Goal: Task Accomplishment & Management: Complete application form

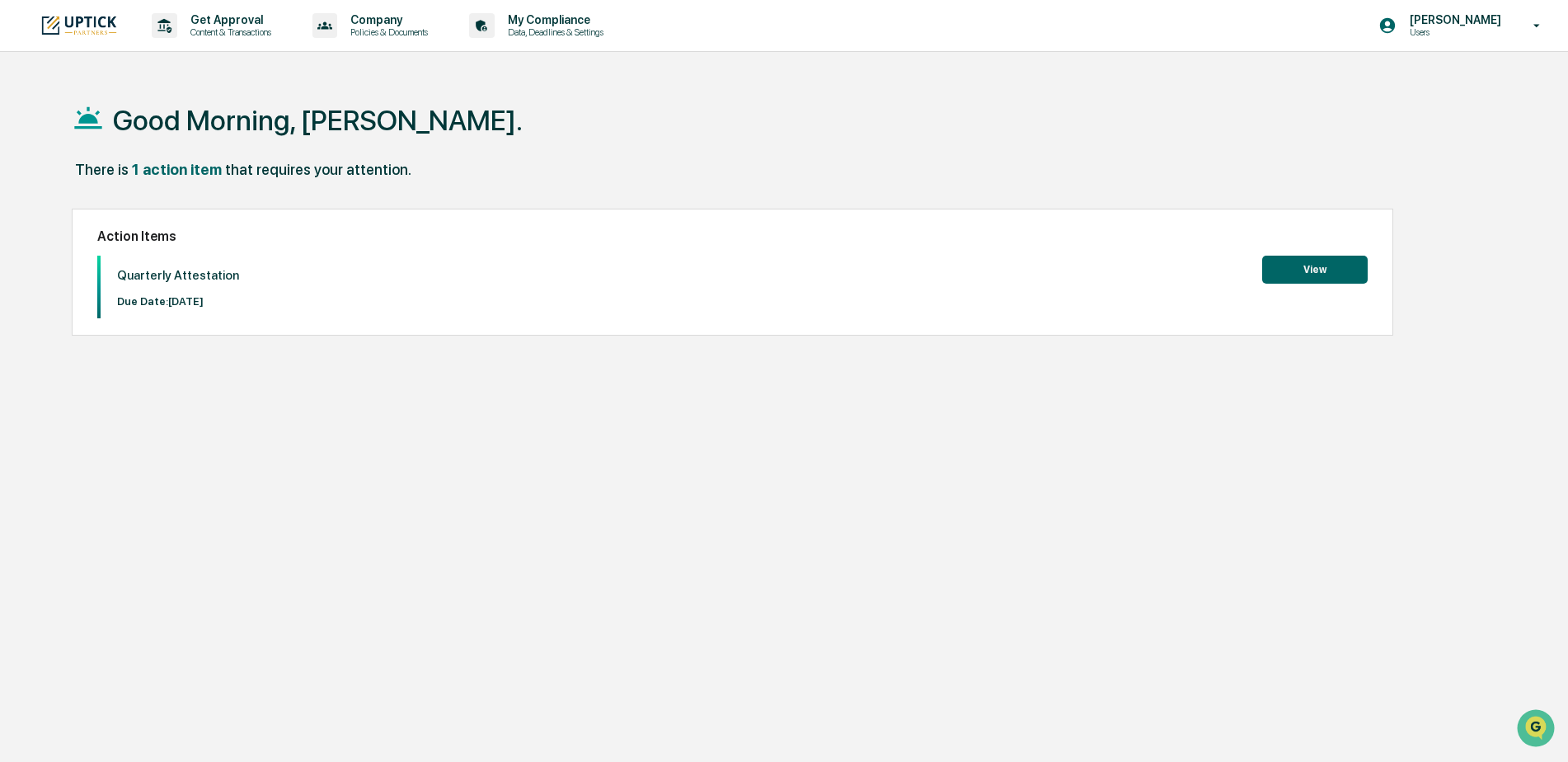
click at [1324, 275] on button "View" at bounding box center [1315, 269] width 106 height 28
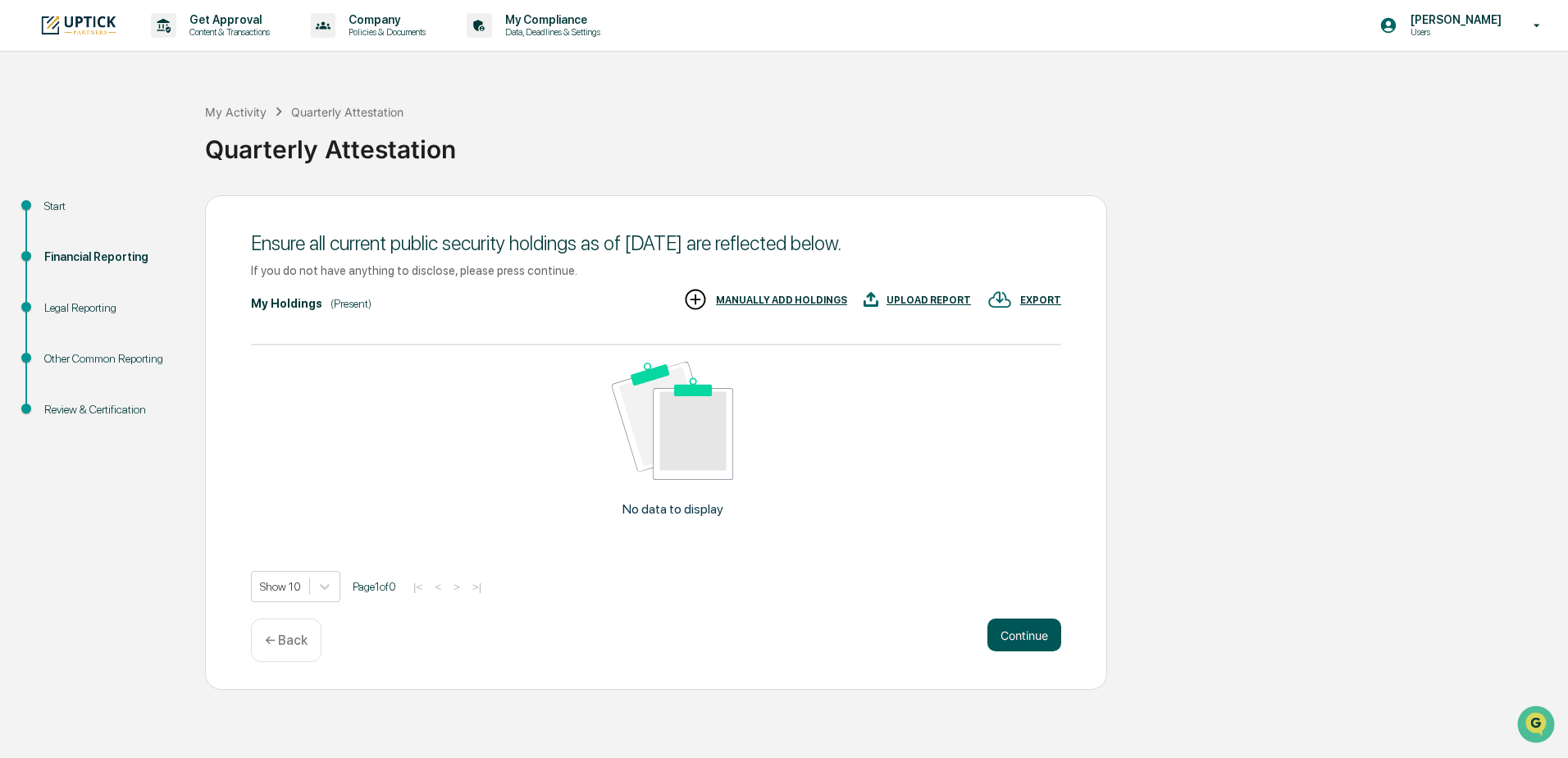
click at [1008, 651] on button "Continue" at bounding box center [1025, 635] width 74 height 33
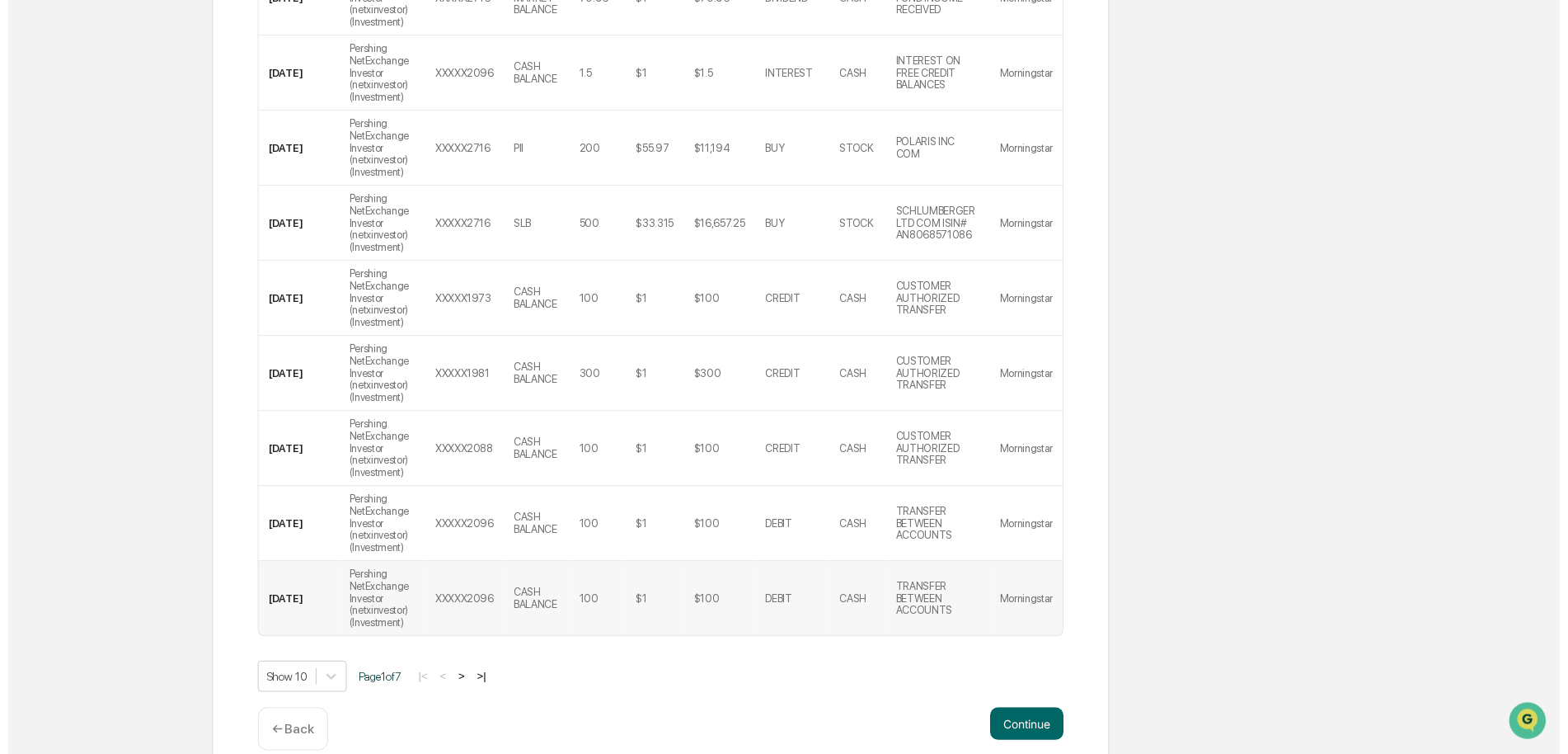
scroll to position [523, 0]
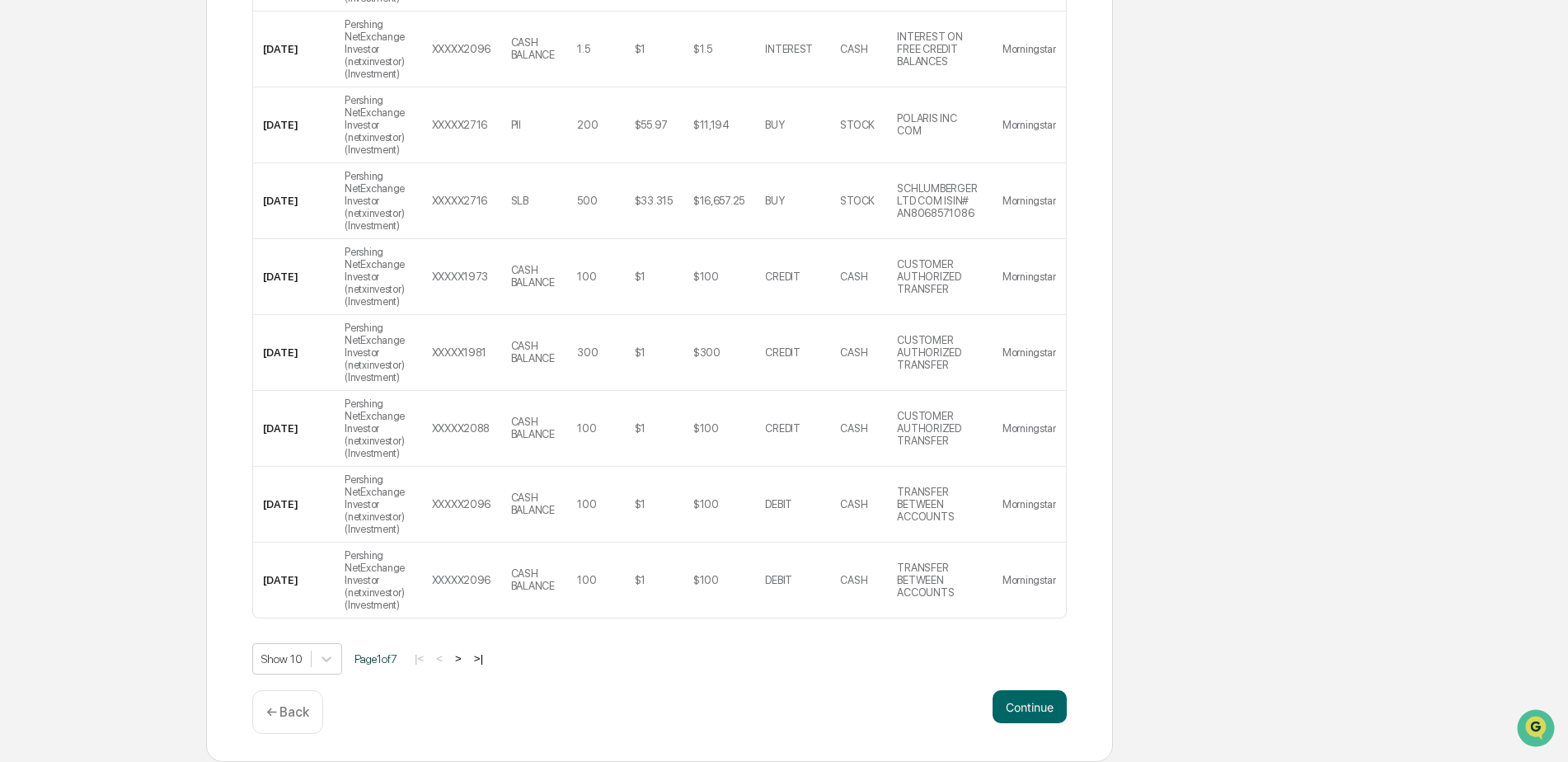
click at [282, 715] on p "← Back" at bounding box center [287, 712] width 43 height 16
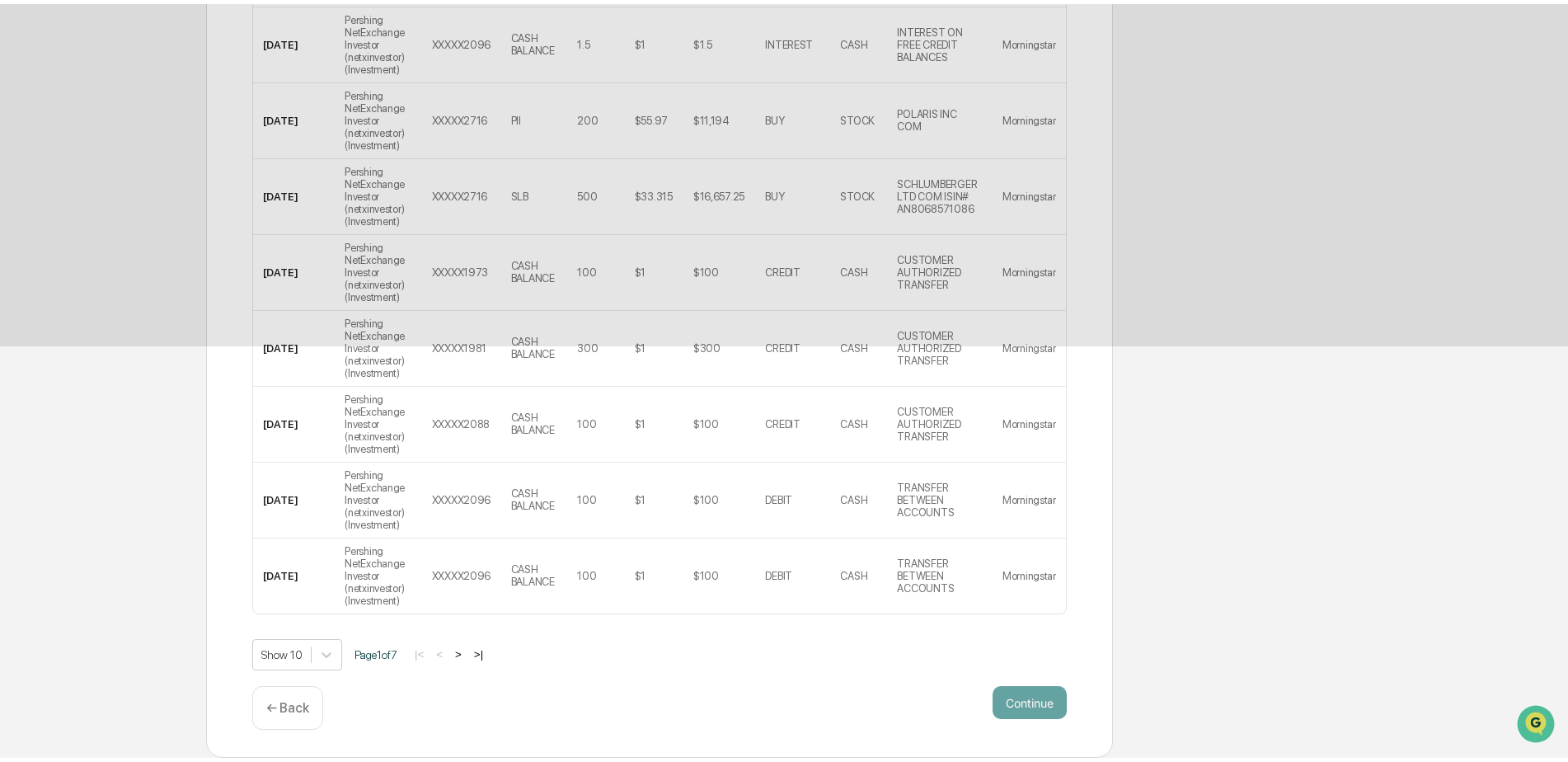
scroll to position [0, 0]
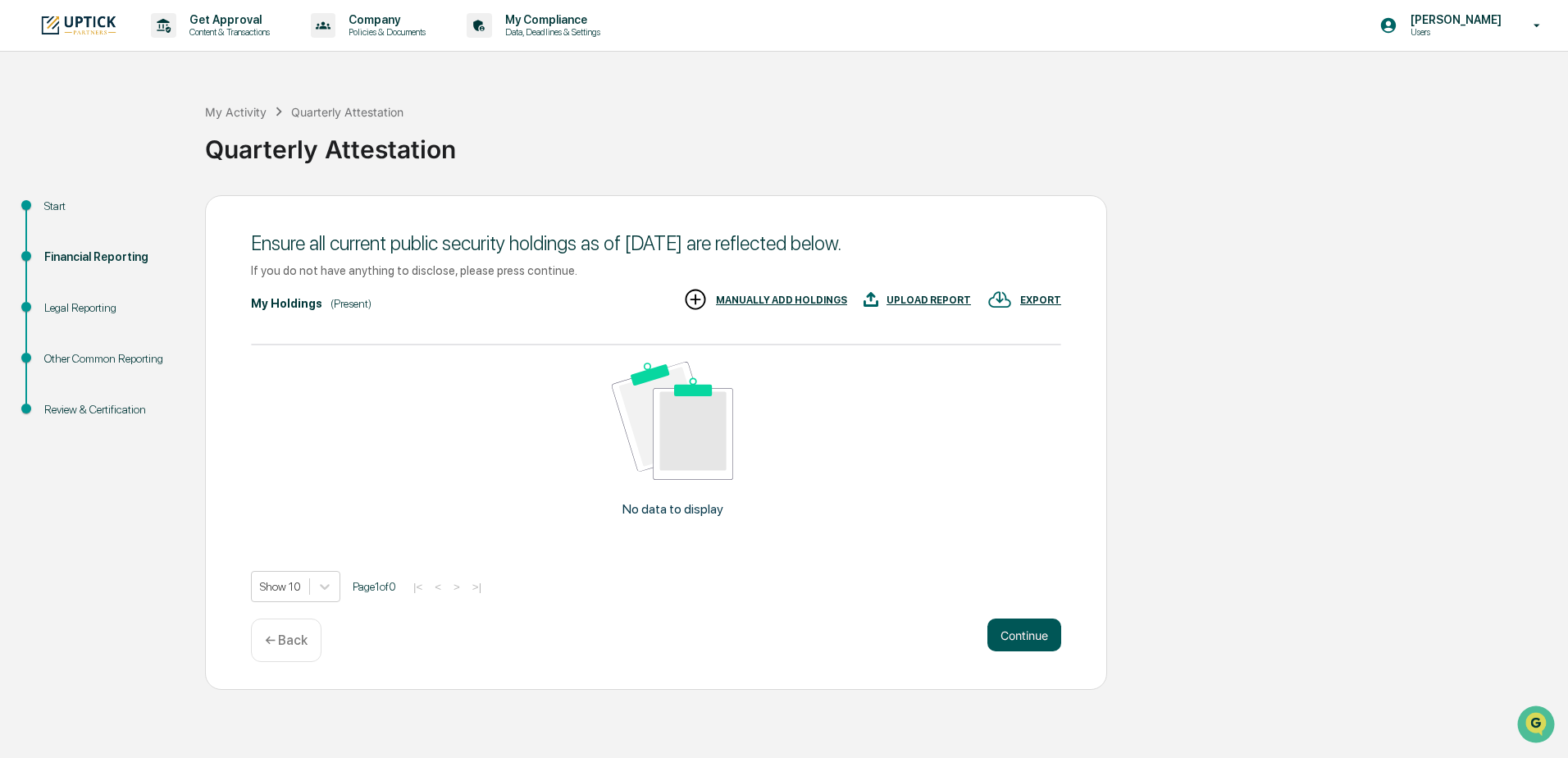
click at [1037, 629] on button "Continue" at bounding box center [1025, 635] width 74 height 33
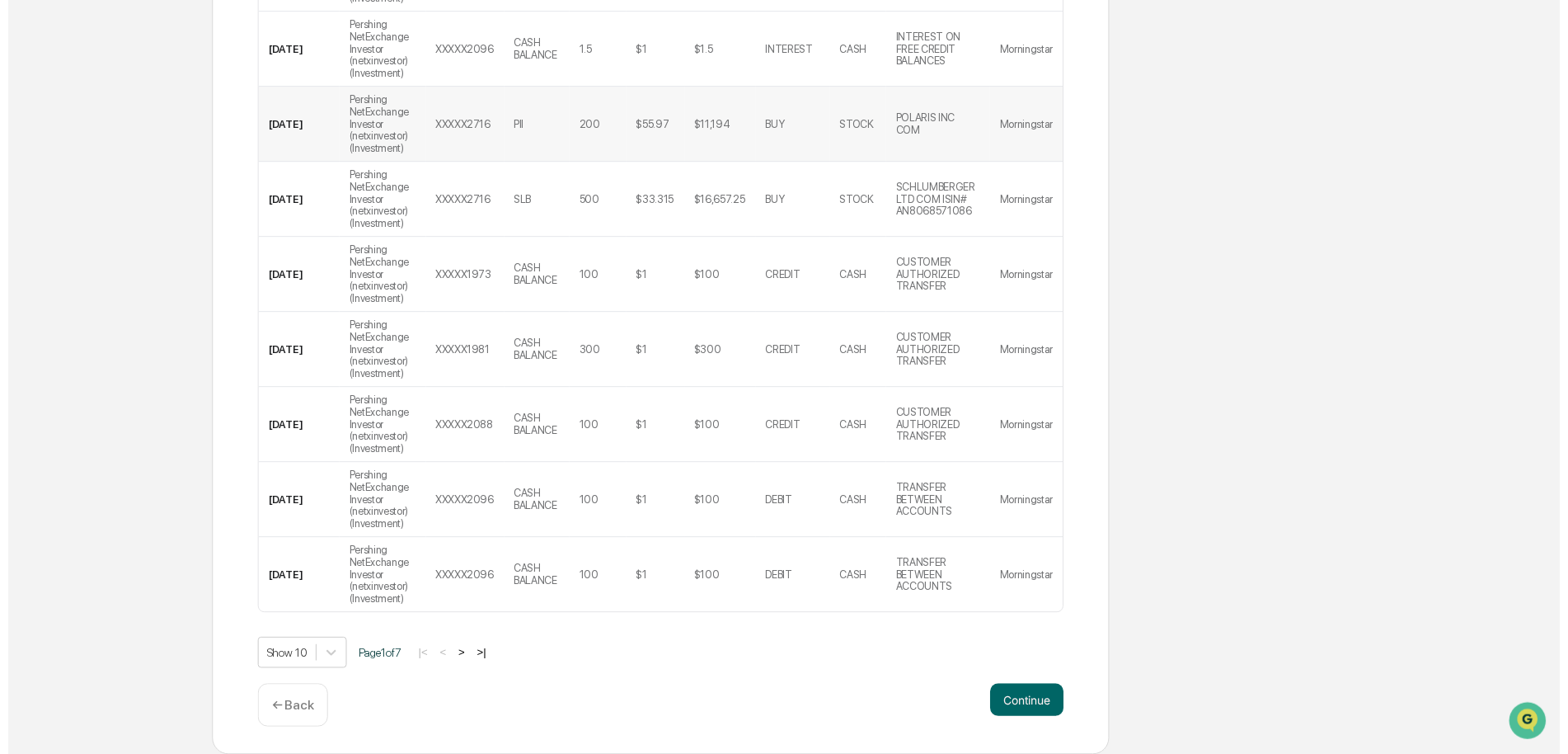
scroll to position [523, 0]
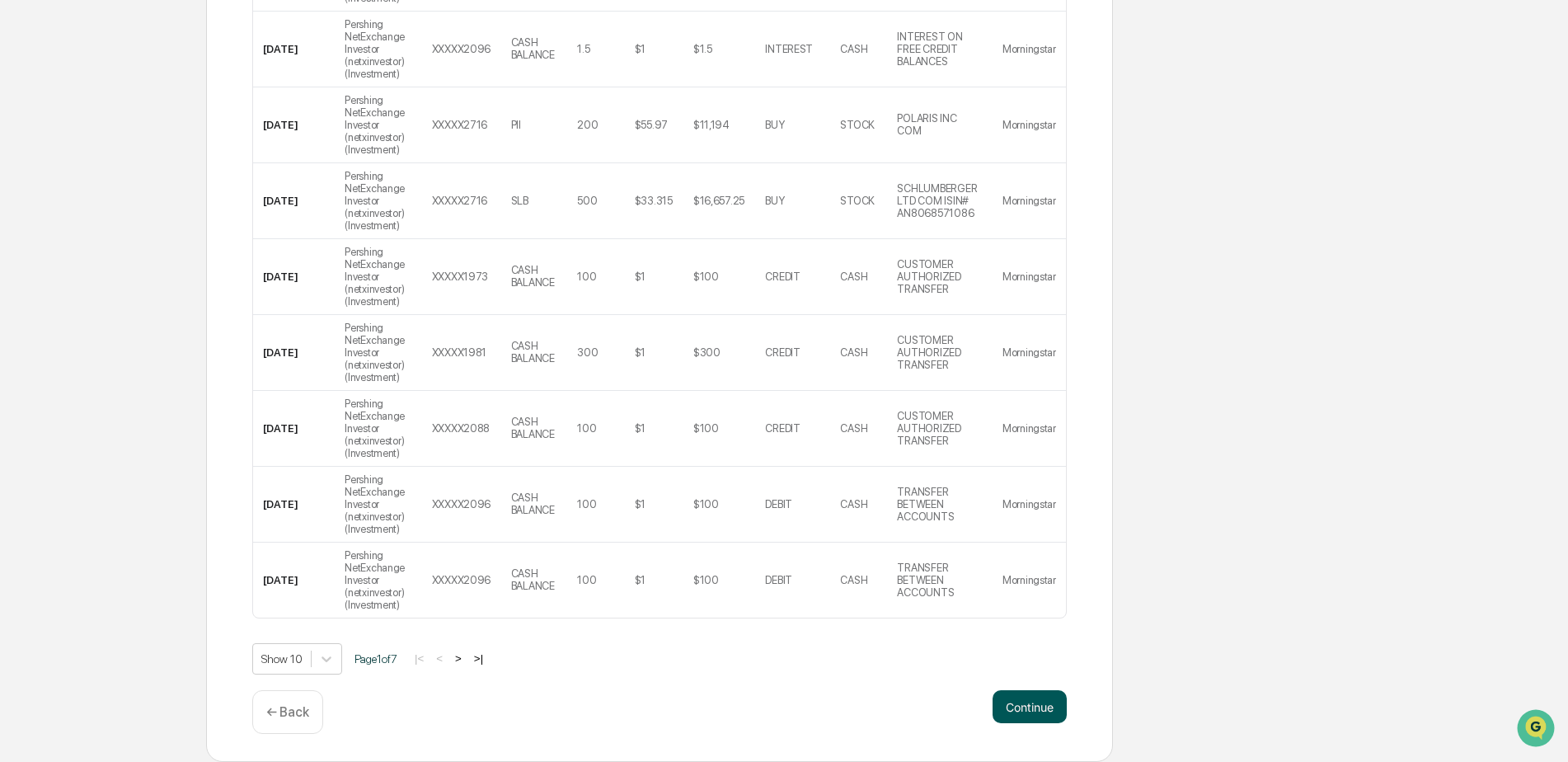
click at [1019, 708] on button "Continue" at bounding box center [1030, 707] width 74 height 33
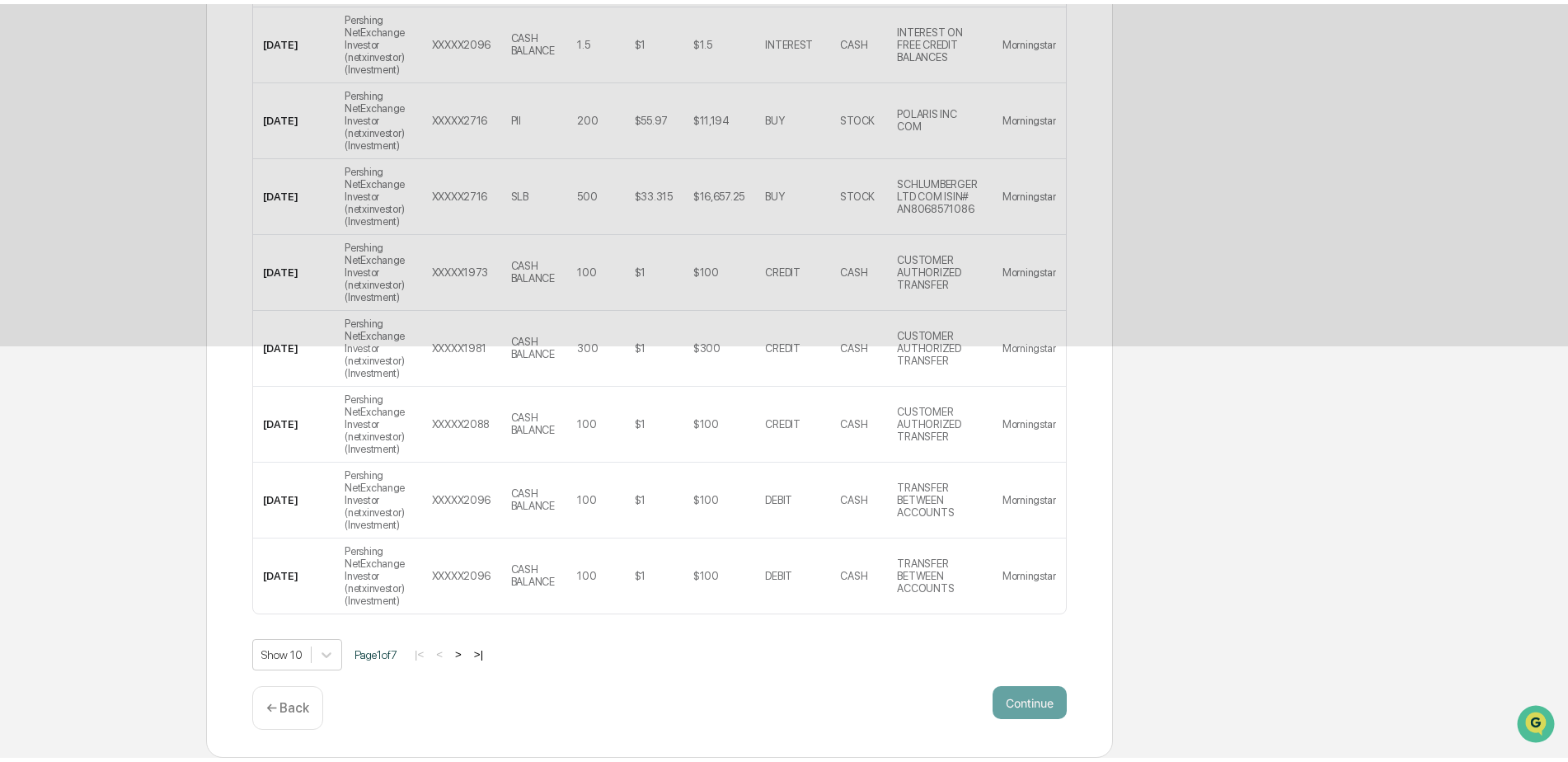
scroll to position [0, 0]
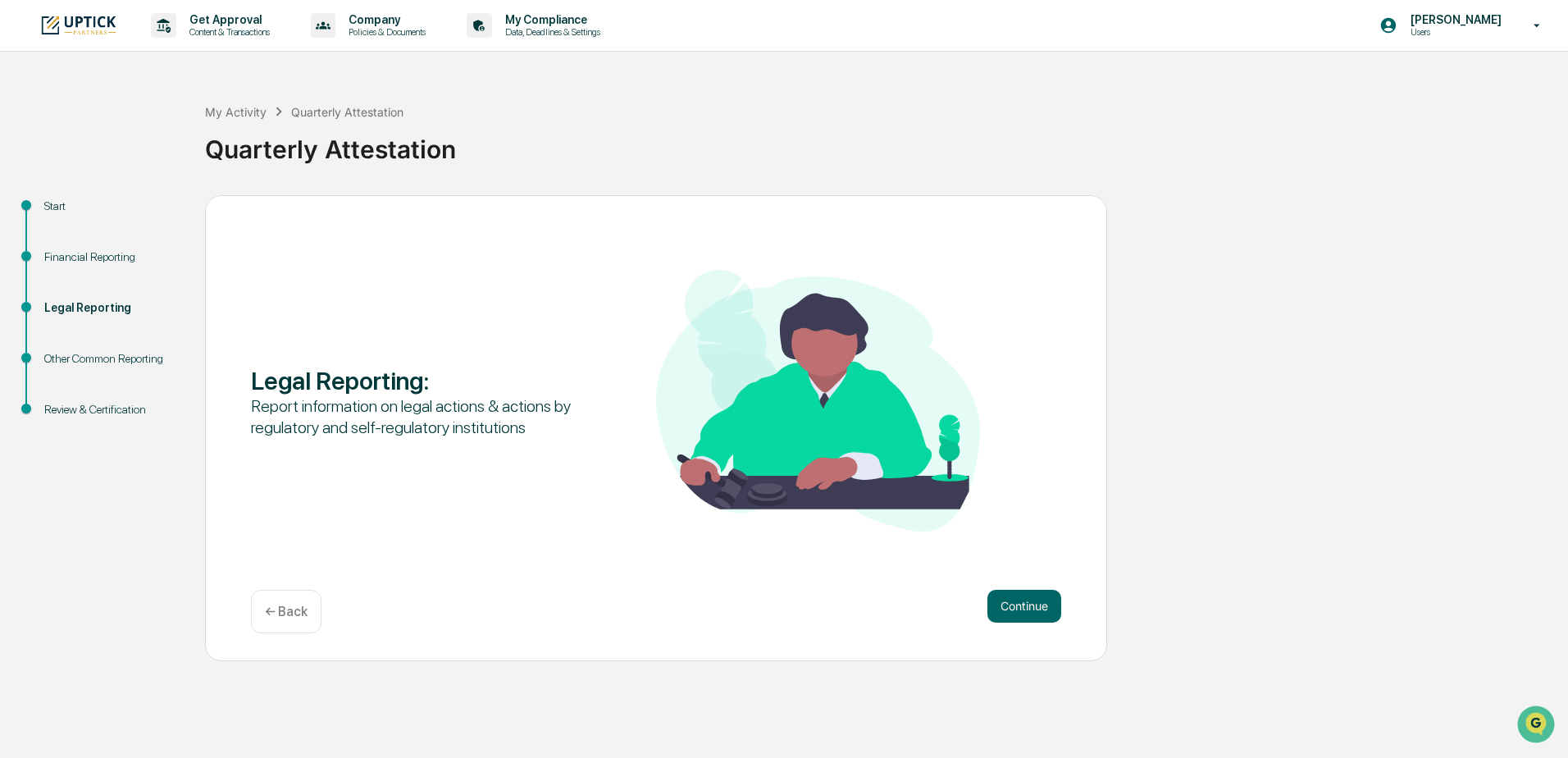
click at [309, 621] on div "← Back" at bounding box center [287, 612] width 71 height 44
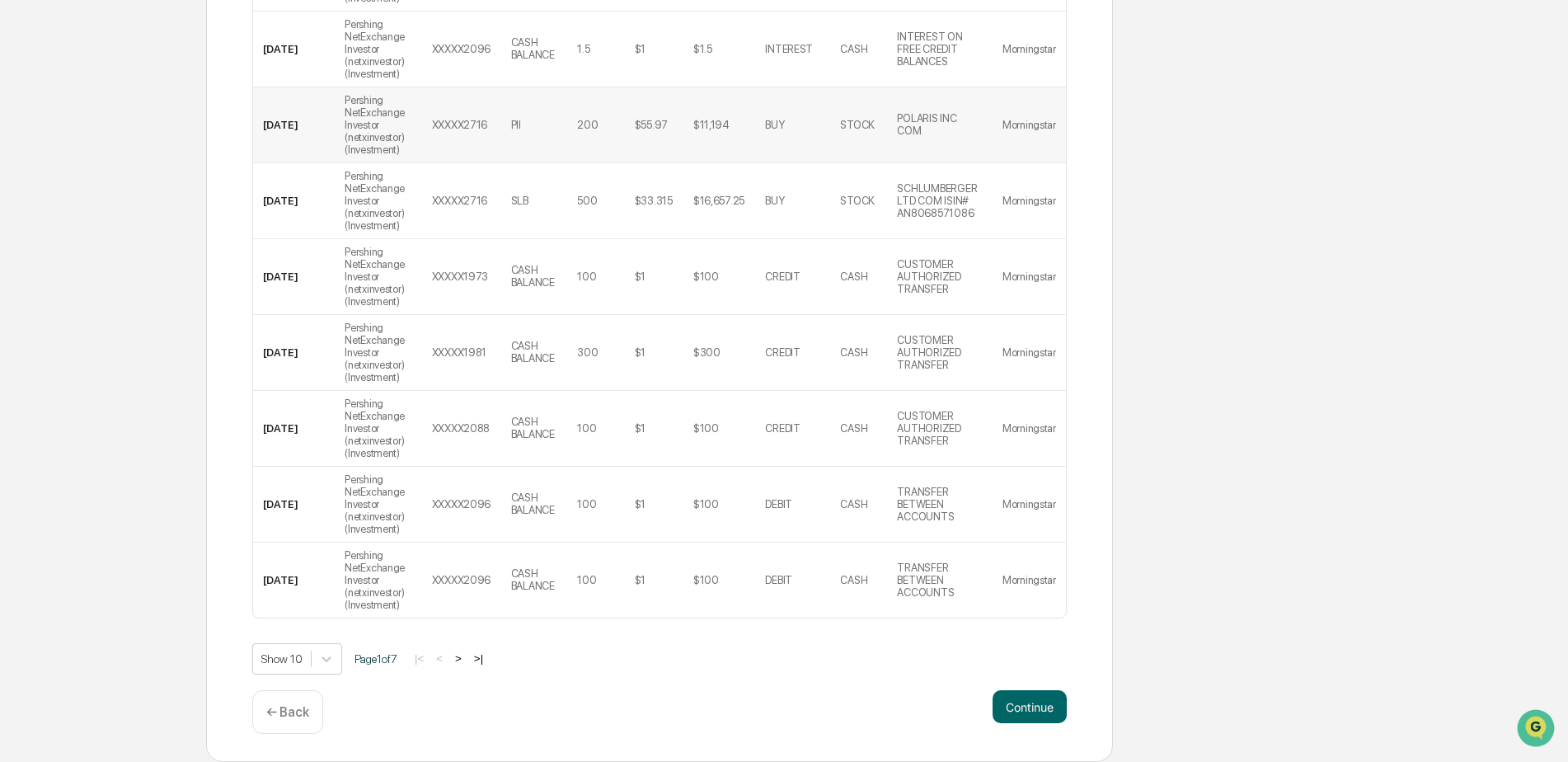
scroll to position [524, 0]
click at [465, 657] on button ">" at bounding box center [459, 659] width 17 height 14
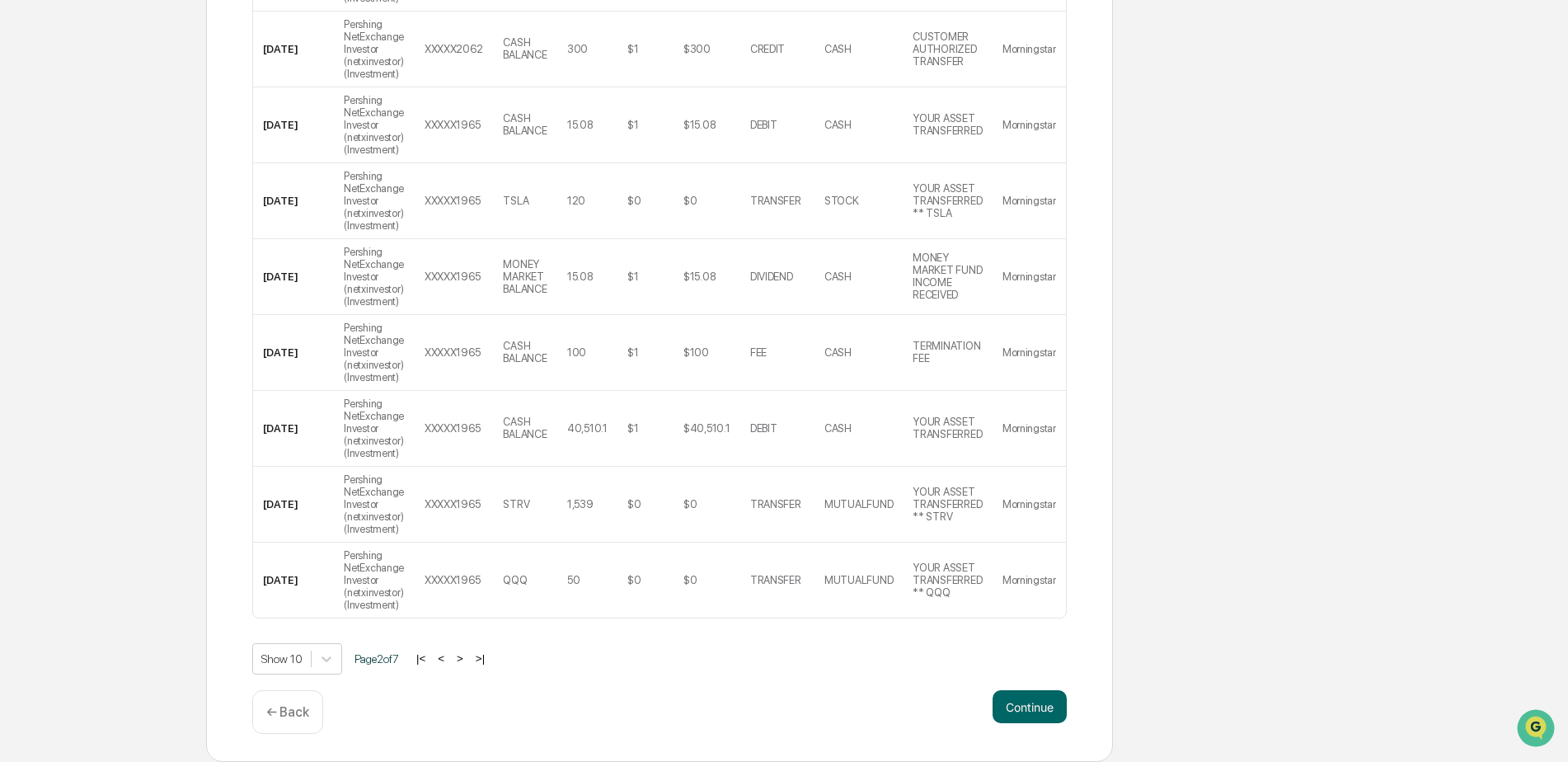
click at [465, 657] on button ">" at bounding box center [461, 659] width 17 height 14
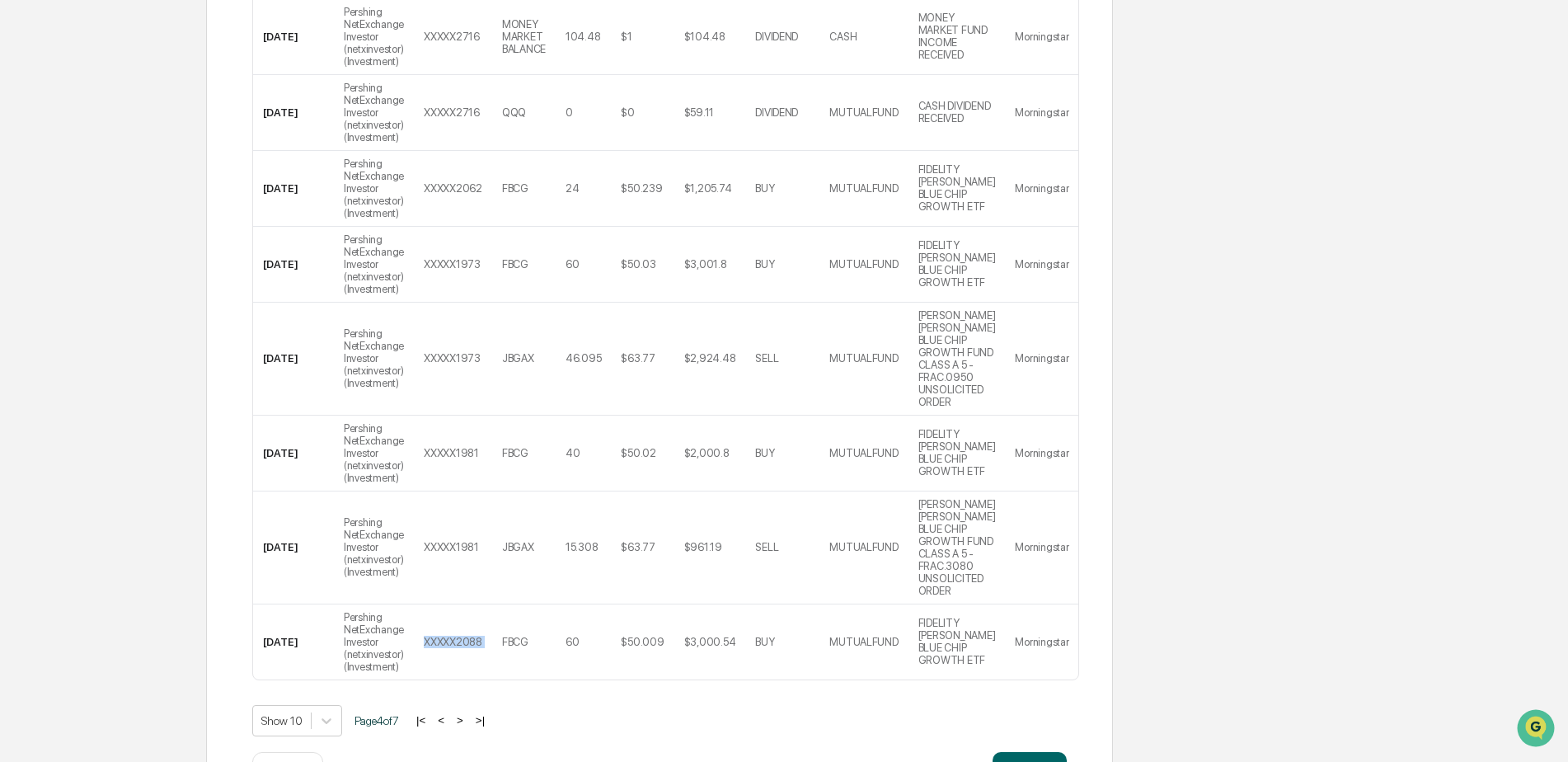
click at [465, 657] on td "XXXXX2088" at bounding box center [453, 642] width 79 height 75
drag, startPoint x: 465, startPoint y: 657, endPoint x: 469, endPoint y: 711, distance: 54.1
click at [468, 714] on button ">" at bounding box center [461, 721] width 17 height 14
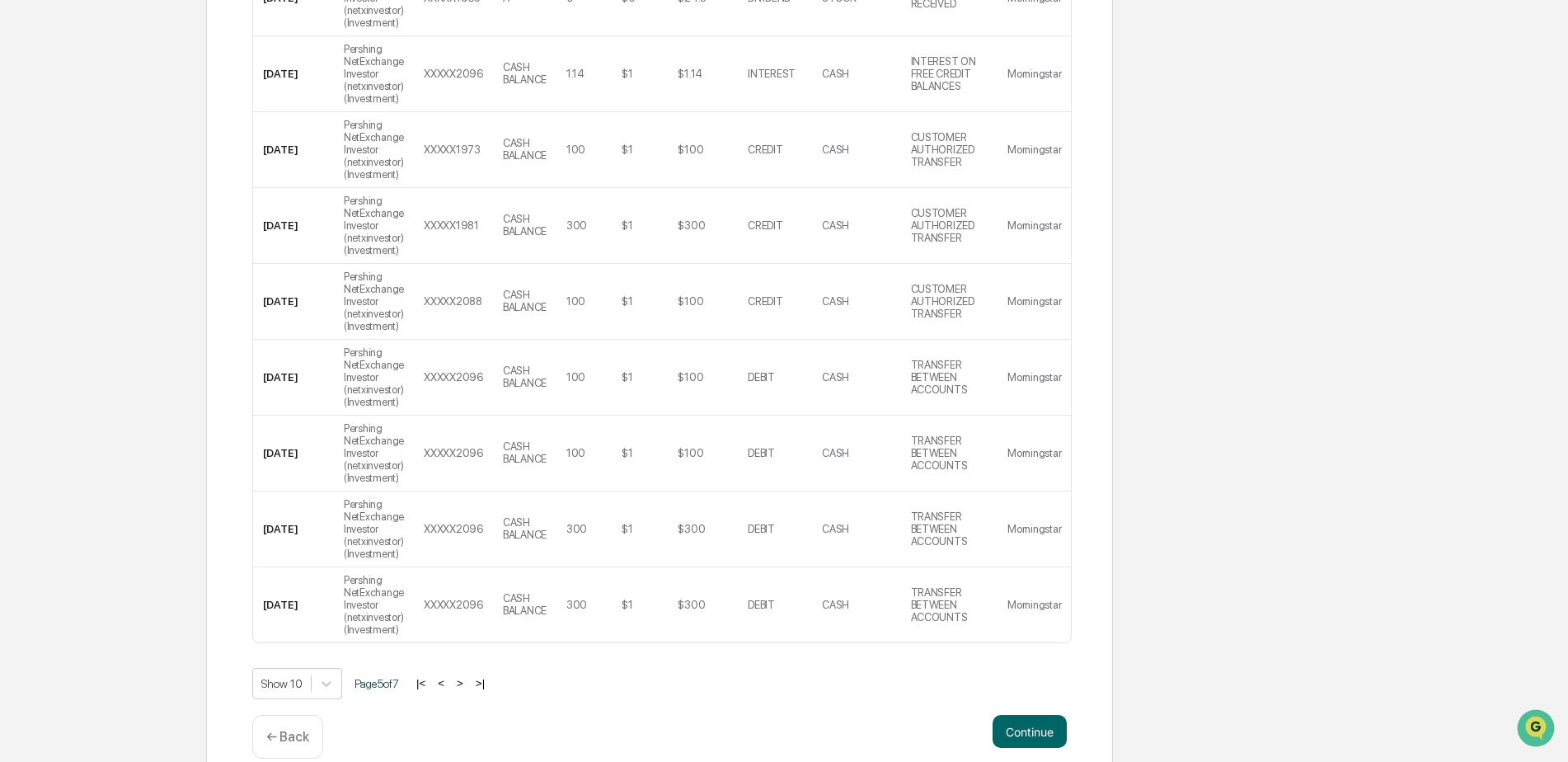
click at [467, 683] on button ">" at bounding box center [461, 683] width 17 height 14
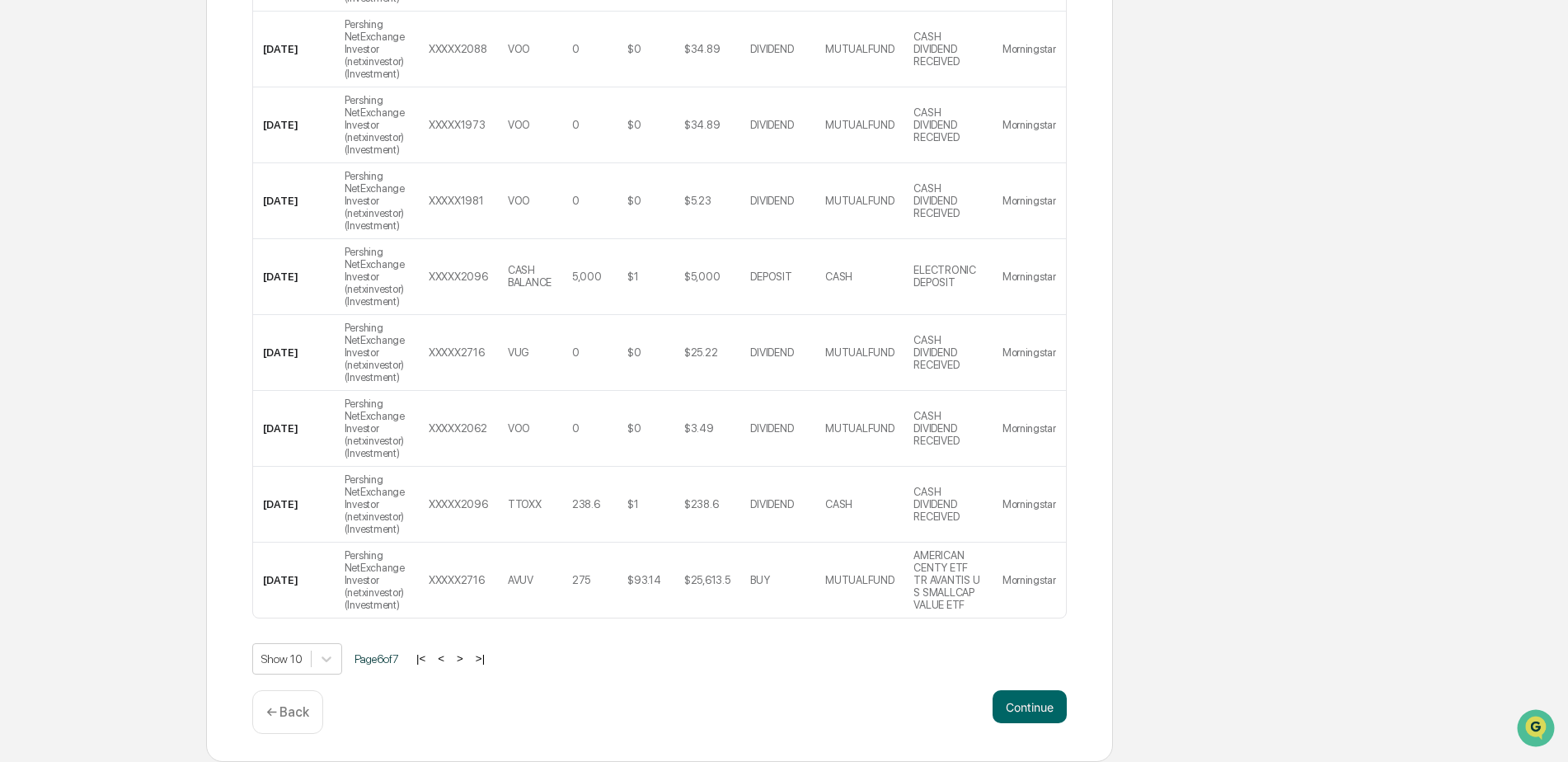
click at [464, 656] on button ">" at bounding box center [461, 659] width 17 height 14
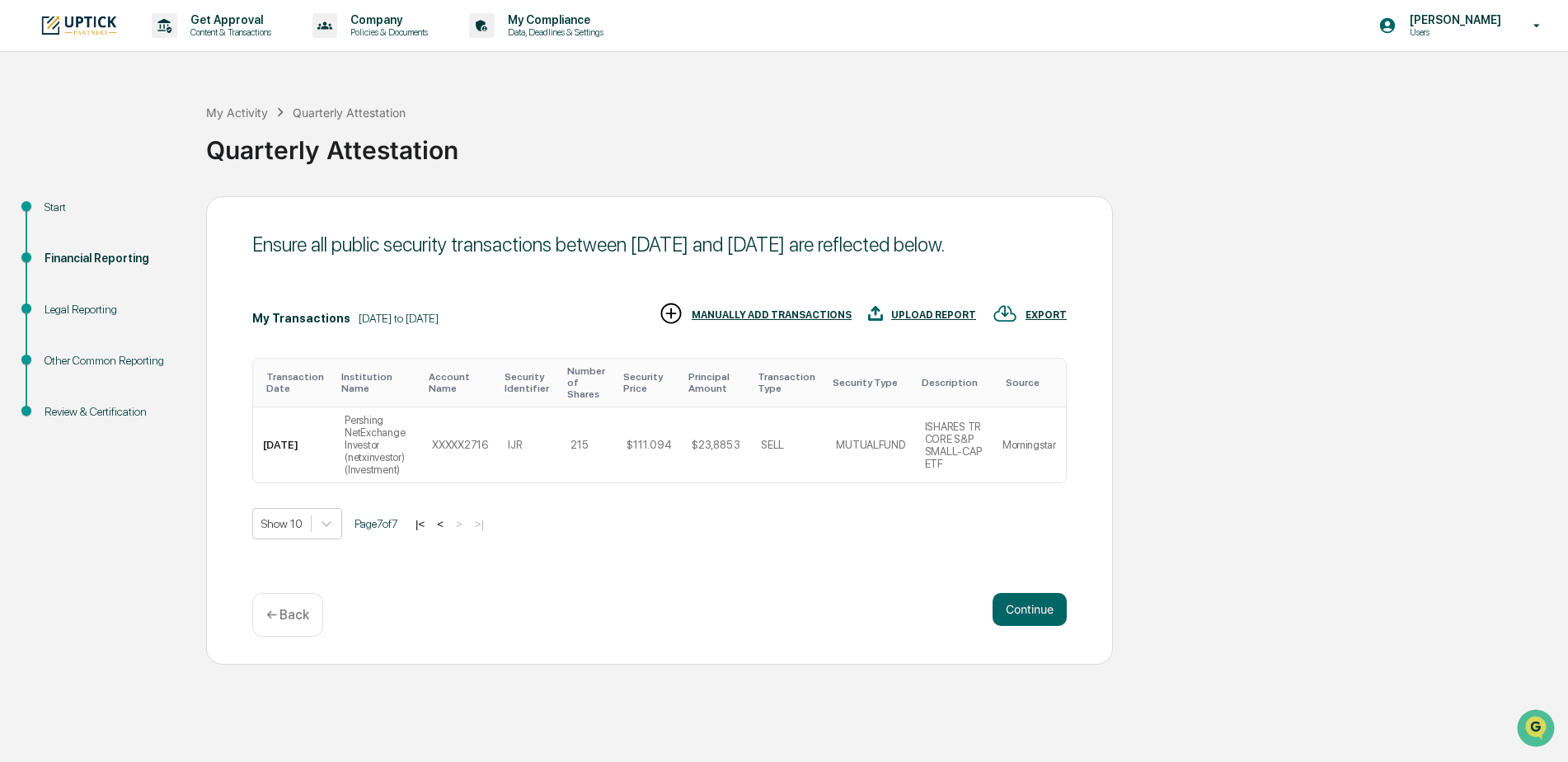
scroll to position [0, 0]
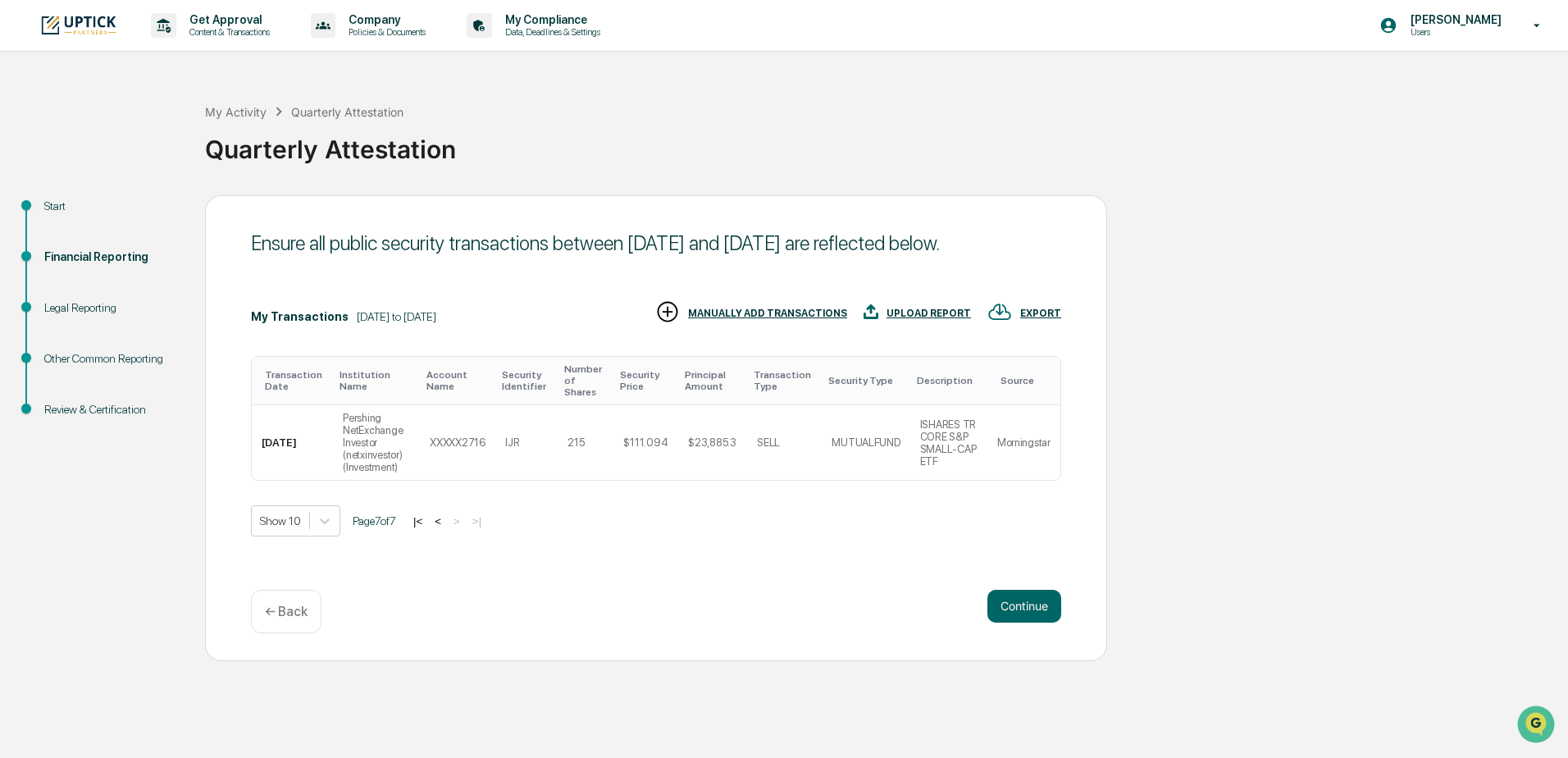
click at [445, 526] on button "<" at bounding box center [438, 522] width 17 height 14
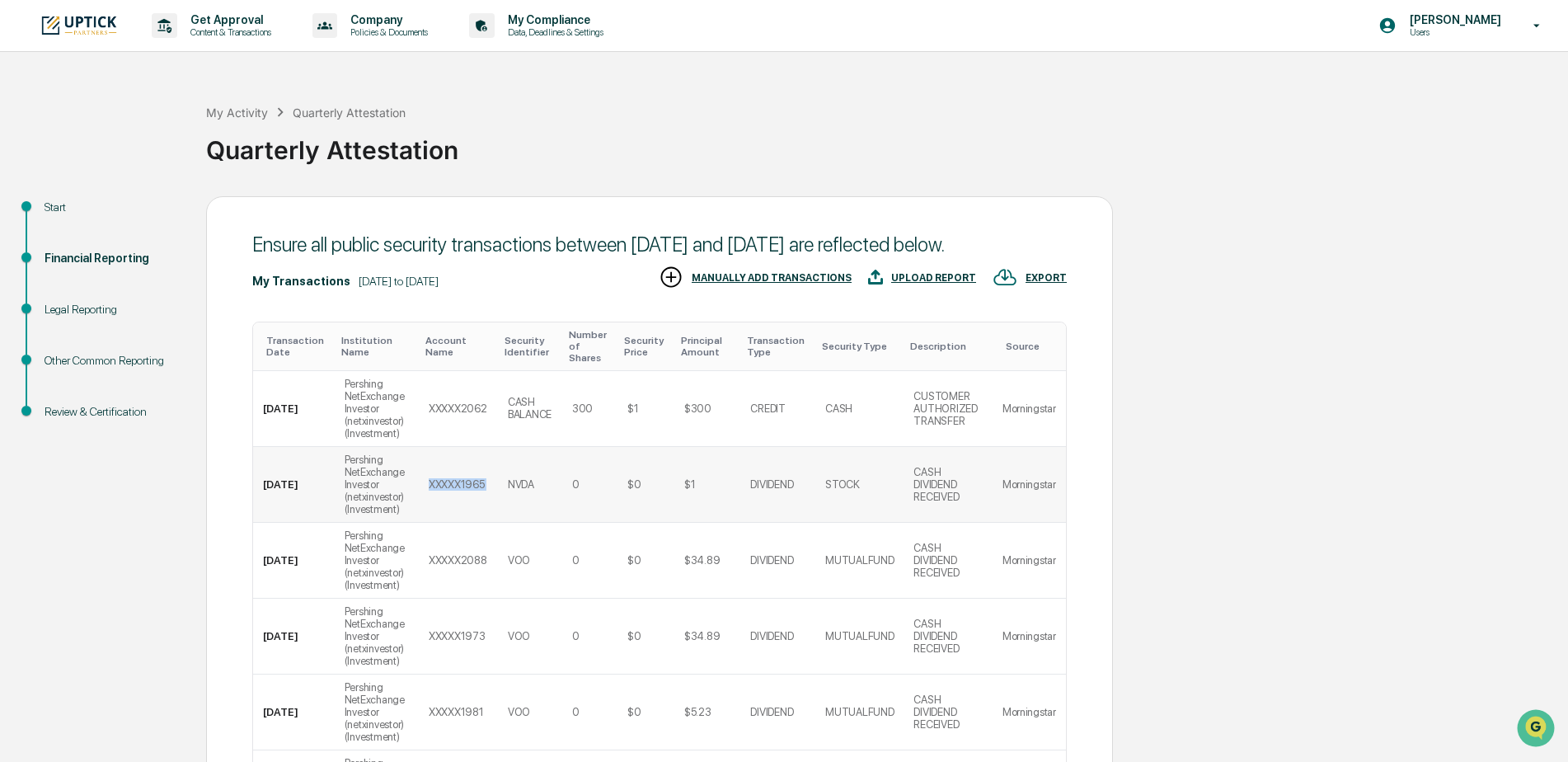
click at [447, 523] on td "XXXXX1965" at bounding box center [459, 485] width 79 height 76
drag, startPoint x: 447, startPoint y: 529, endPoint x: 434, endPoint y: 534, distance: 13.9
click at [434, 523] on td "XXXXX1965" at bounding box center [459, 485] width 79 height 76
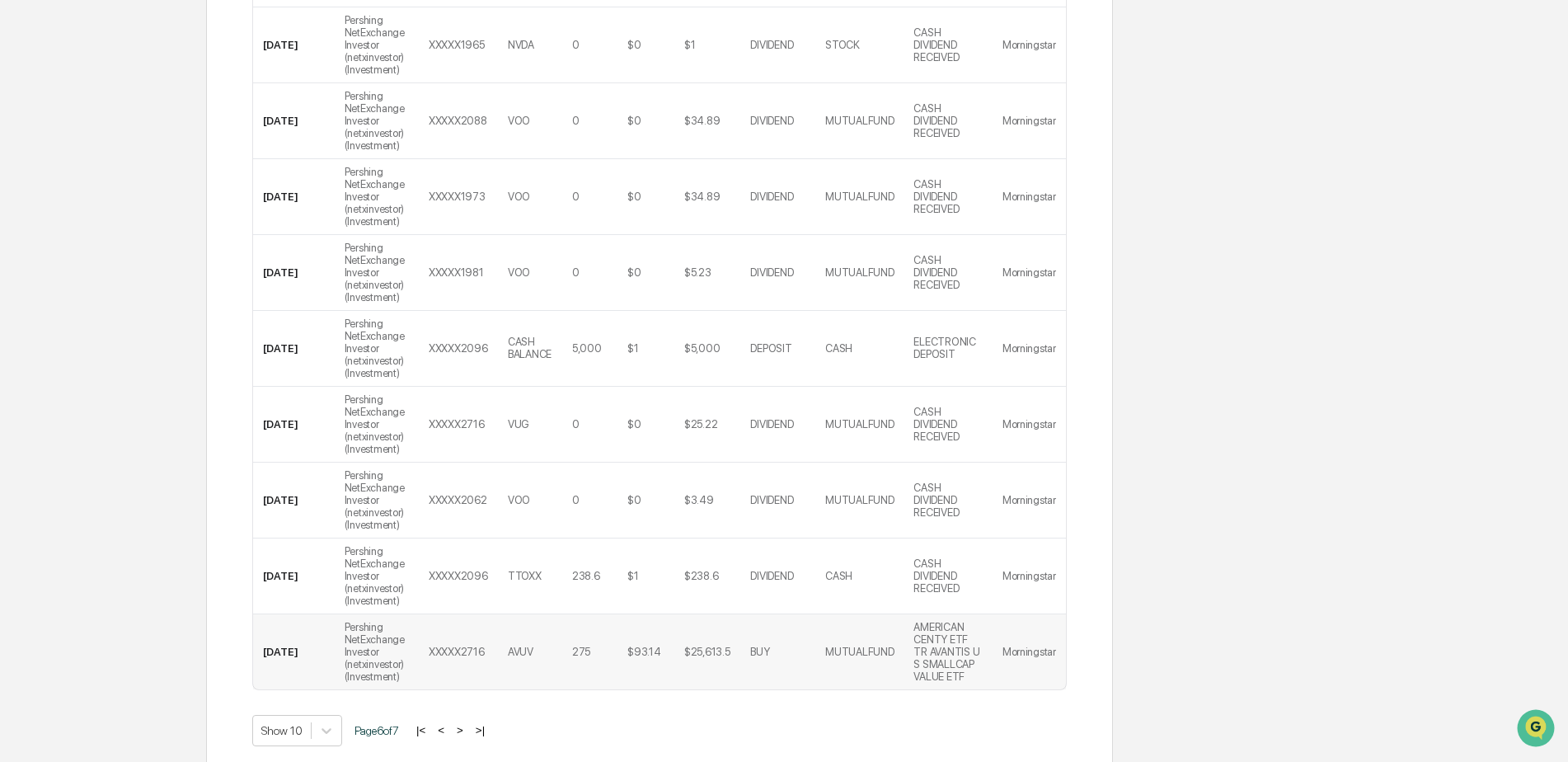
scroll to position [524, 0]
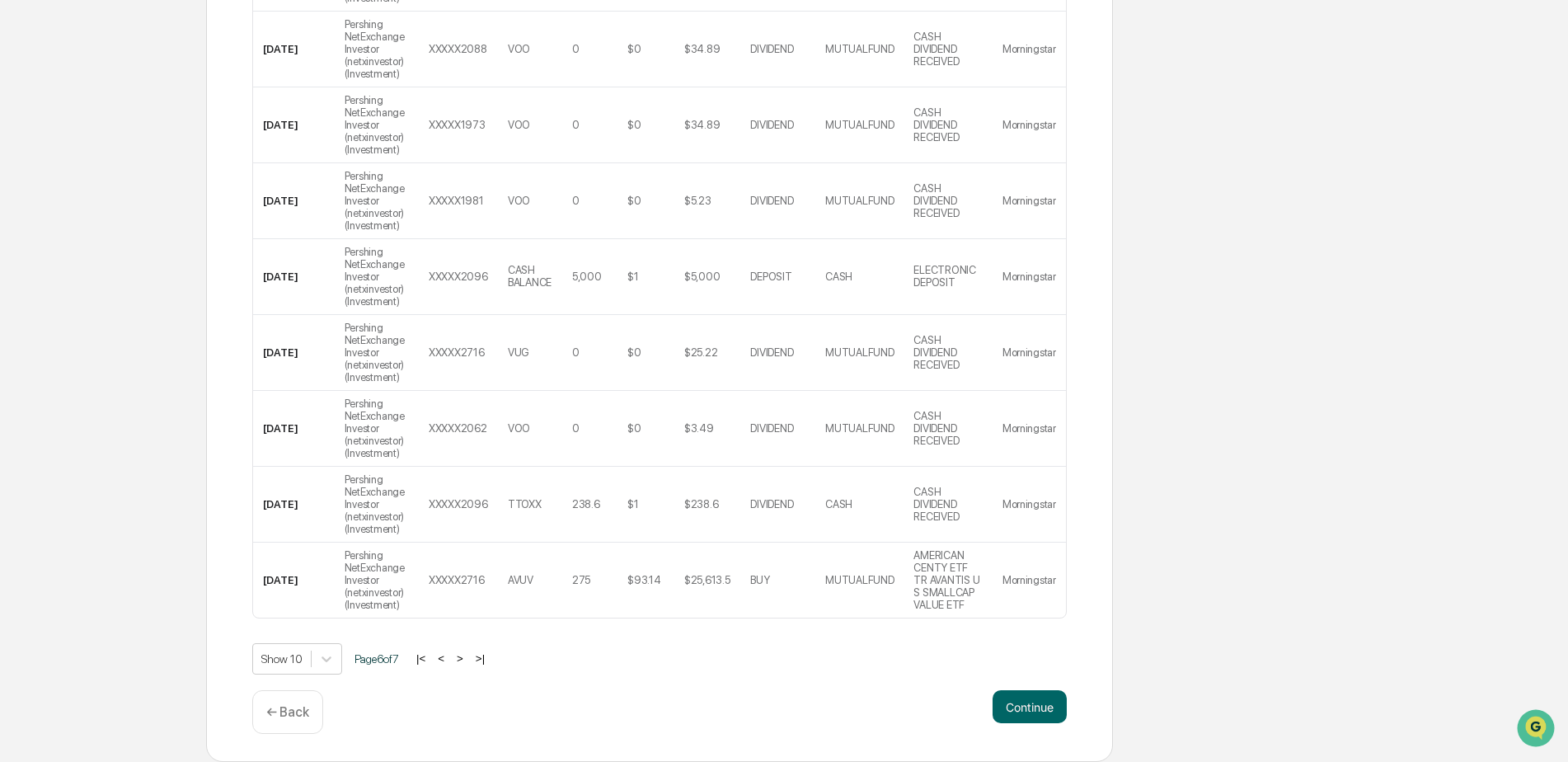
click at [450, 657] on button "<" at bounding box center [441, 659] width 17 height 14
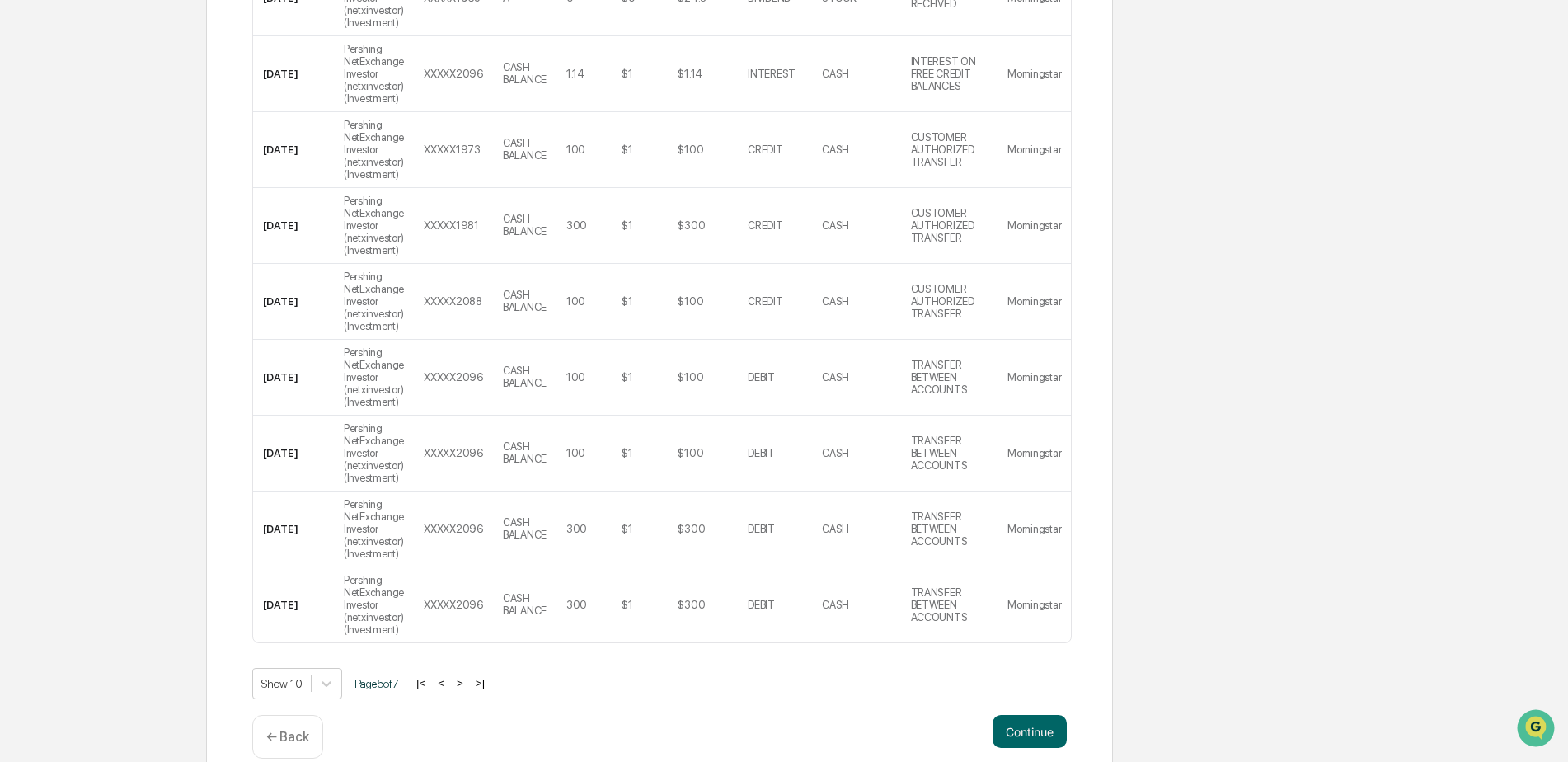
click at [447, 683] on button "<" at bounding box center [441, 683] width 17 height 14
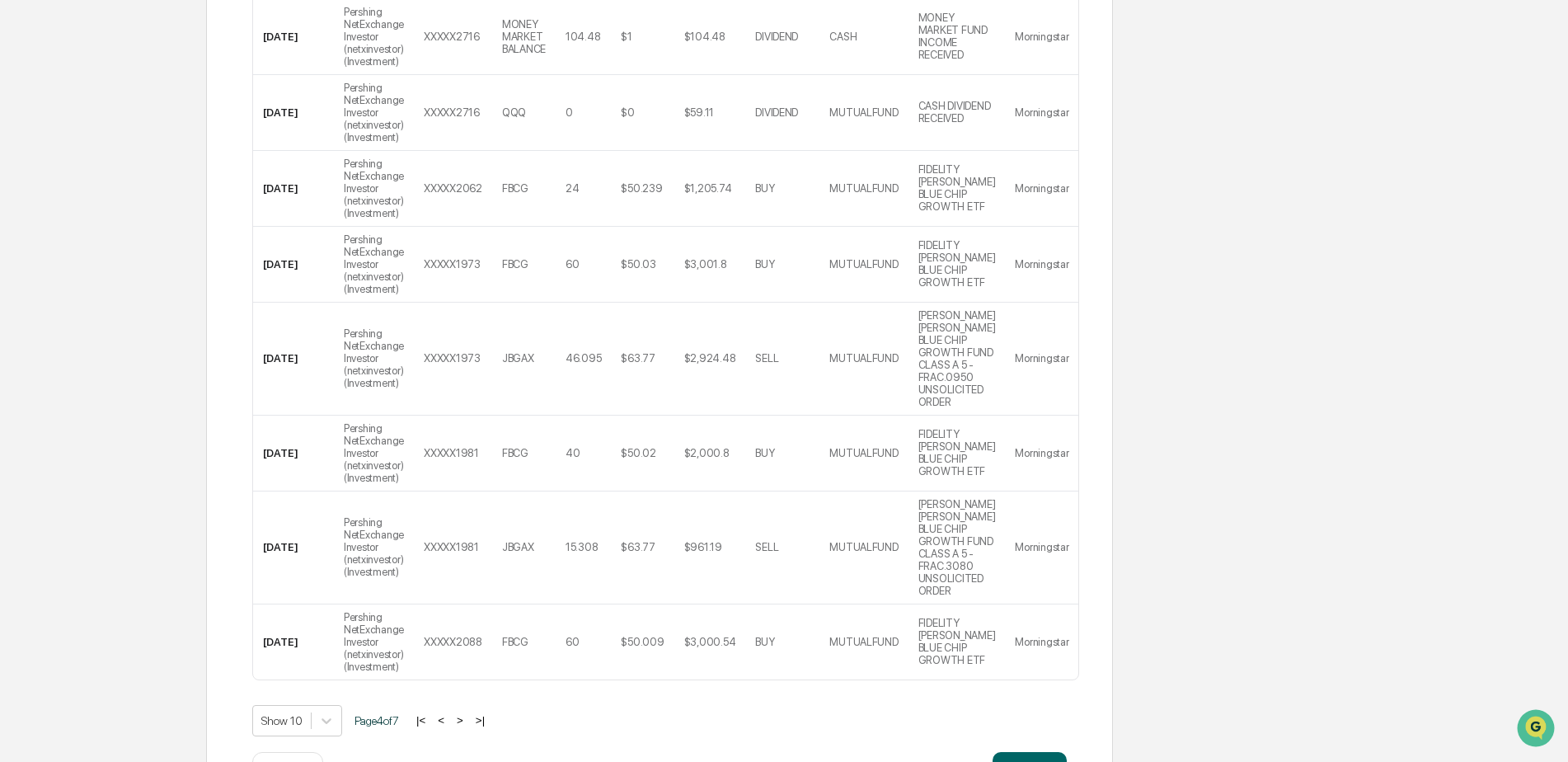
click at [445, 716] on div "Show 10 Page 4 of 7 |< < > >|" at bounding box center [660, 721] width 815 height 31
click at [449, 714] on button "<" at bounding box center [441, 721] width 17 height 14
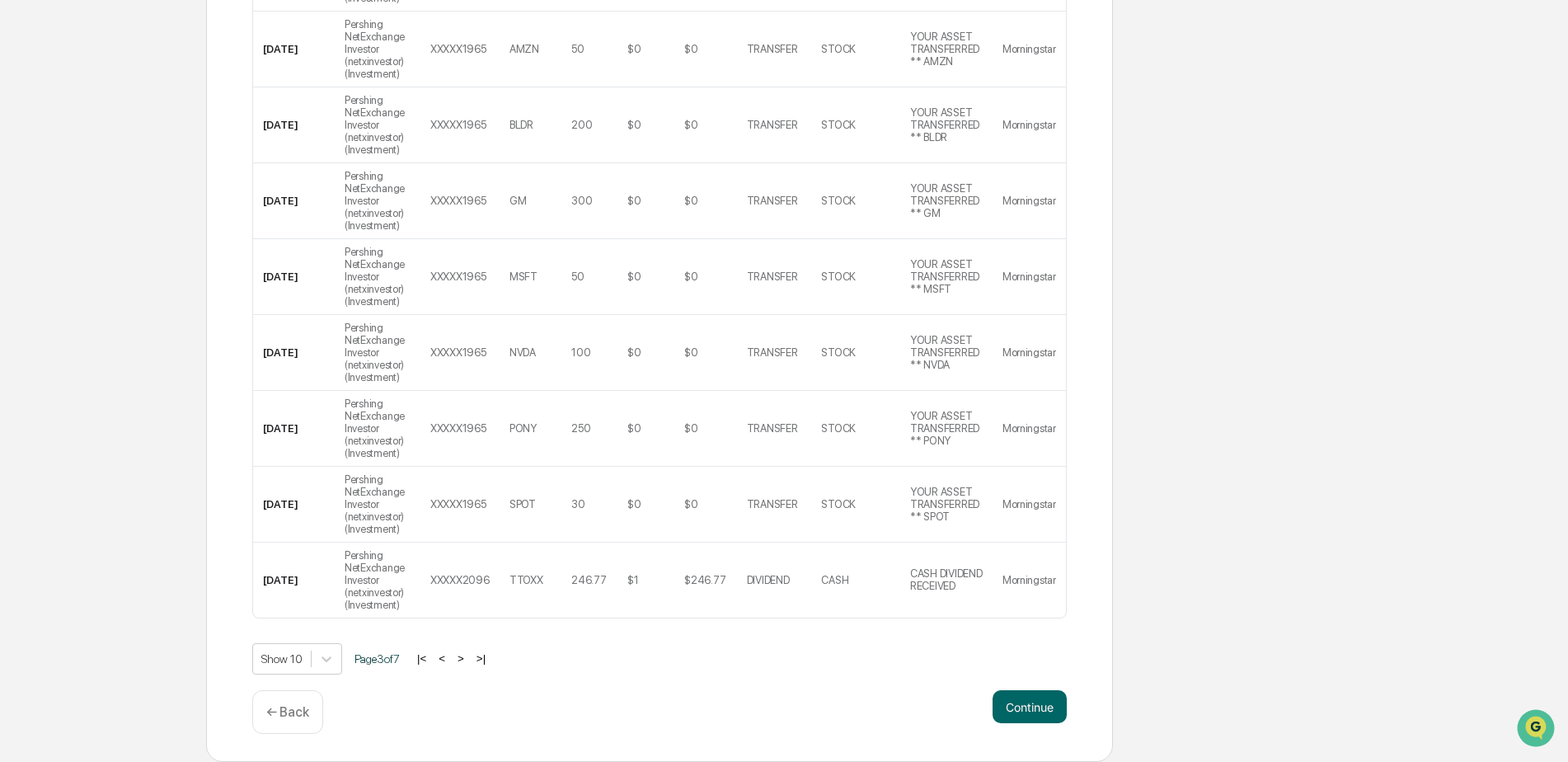
click at [451, 657] on button "<" at bounding box center [442, 659] width 17 height 14
click at [450, 657] on button "<" at bounding box center [441, 659] width 17 height 14
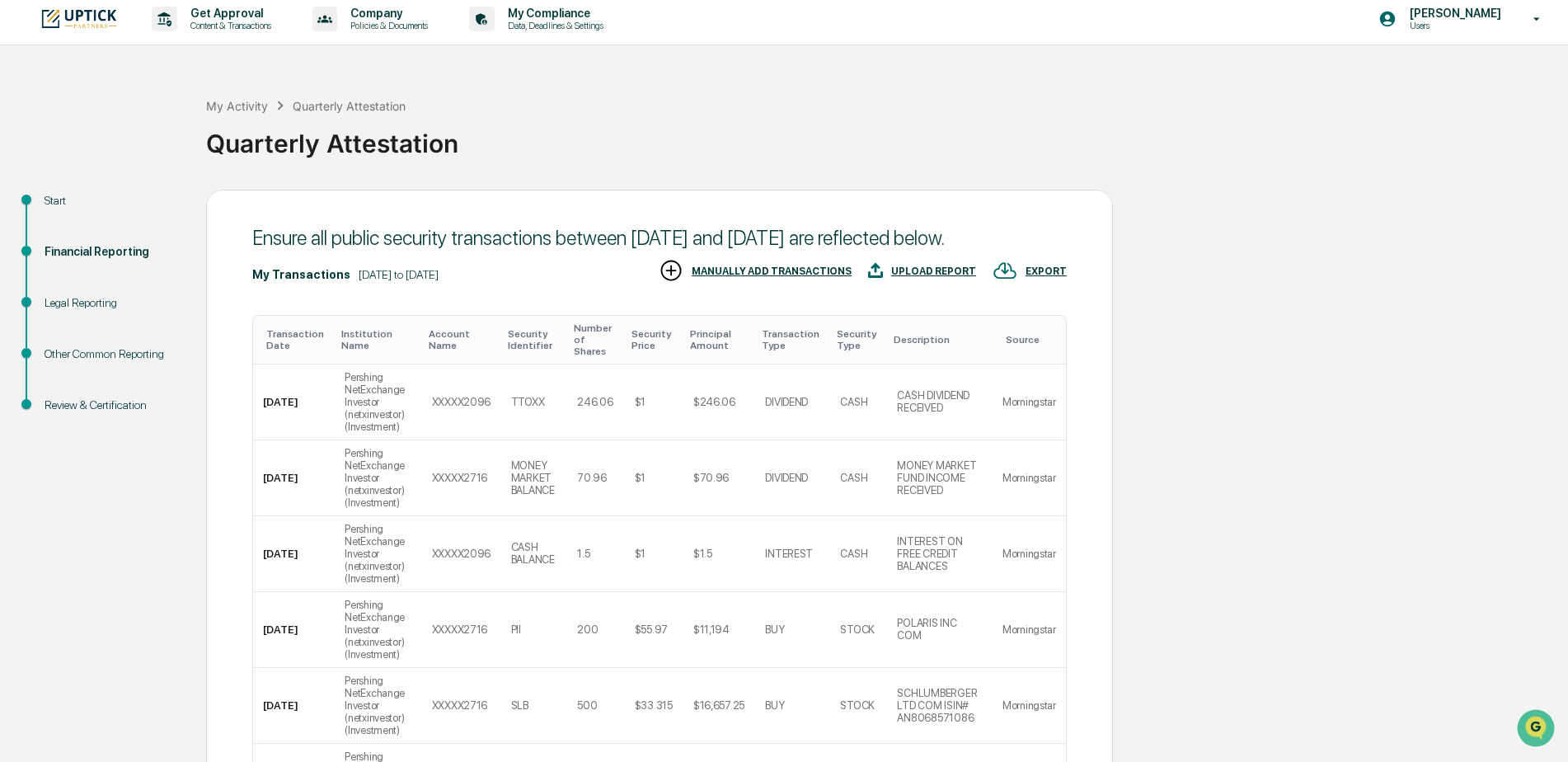
scroll to position [0, 0]
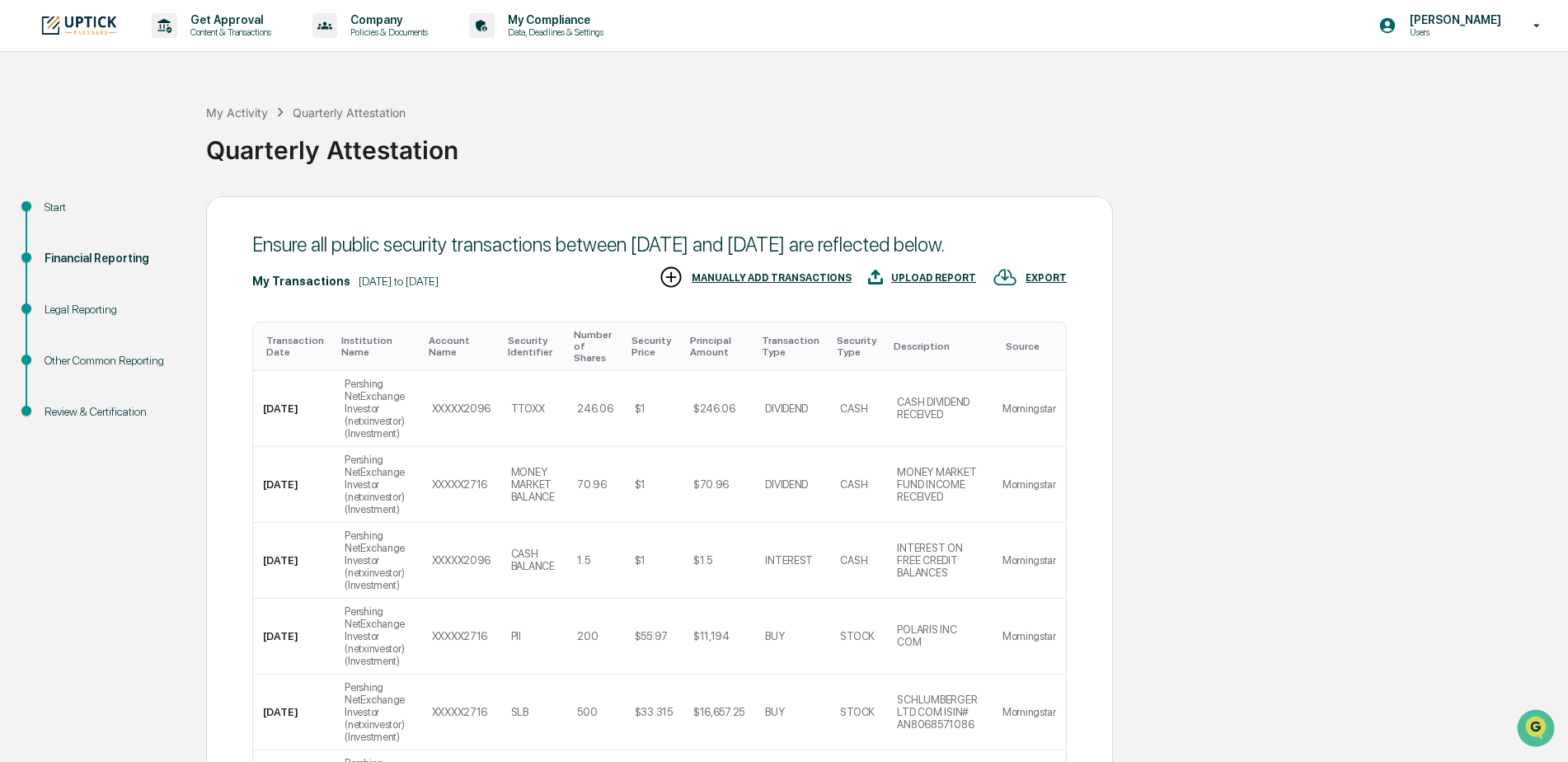
click at [61, 205] on div "Start" at bounding box center [112, 207] width 135 height 17
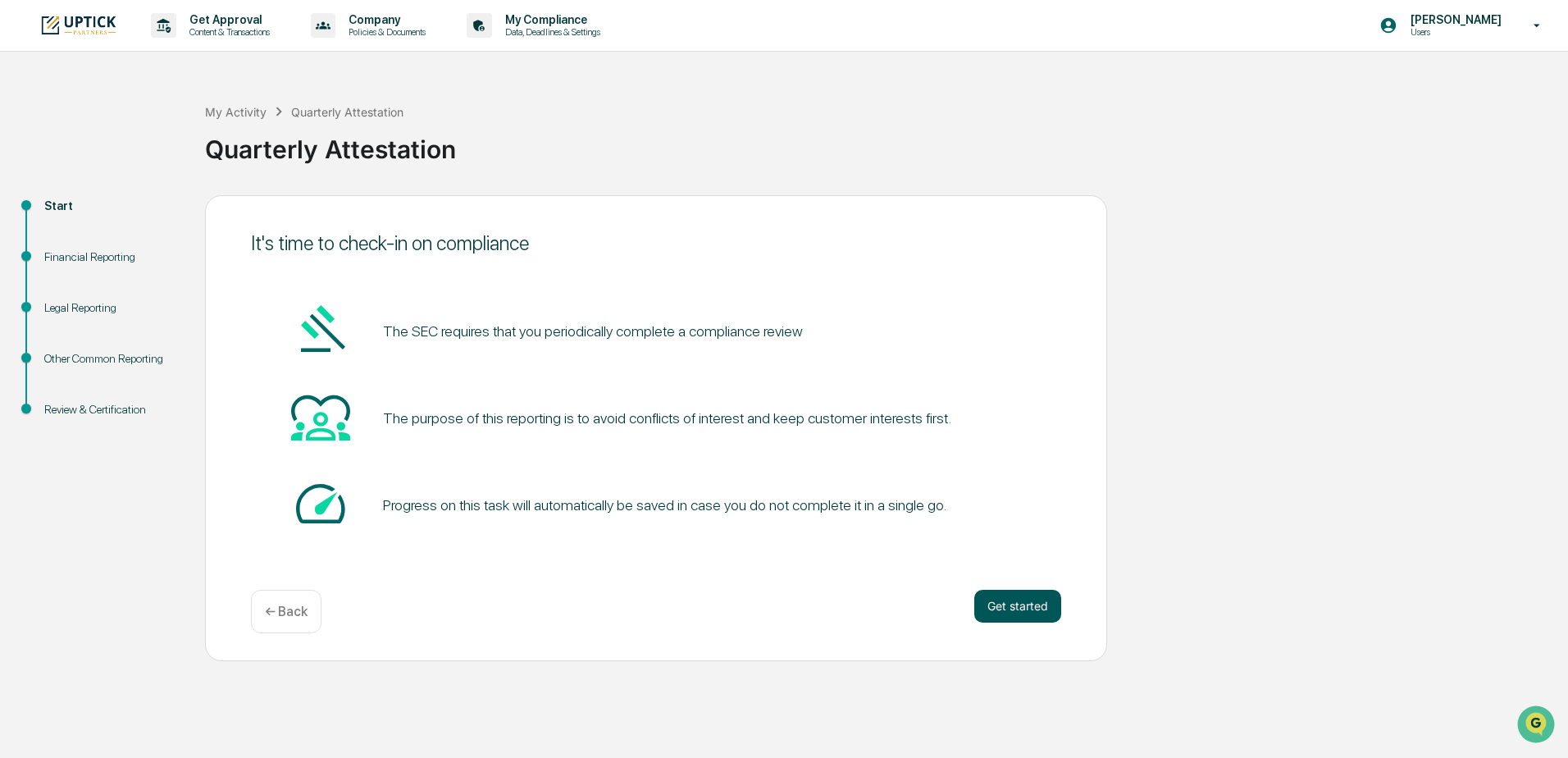
click at [1006, 611] on button "Get started" at bounding box center [1017, 606] width 87 height 33
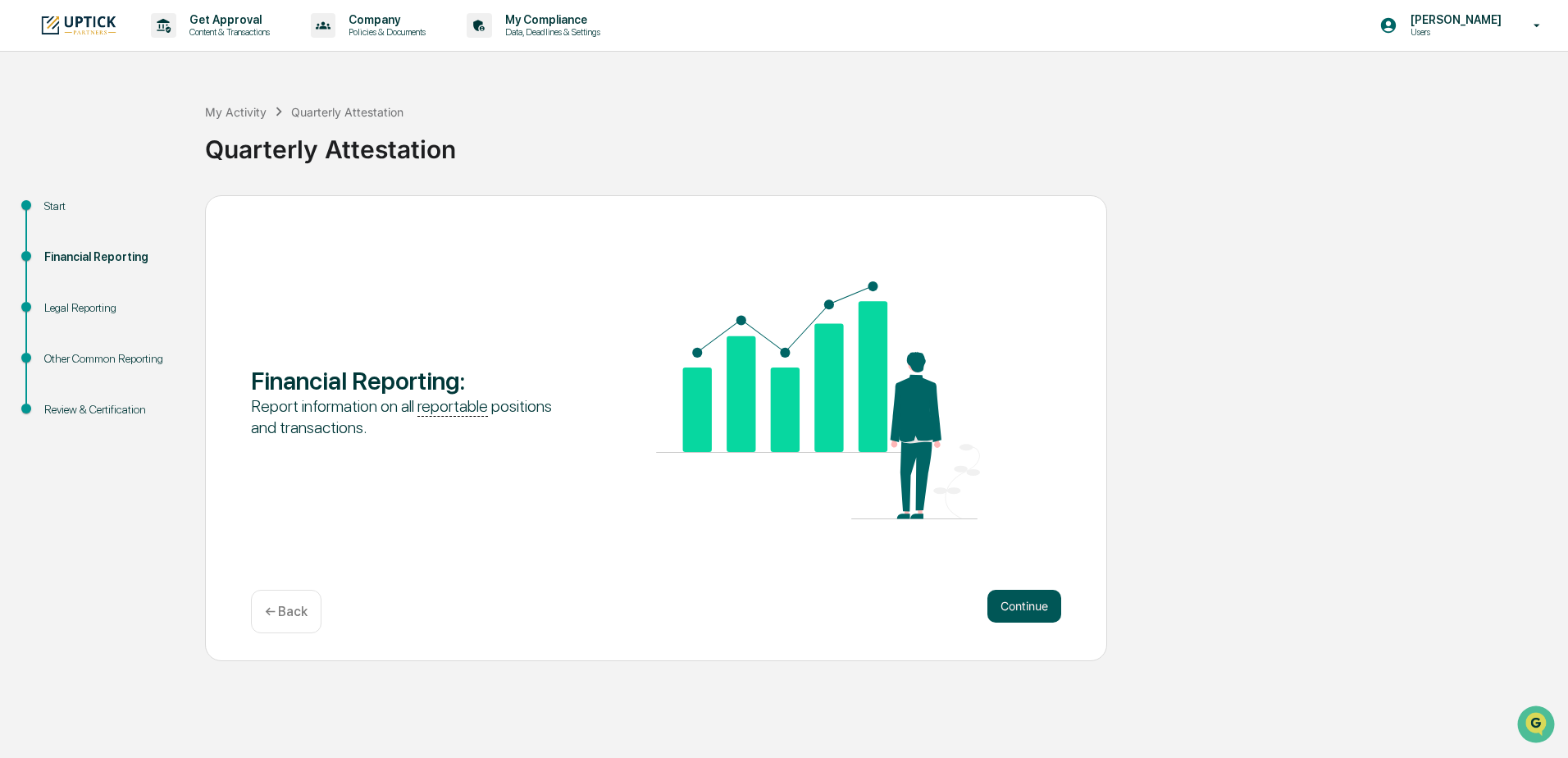
click at [1031, 616] on button "Continue" at bounding box center [1025, 606] width 74 height 33
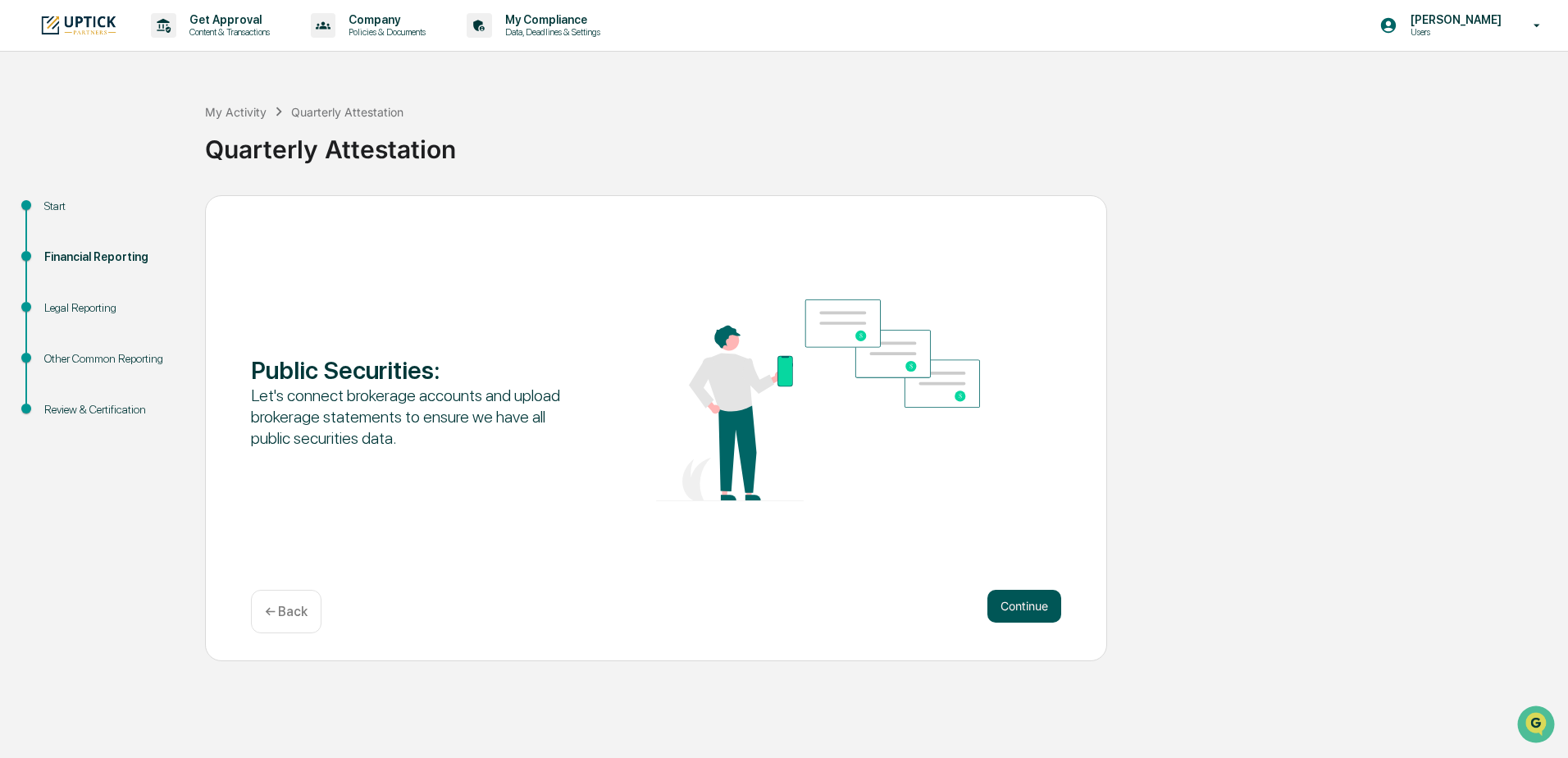
click at [1025, 612] on button "Continue" at bounding box center [1025, 606] width 74 height 33
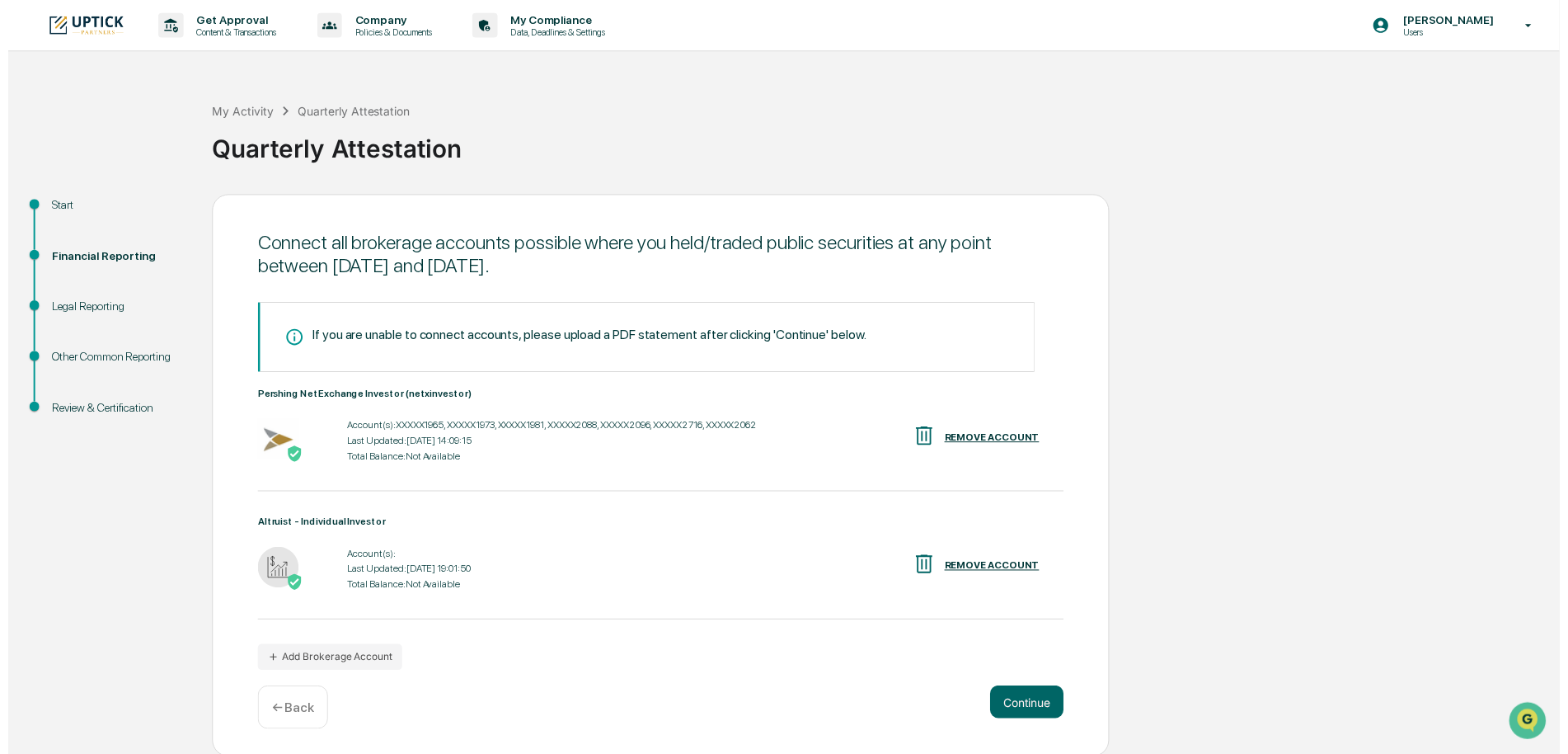
scroll to position [3, 0]
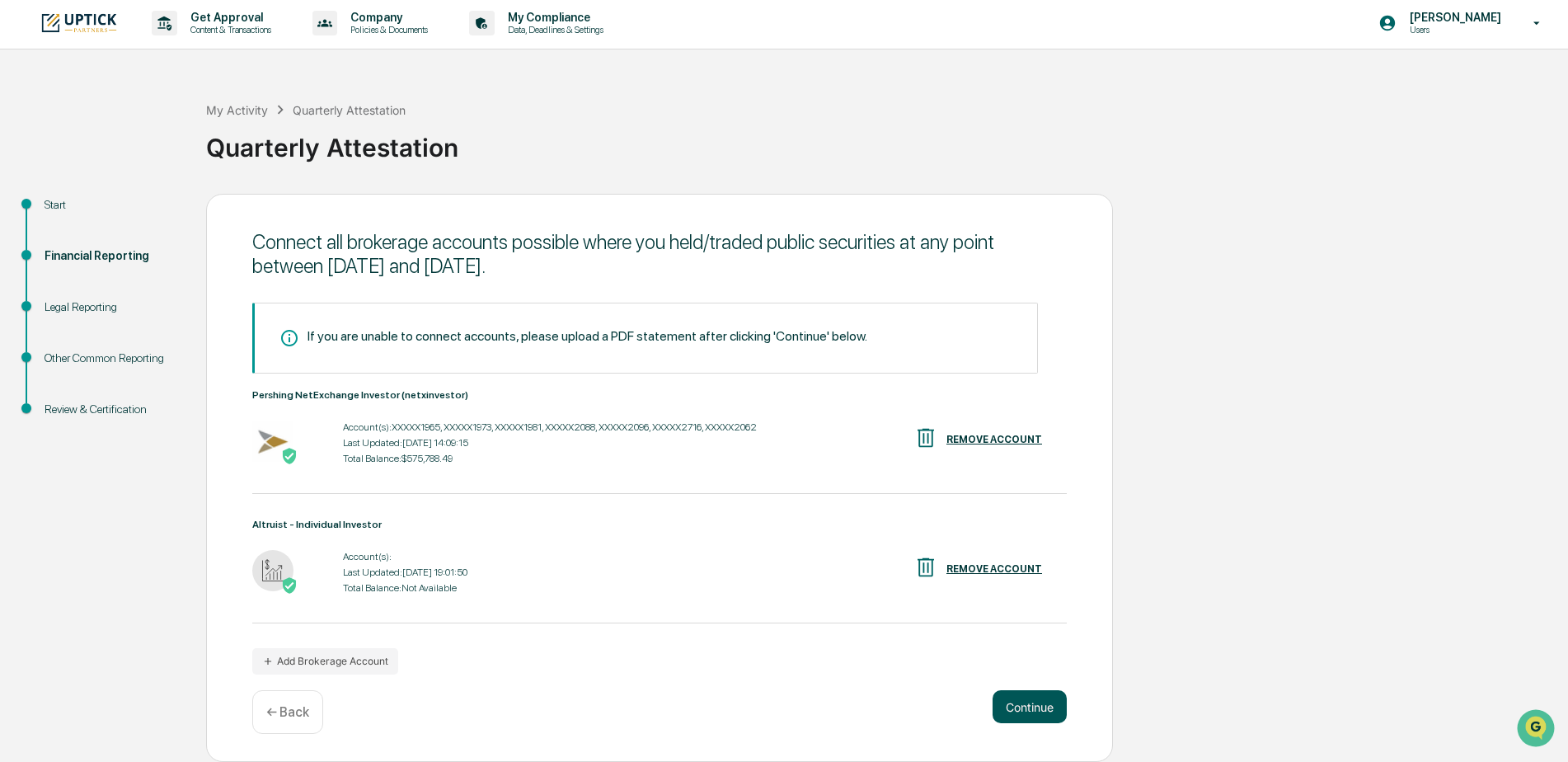
click at [1033, 704] on button "Continue" at bounding box center [1030, 707] width 74 height 33
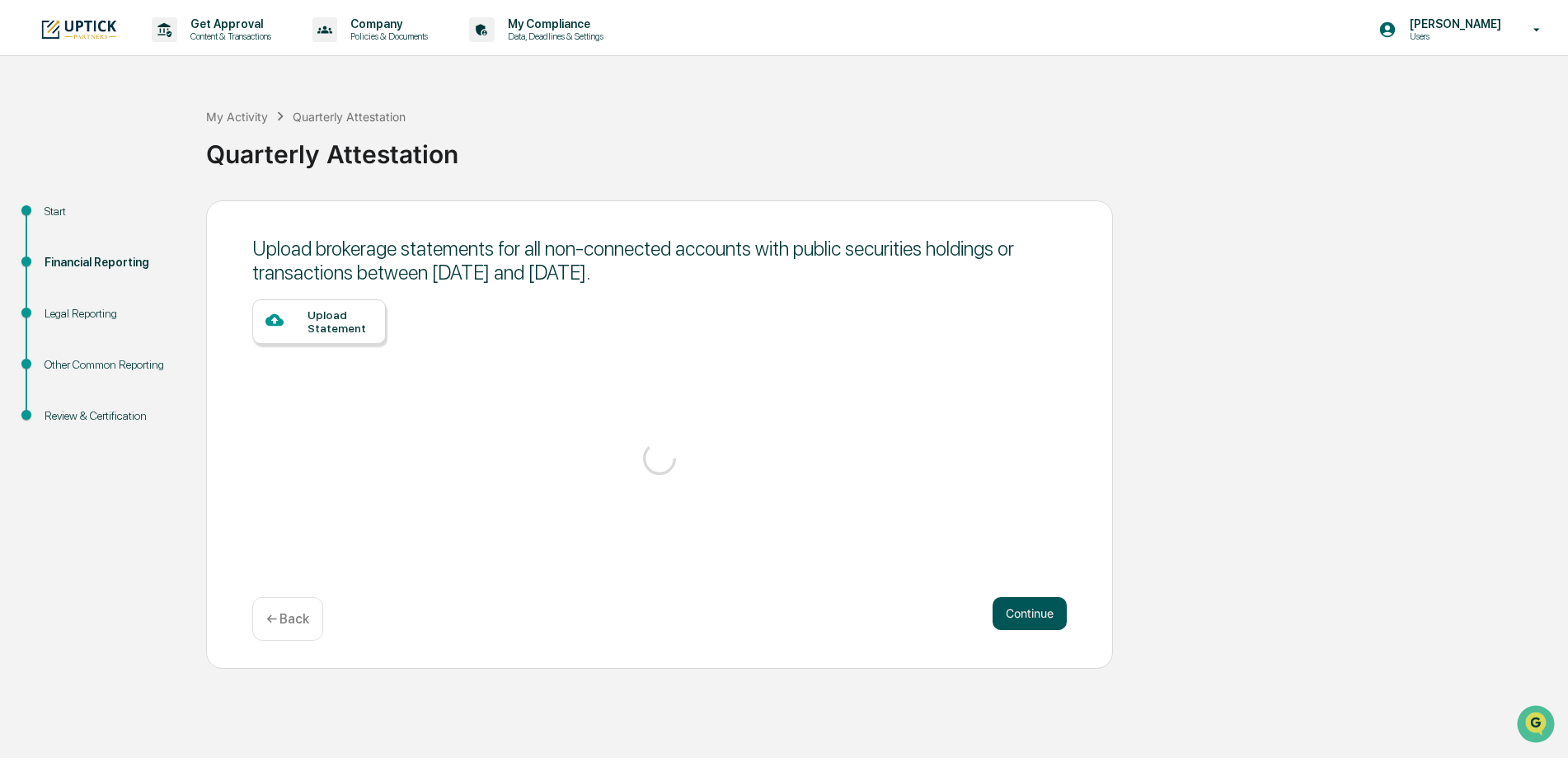
scroll to position [0, 0]
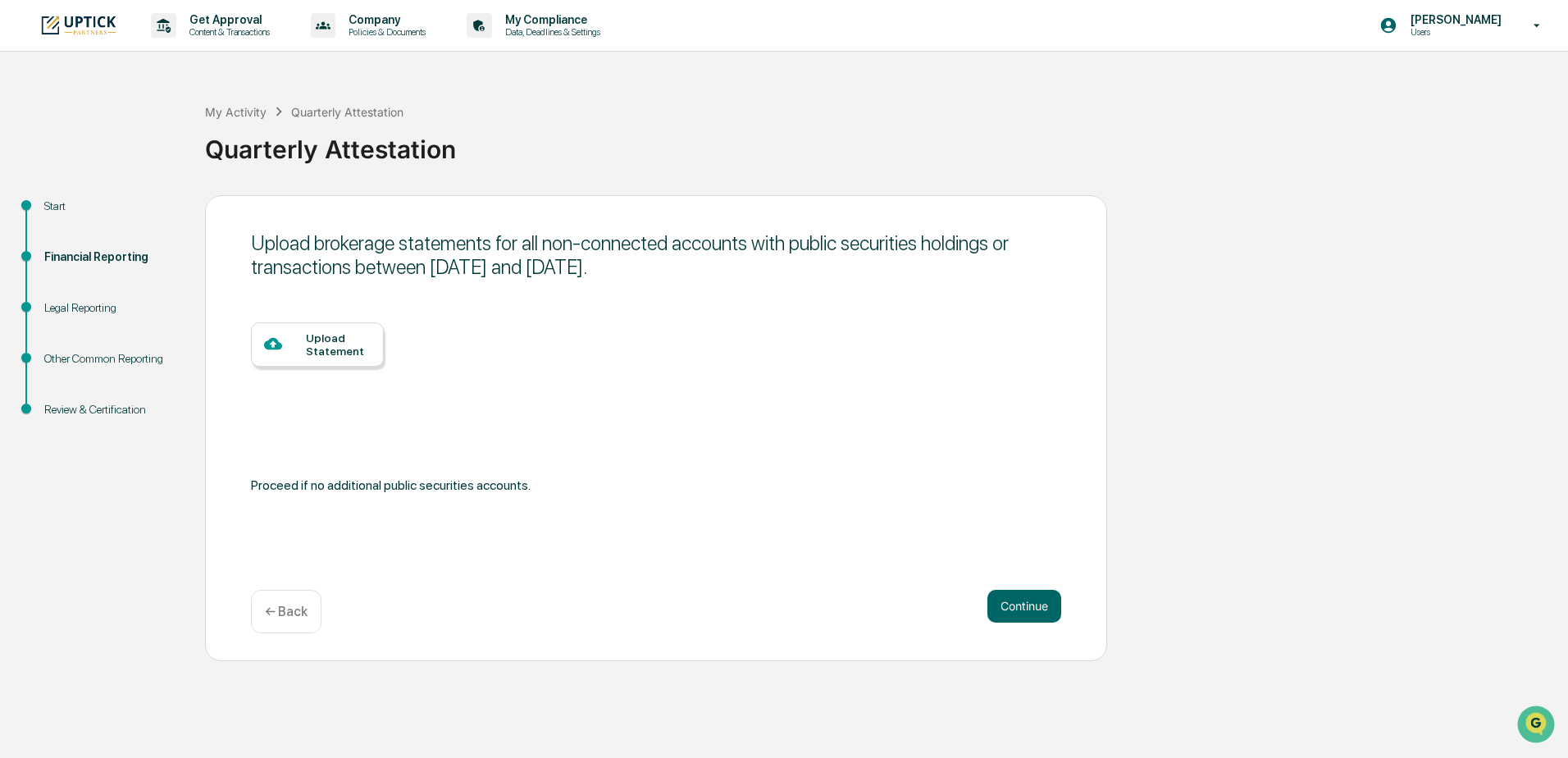
click at [329, 347] on div "Upload Statement" at bounding box center [338, 344] width 65 height 26
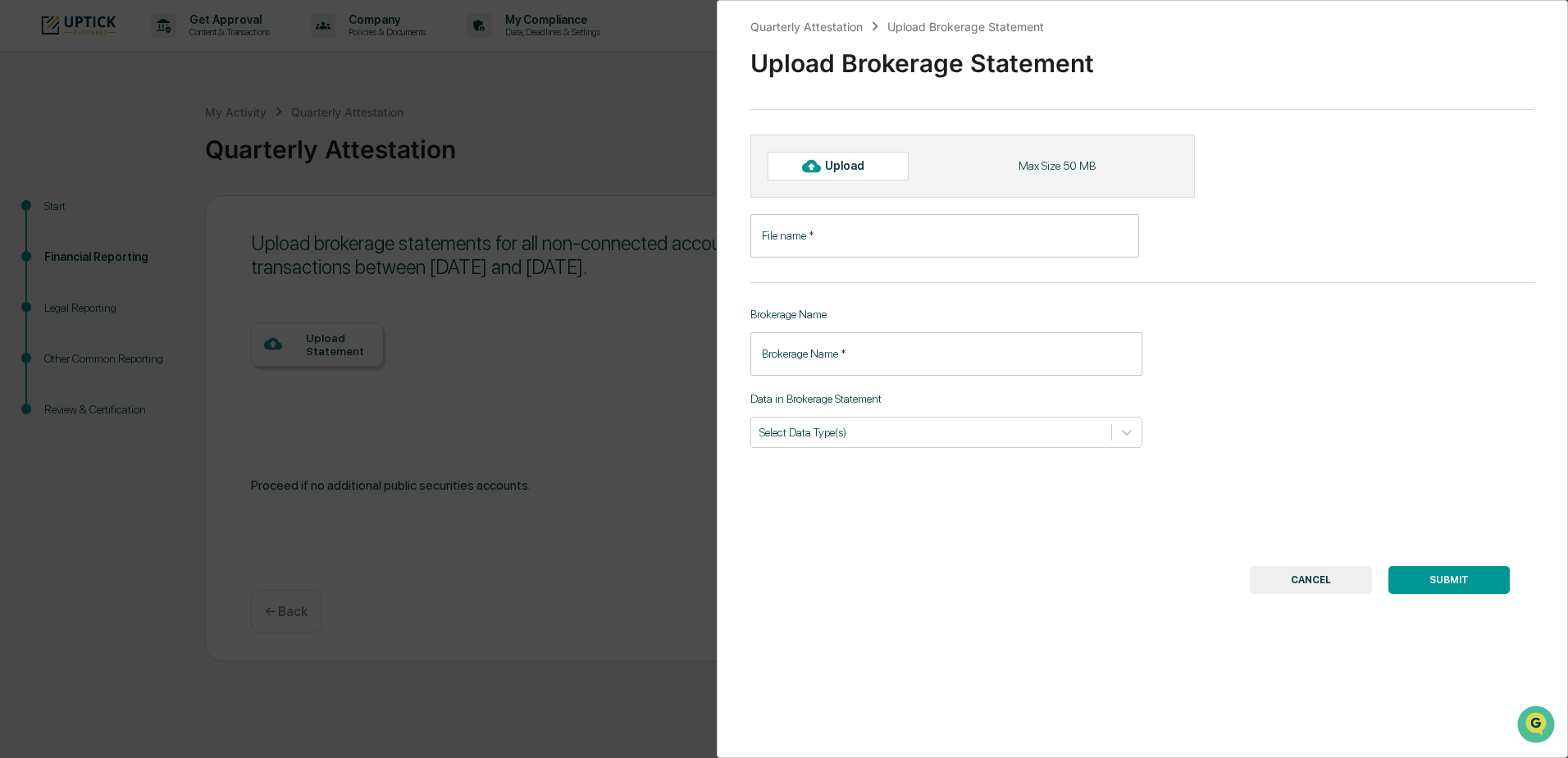
click at [849, 172] on div "Upload" at bounding box center [851, 166] width 53 height 13
type input "**********"
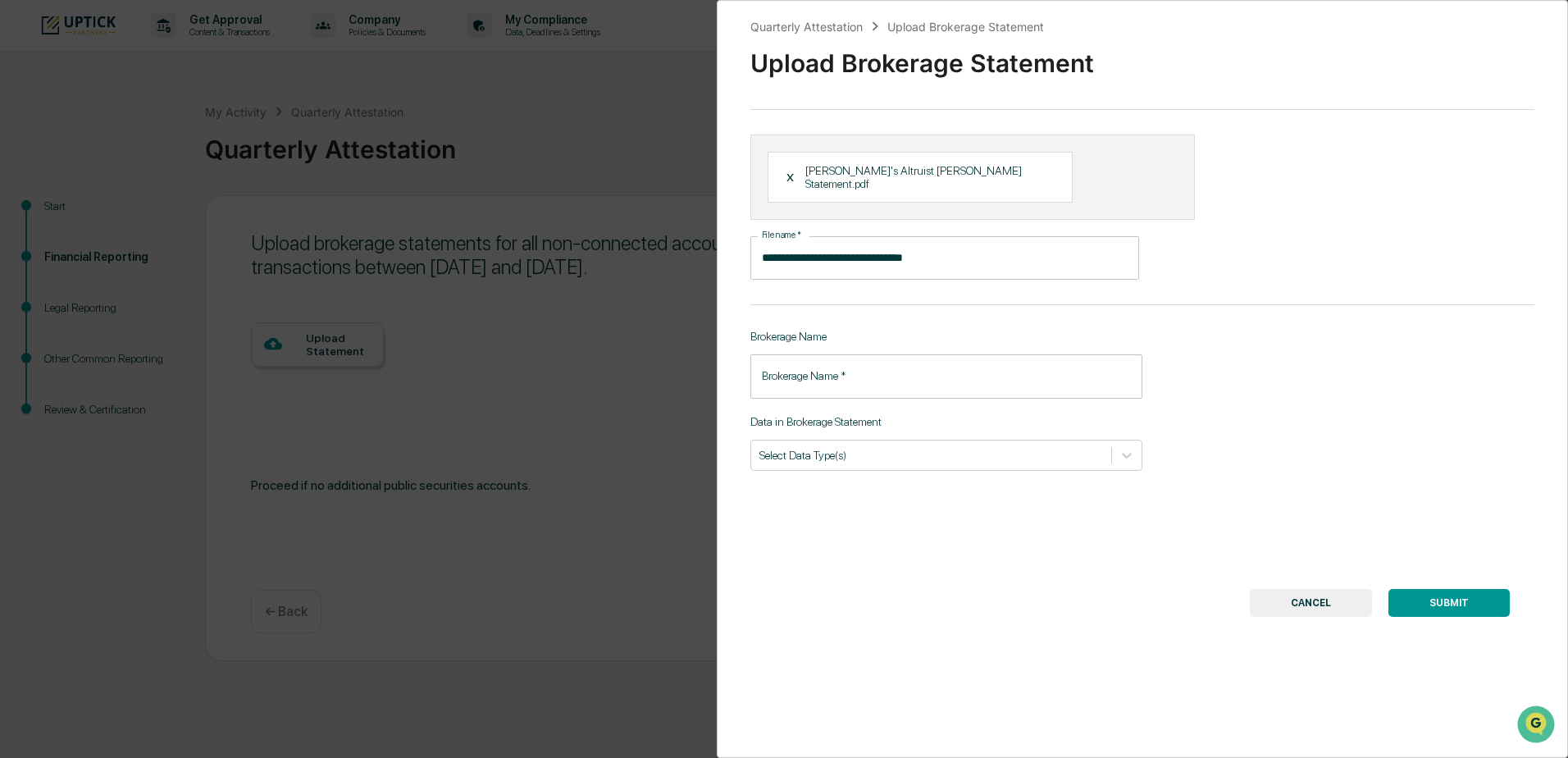
click at [1021, 358] on input "Brokerage Name   *" at bounding box center [947, 376] width 392 height 44
click at [1347, 341] on div "**********" at bounding box center [1143, 379] width 852 height 758
click at [896, 369] on input "Brokerage Name   *" at bounding box center [947, 376] width 392 height 44
click at [1353, 344] on div "**********" at bounding box center [1143, 379] width 852 height 758
click at [860, 448] on div at bounding box center [931, 455] width 344 height 16
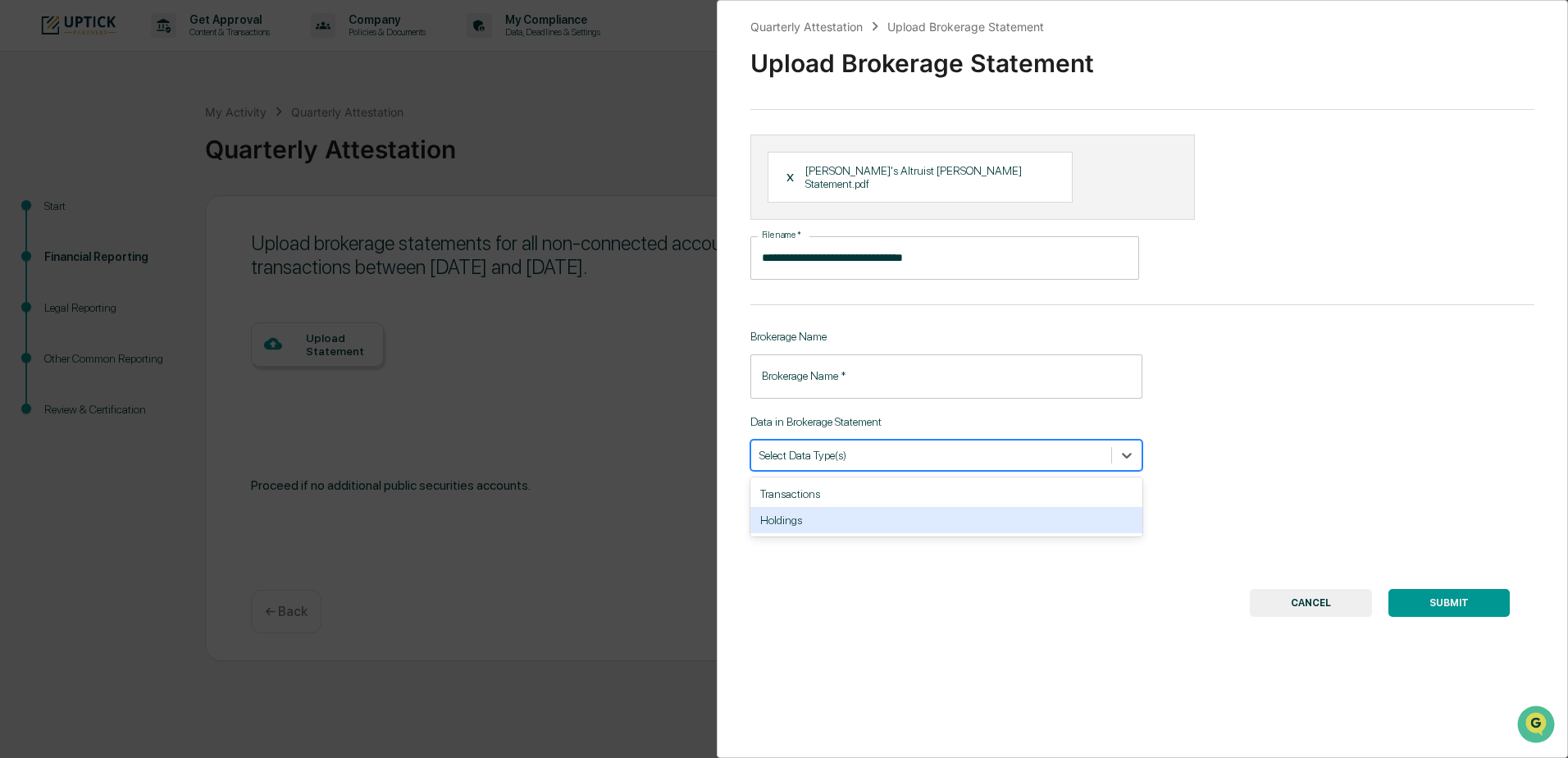
click at [853, 507] on div "Holdings" at bounding box center [947, 520] width 392 height 26
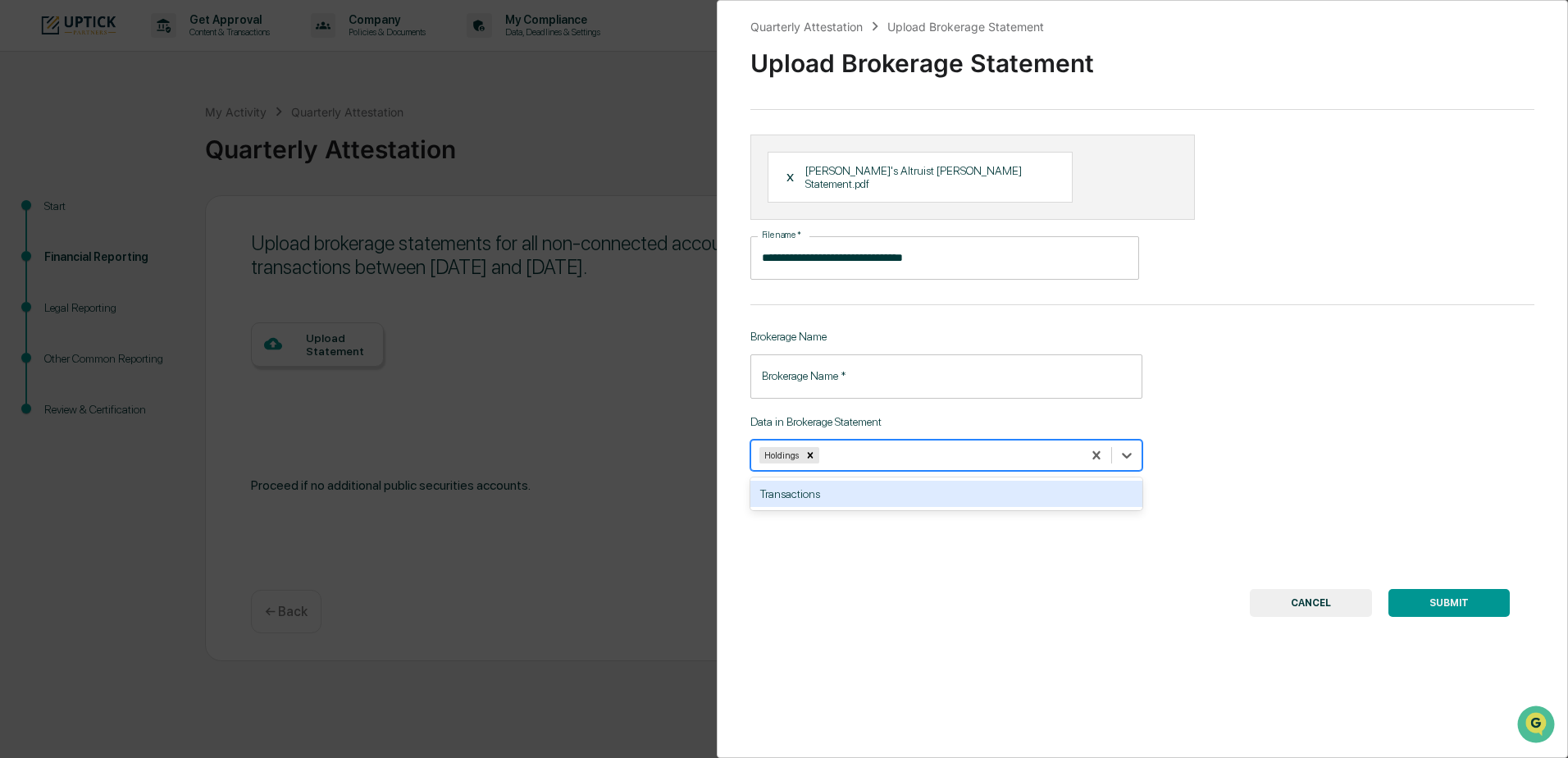
click at [897, 360] on input "Brokerage Name   *" at bounding box center [947, 376] width 392 height 44
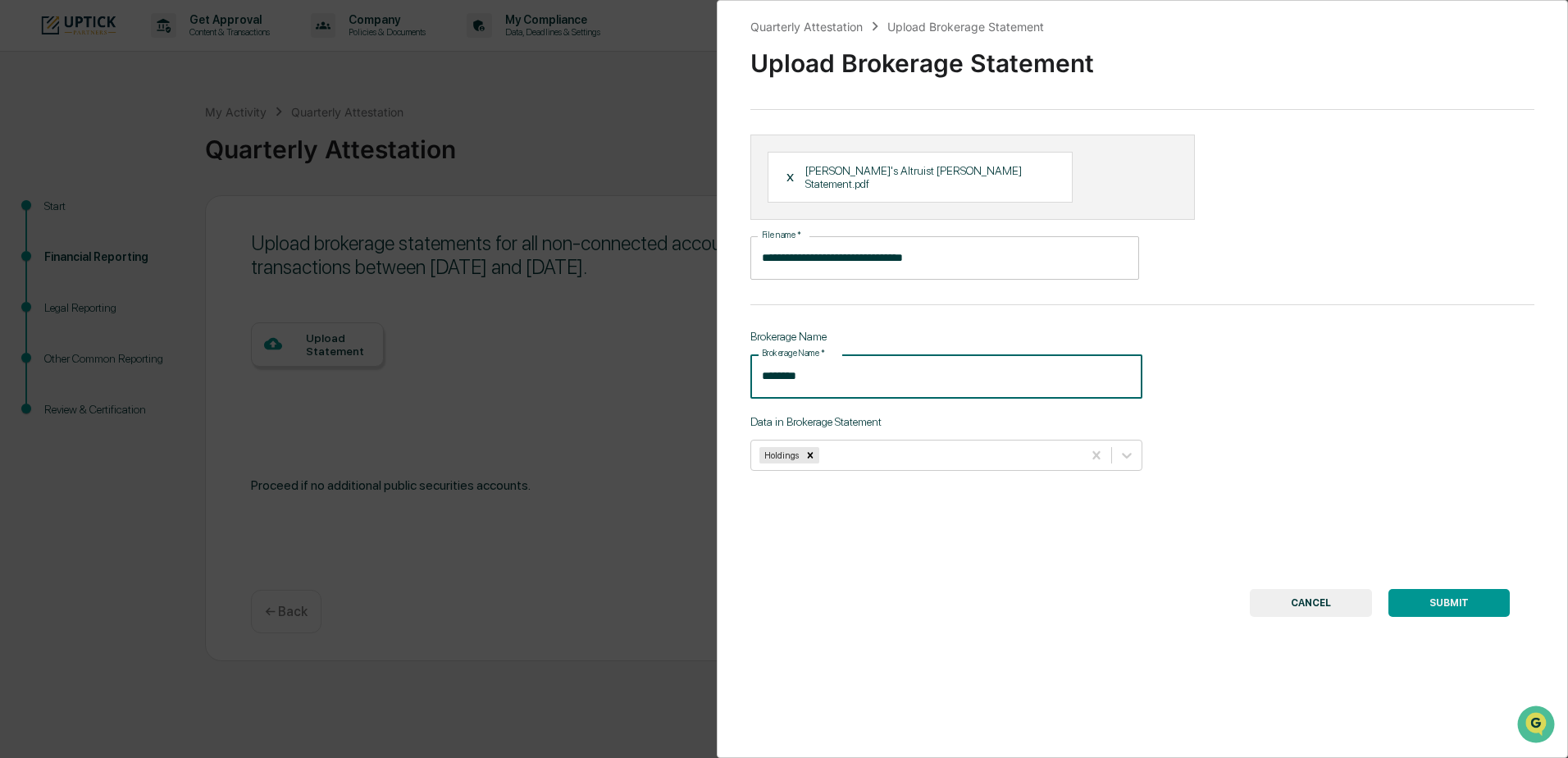
type input "********"
click at [1432, 591] on button "SUBMIT" at bounding box center [1449, 602] width 121 height 28
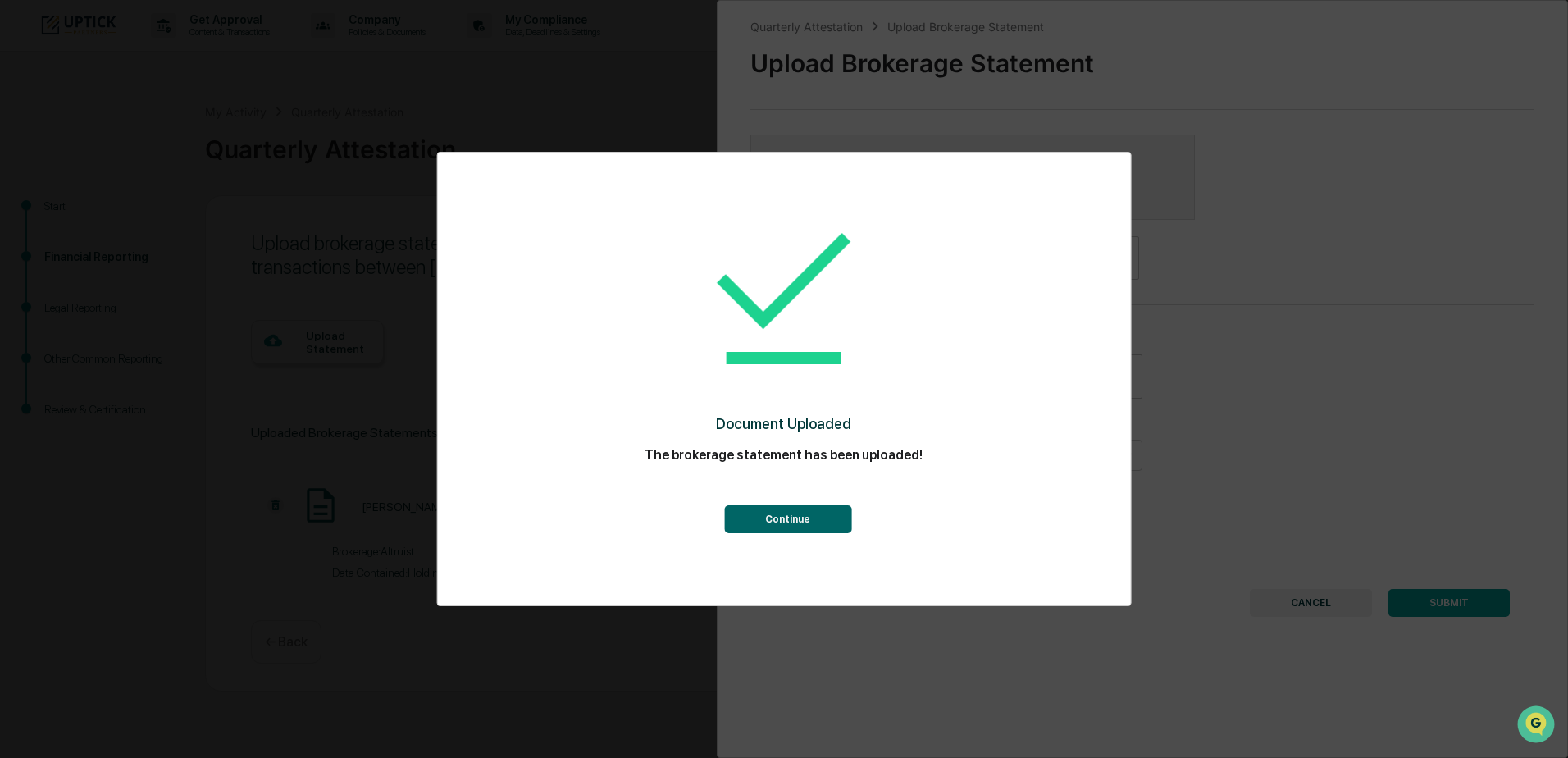
click at [786, 520] on button "Continue" at bounding box center [787, 519] width 127 height 28
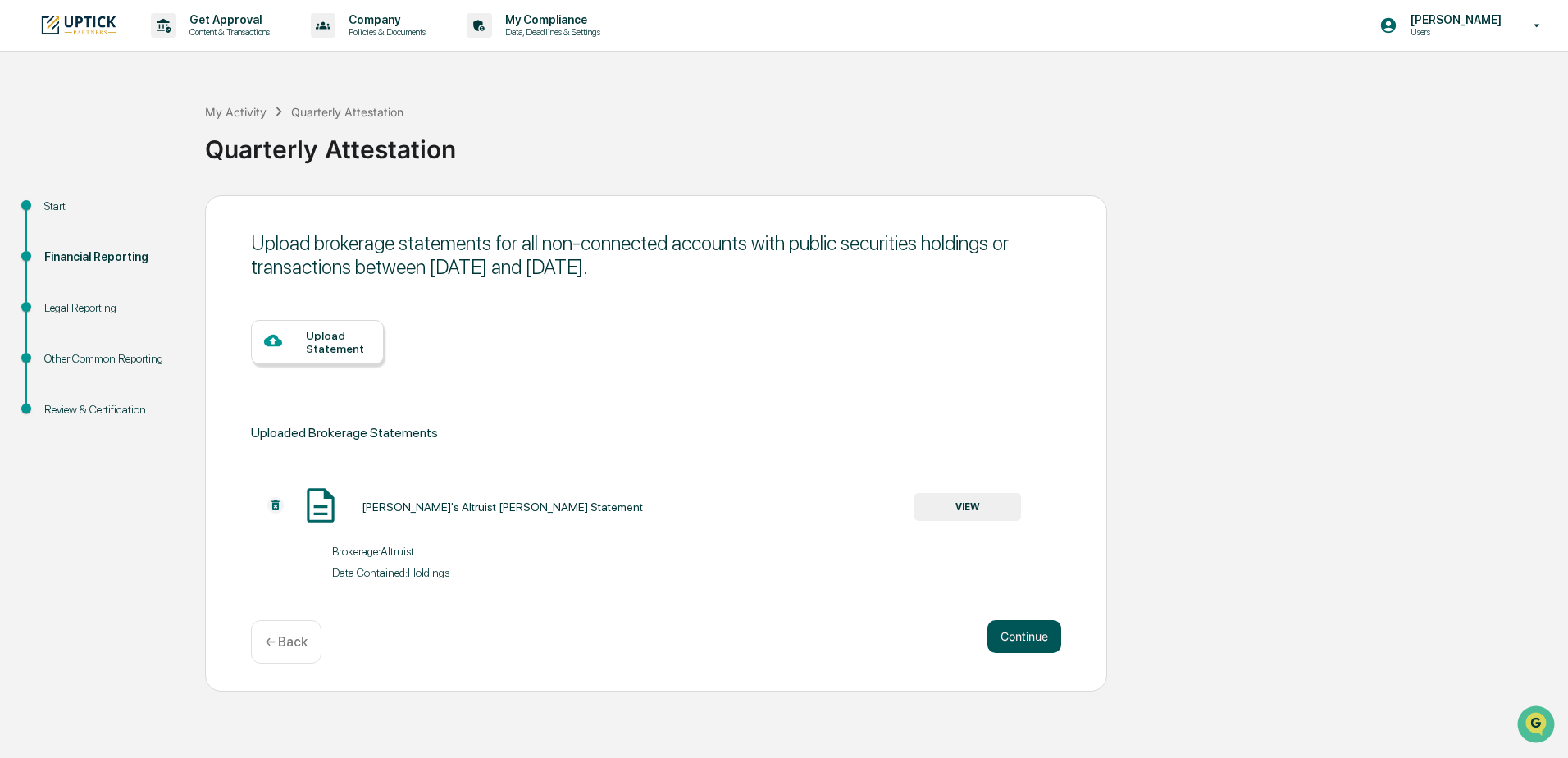
click at [1016, 639] on button "Continue" at bounding box center [1025, 637] width 74 height 33
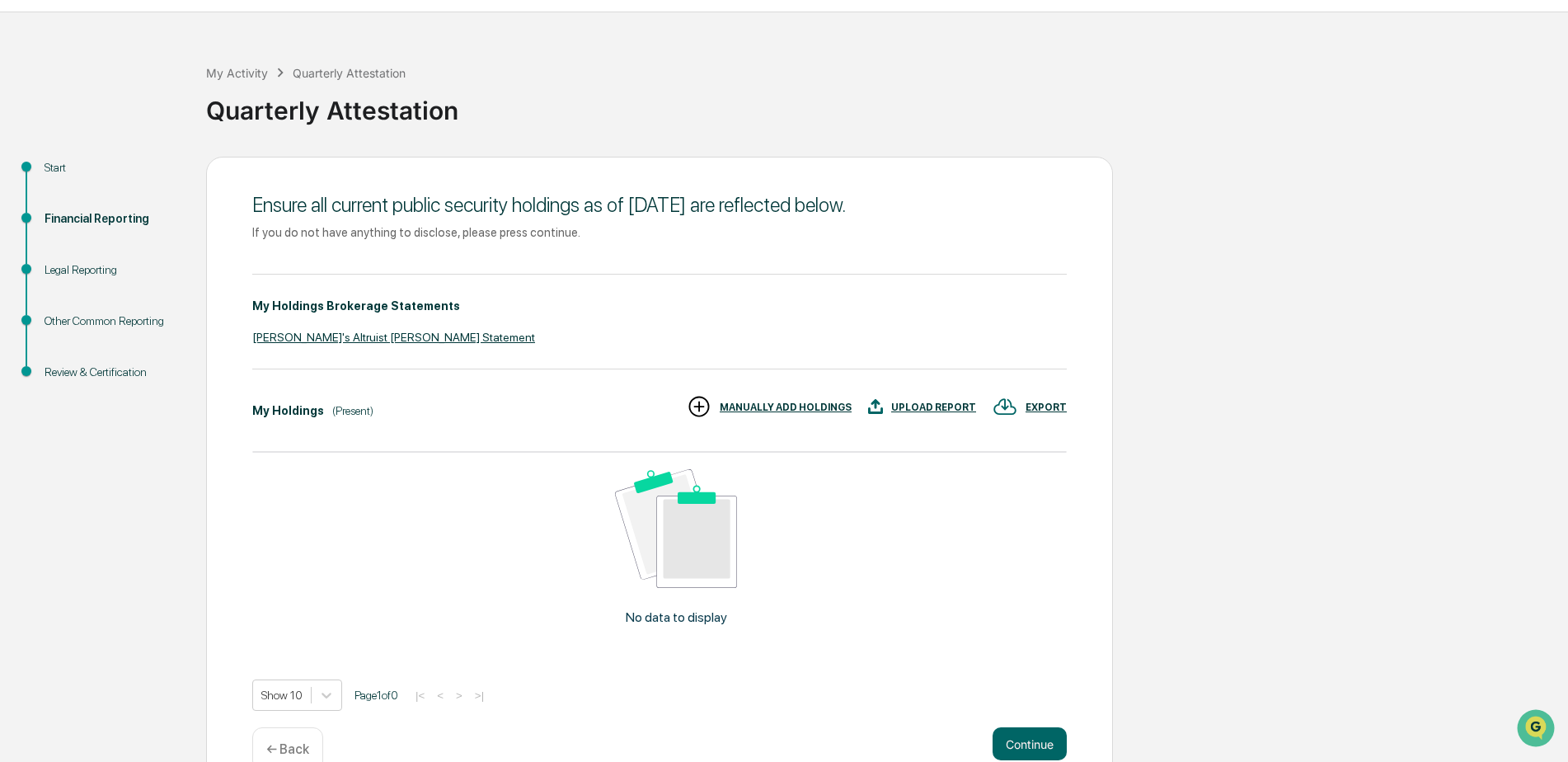
scroll to position [77, 0]
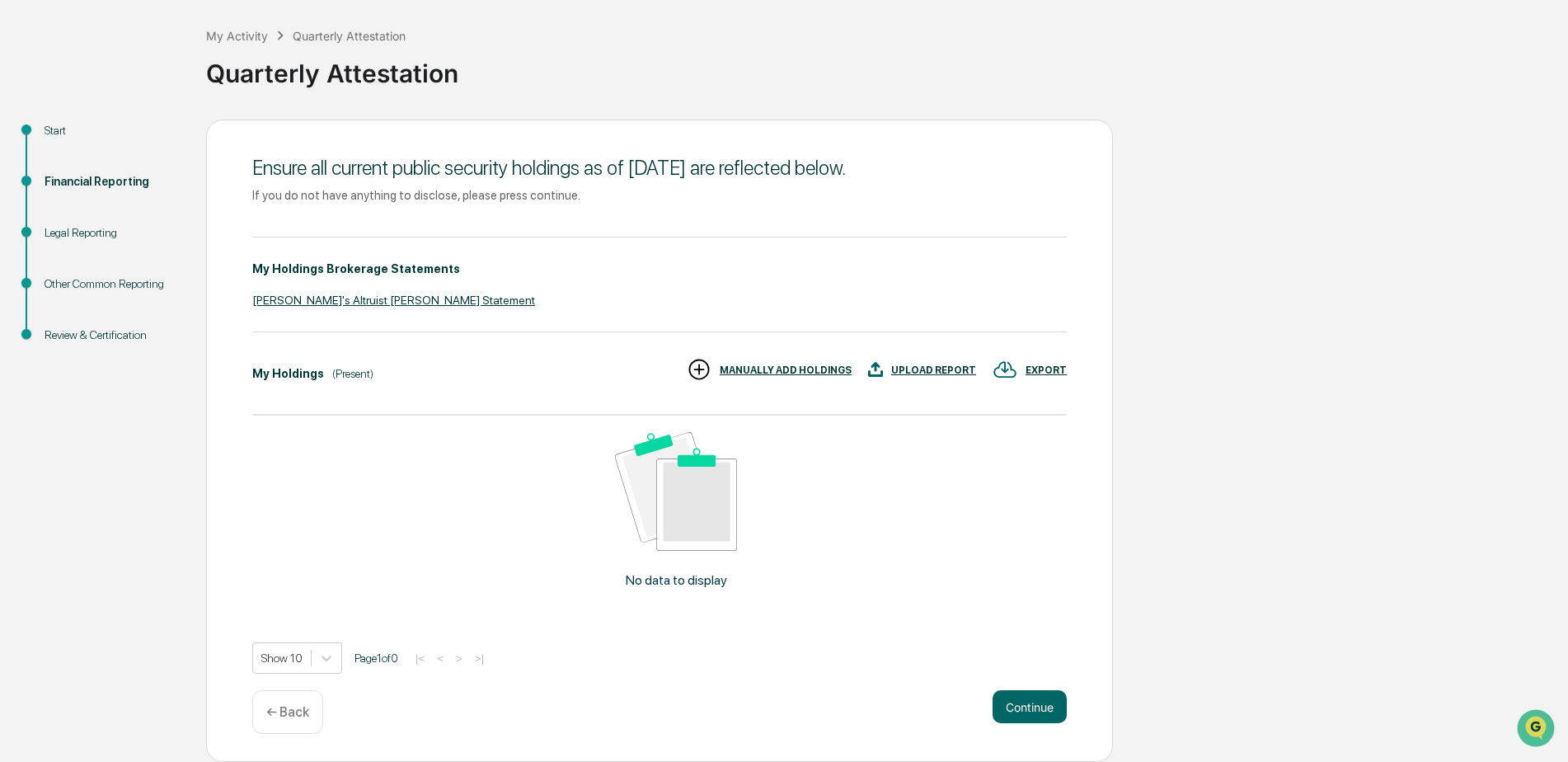
click at [61, 124] on div "Start" at bounding box center [112, 130] width 135 height 17
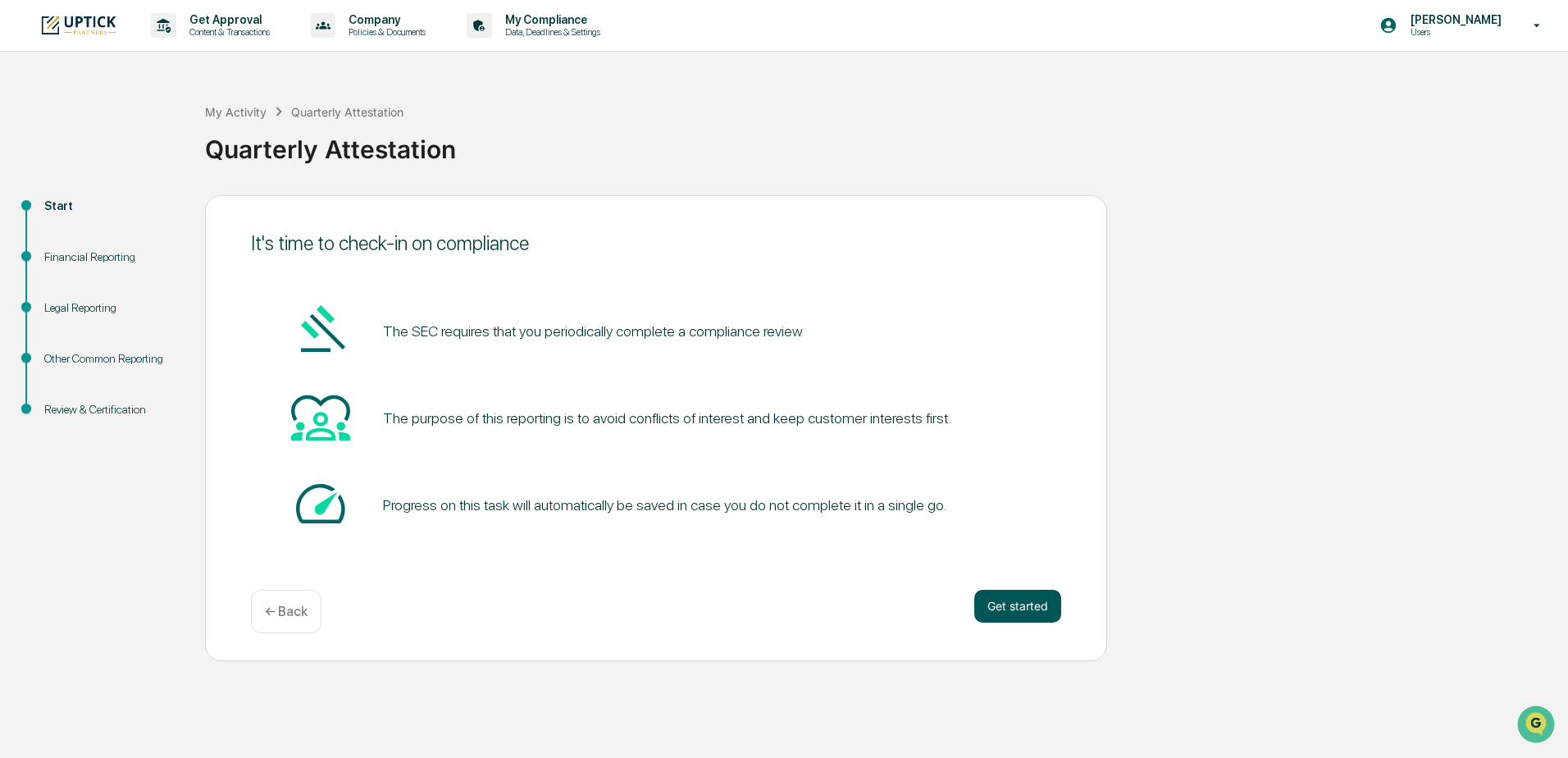
click at [1024, 602] on button "Get started" at bounding box center [1017, 606] width 87 height 33
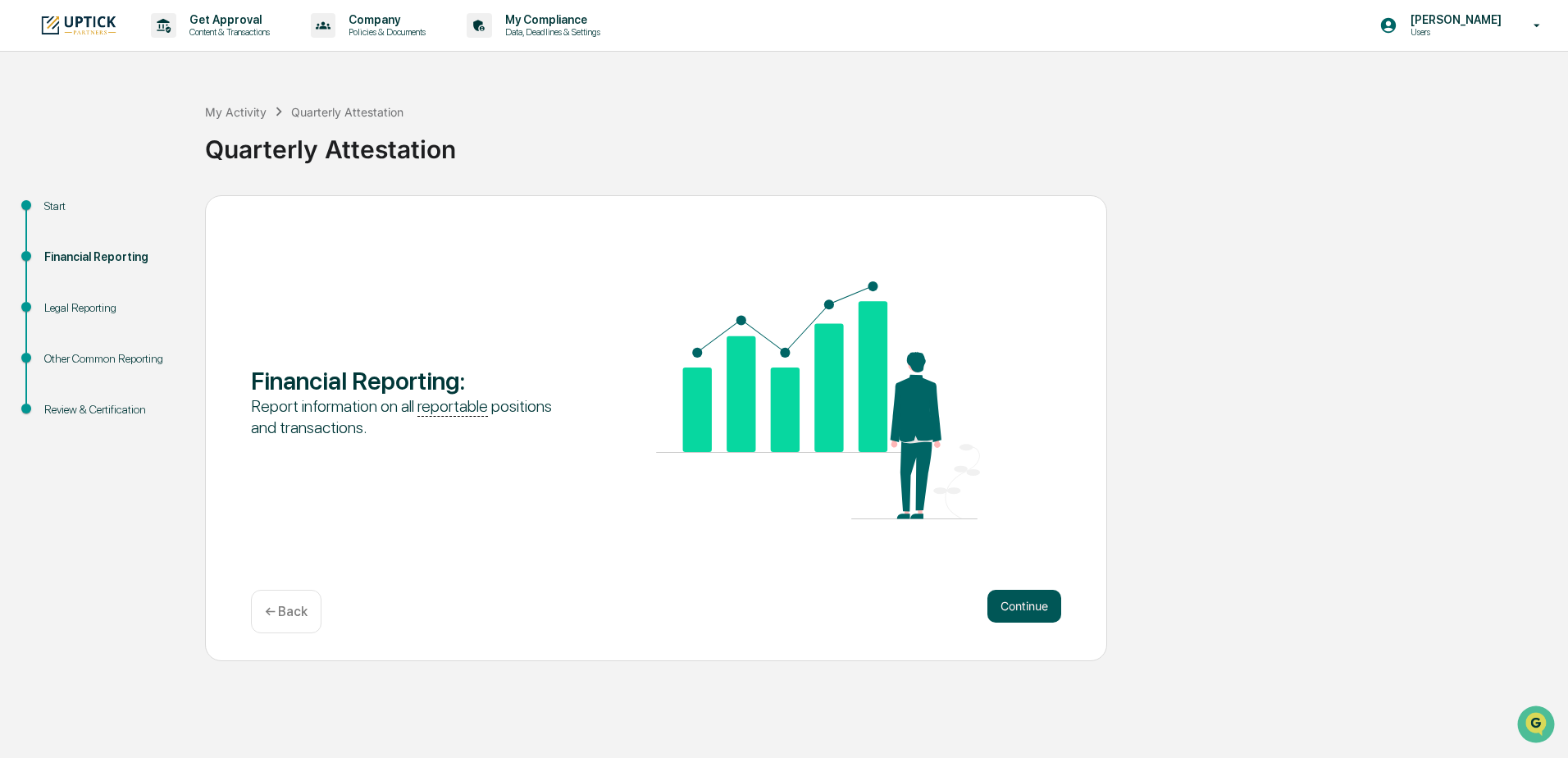
click at [1025, 607] on button "Continue" at bounding box center [1025, 606] width 74 height 33
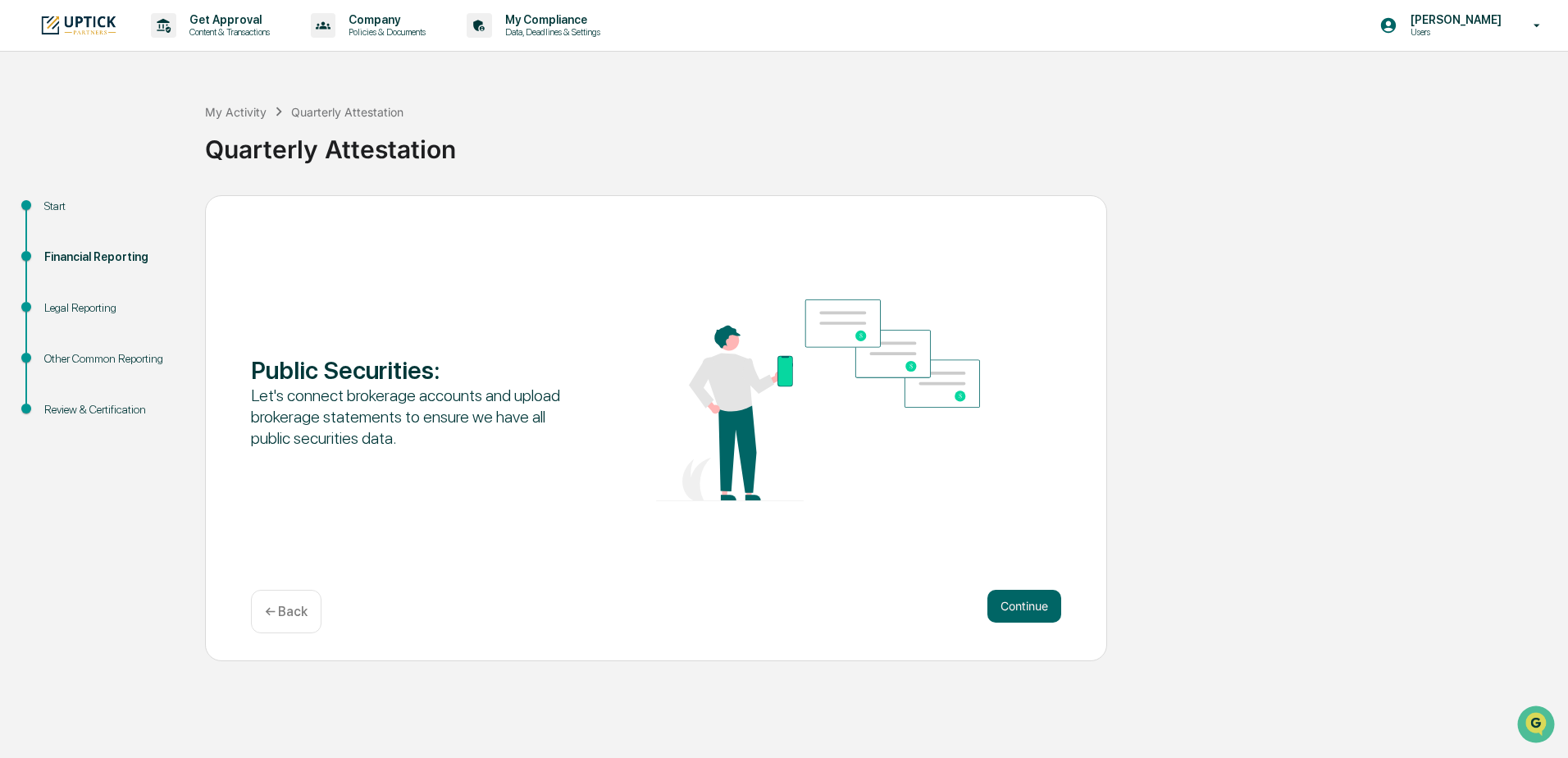
click at [1025, 607] on button "Continue" at bounding box center [1025, 606] width 74 height 33
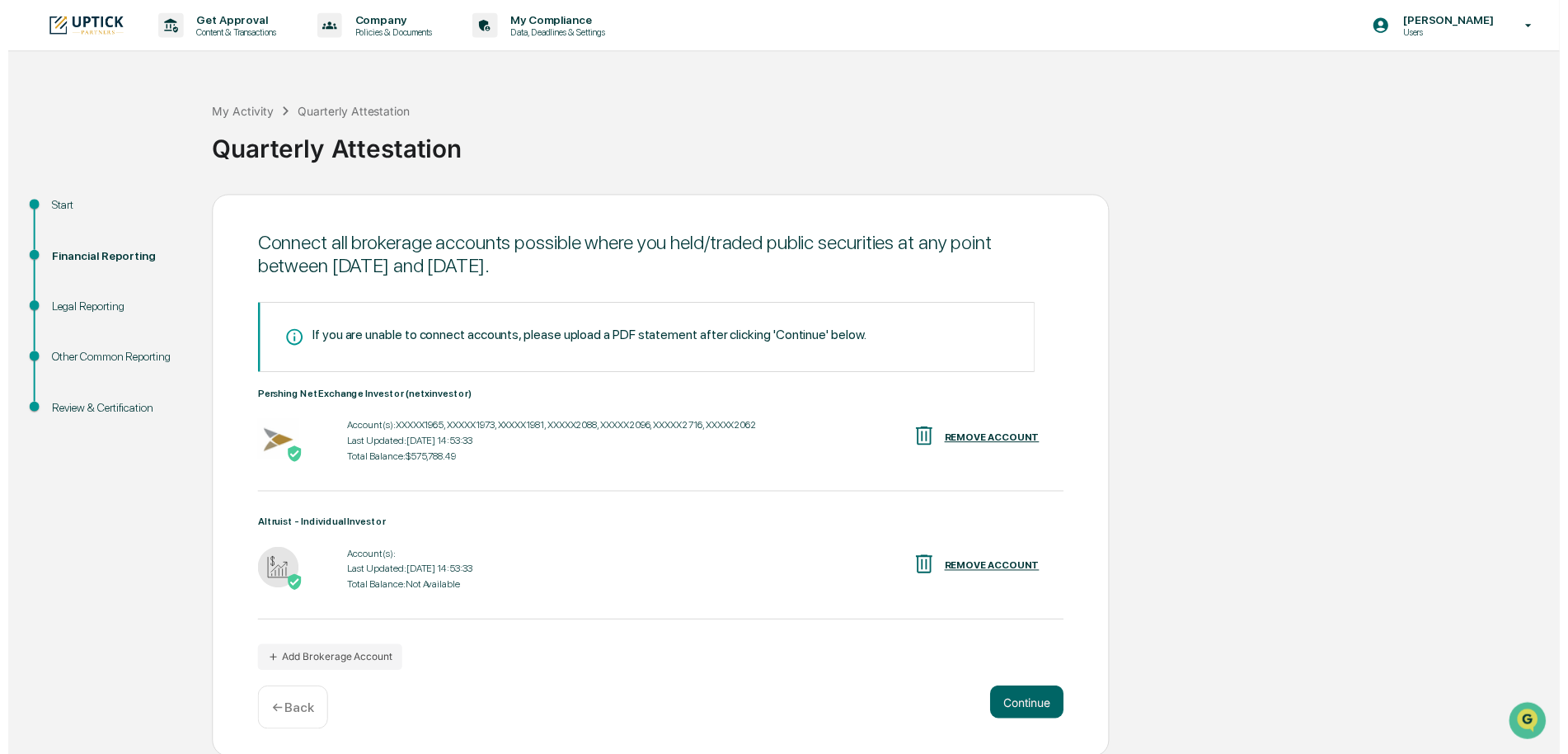
scroll to position [3, 0]
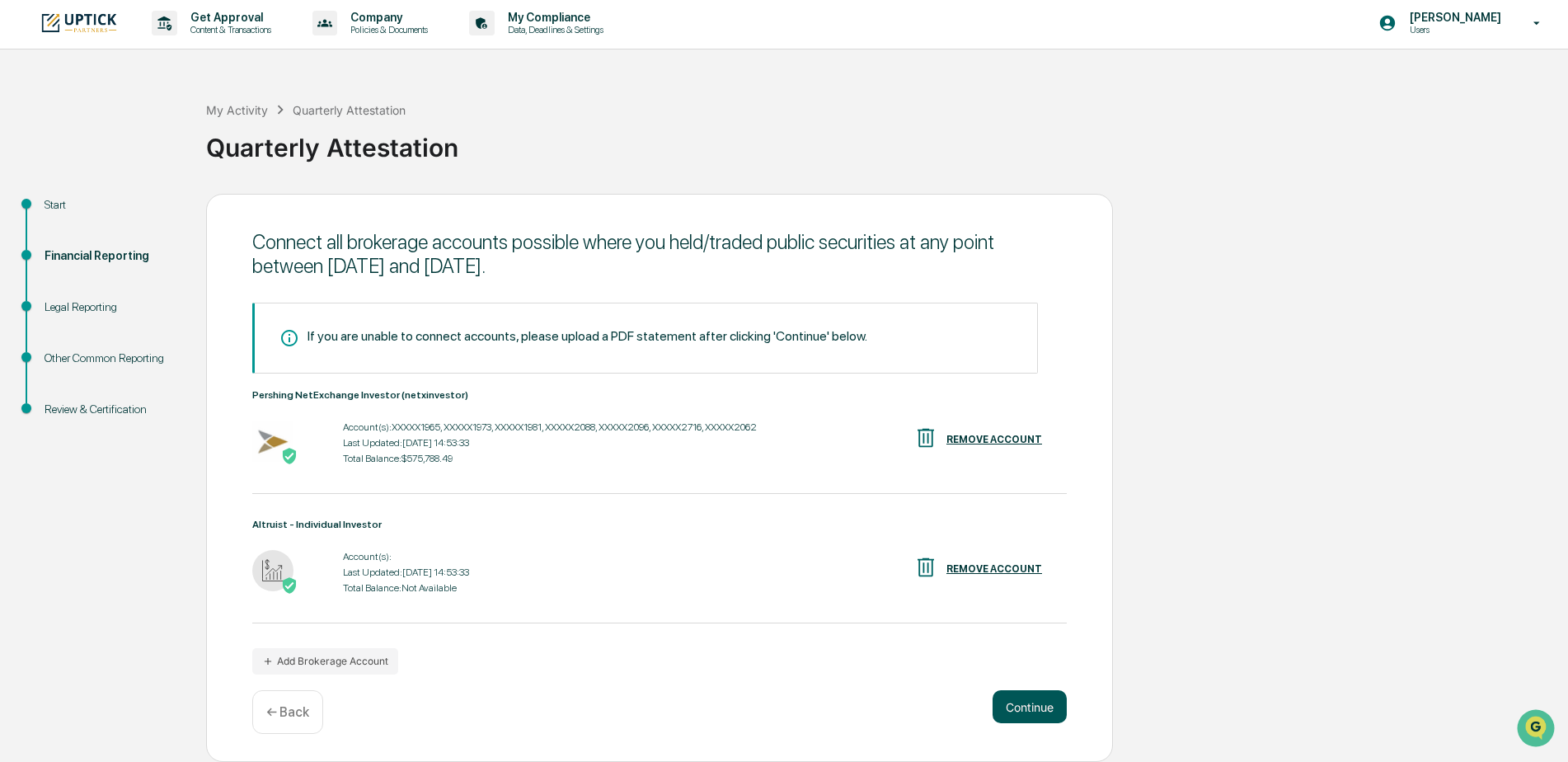
click at [1038, 715] on button "Continue" at bounding box center [1030, 707] width 74 height 33
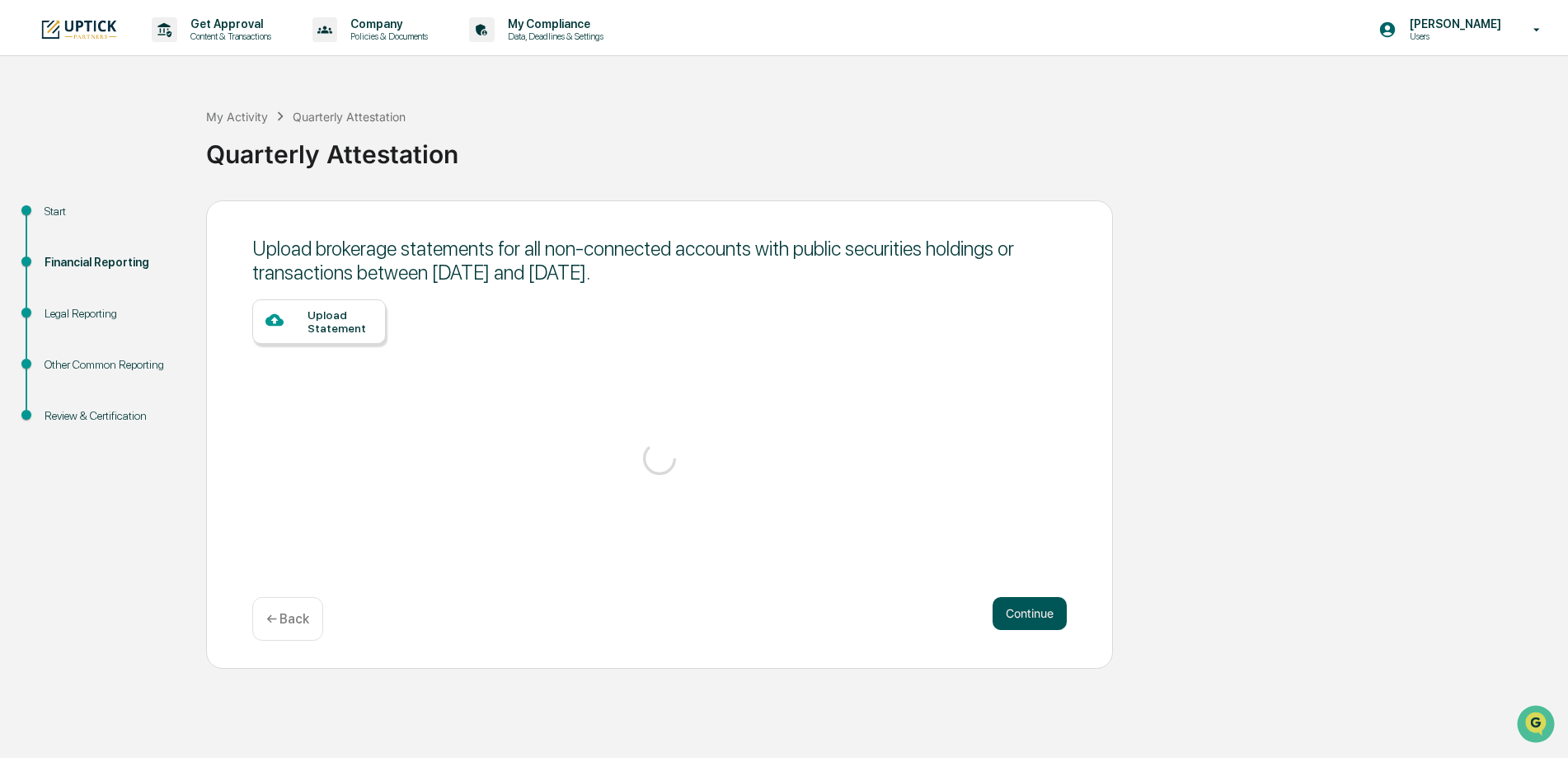
scroll to position [0, 0]
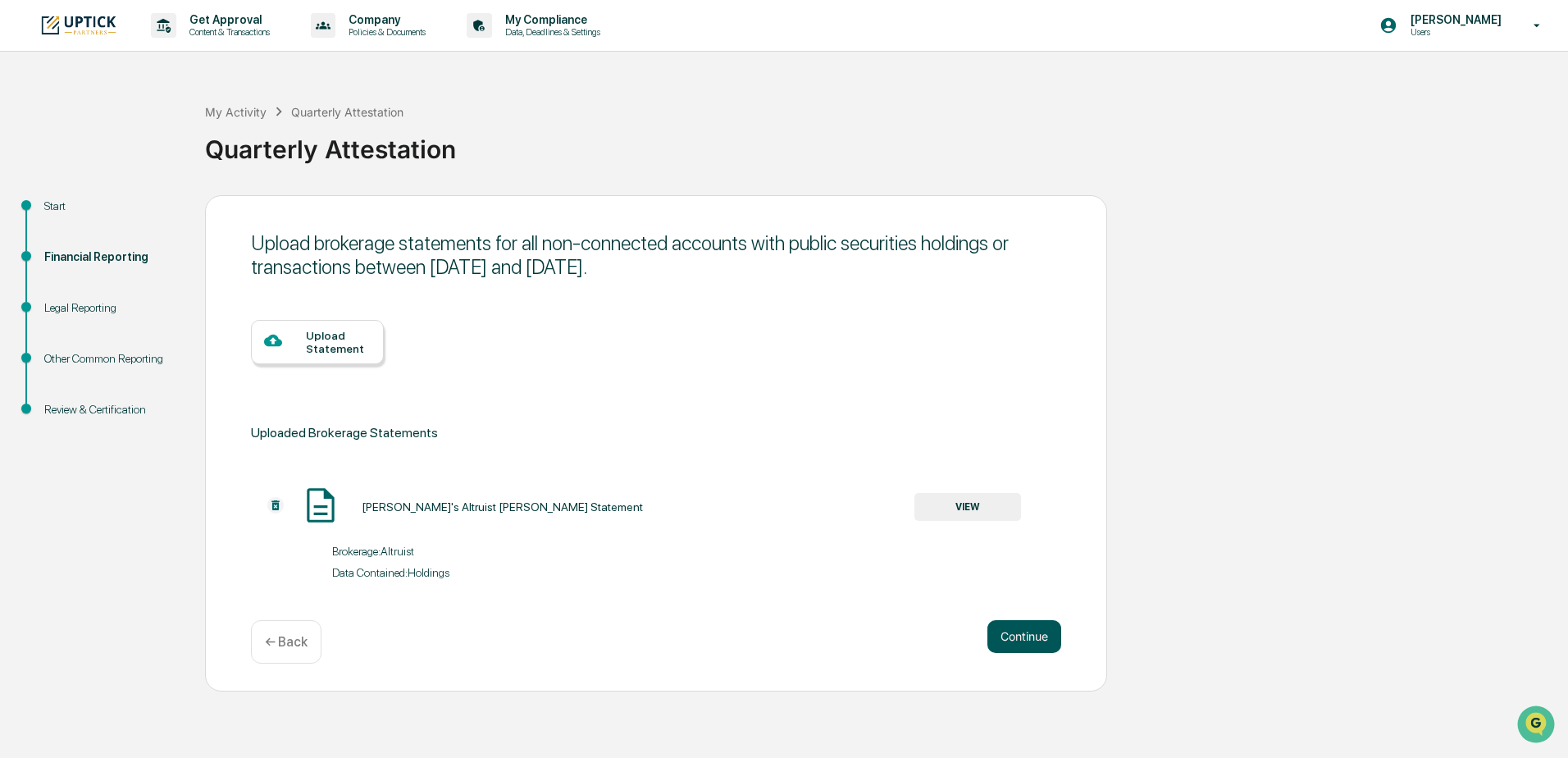
click at [1014, 637] on button "Continue" at bounding box center [1025, 637] width 74 height 33
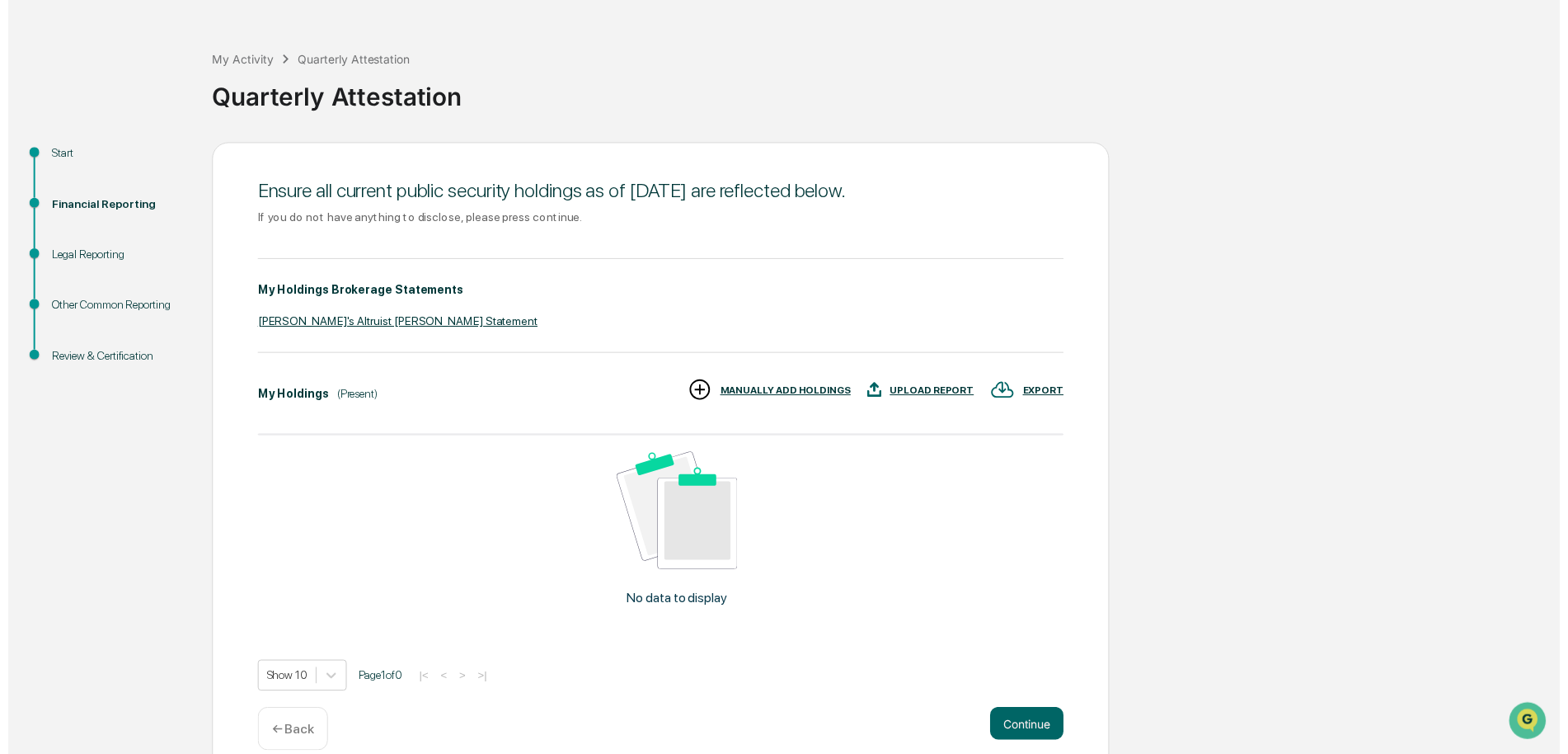
scroll to position [77, 0]
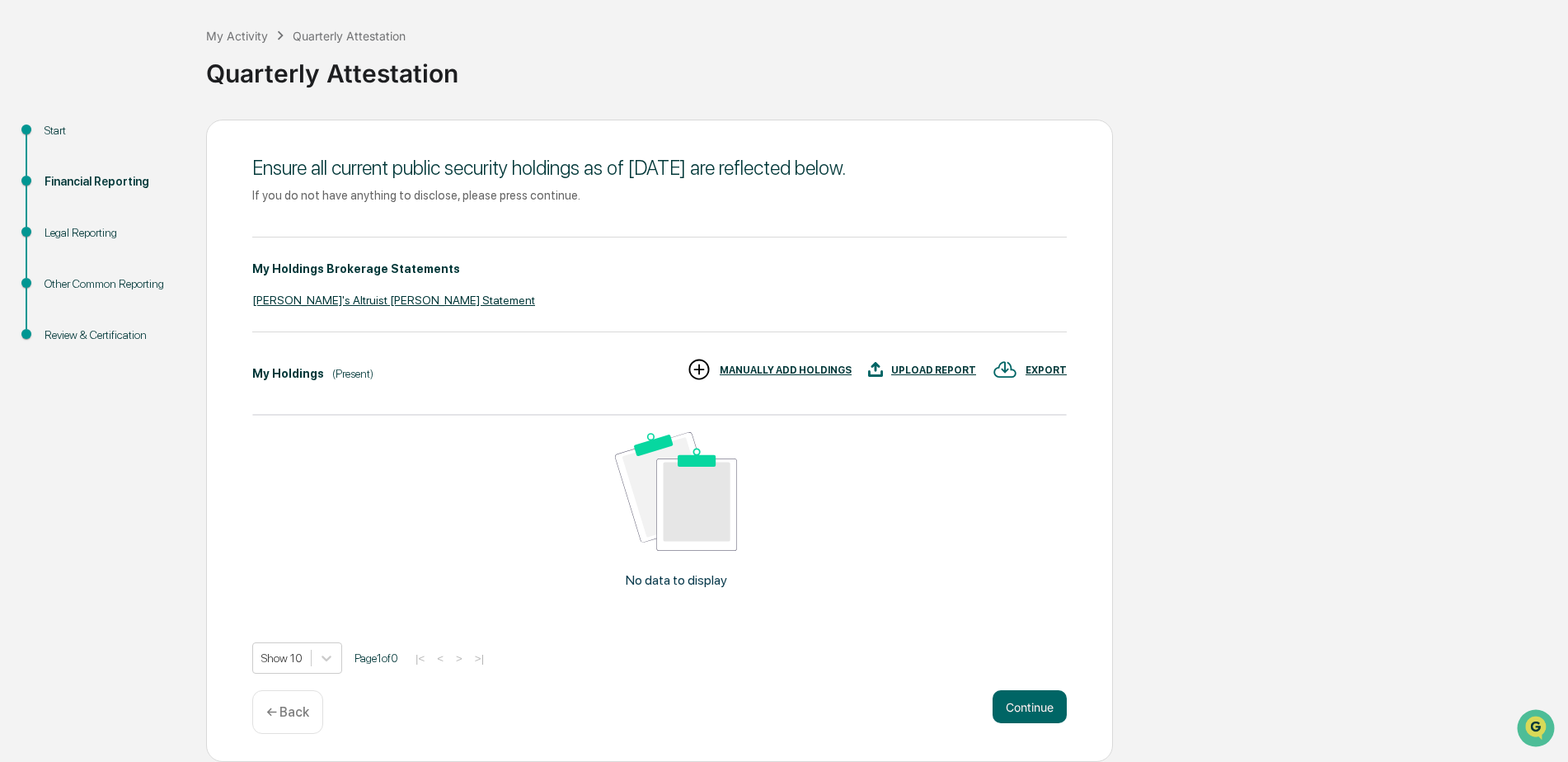
click at [285, 702] on div "← Back" at bounding box center [288, 713] width 71 height 44
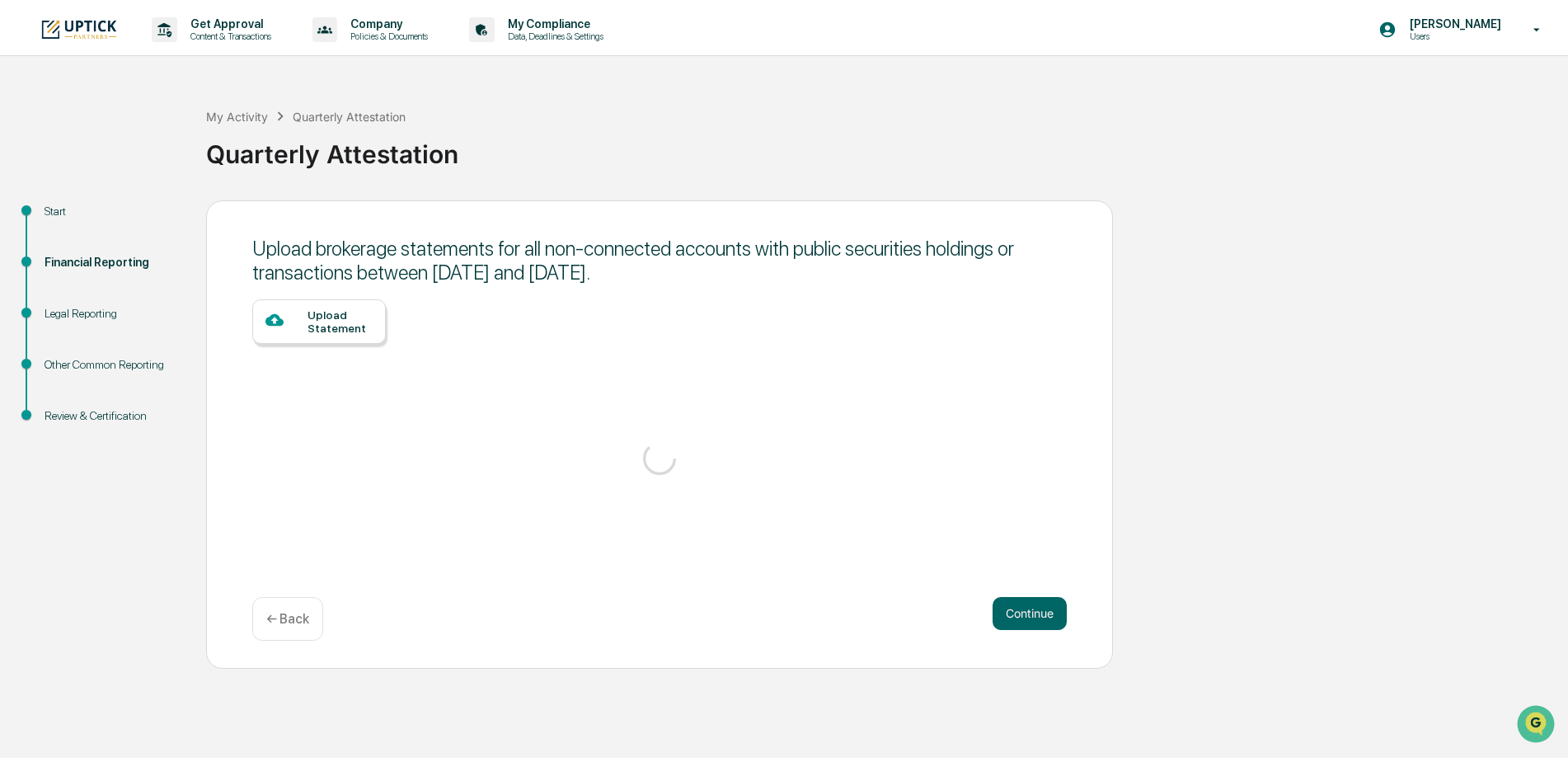
scroll to position [0, 0]
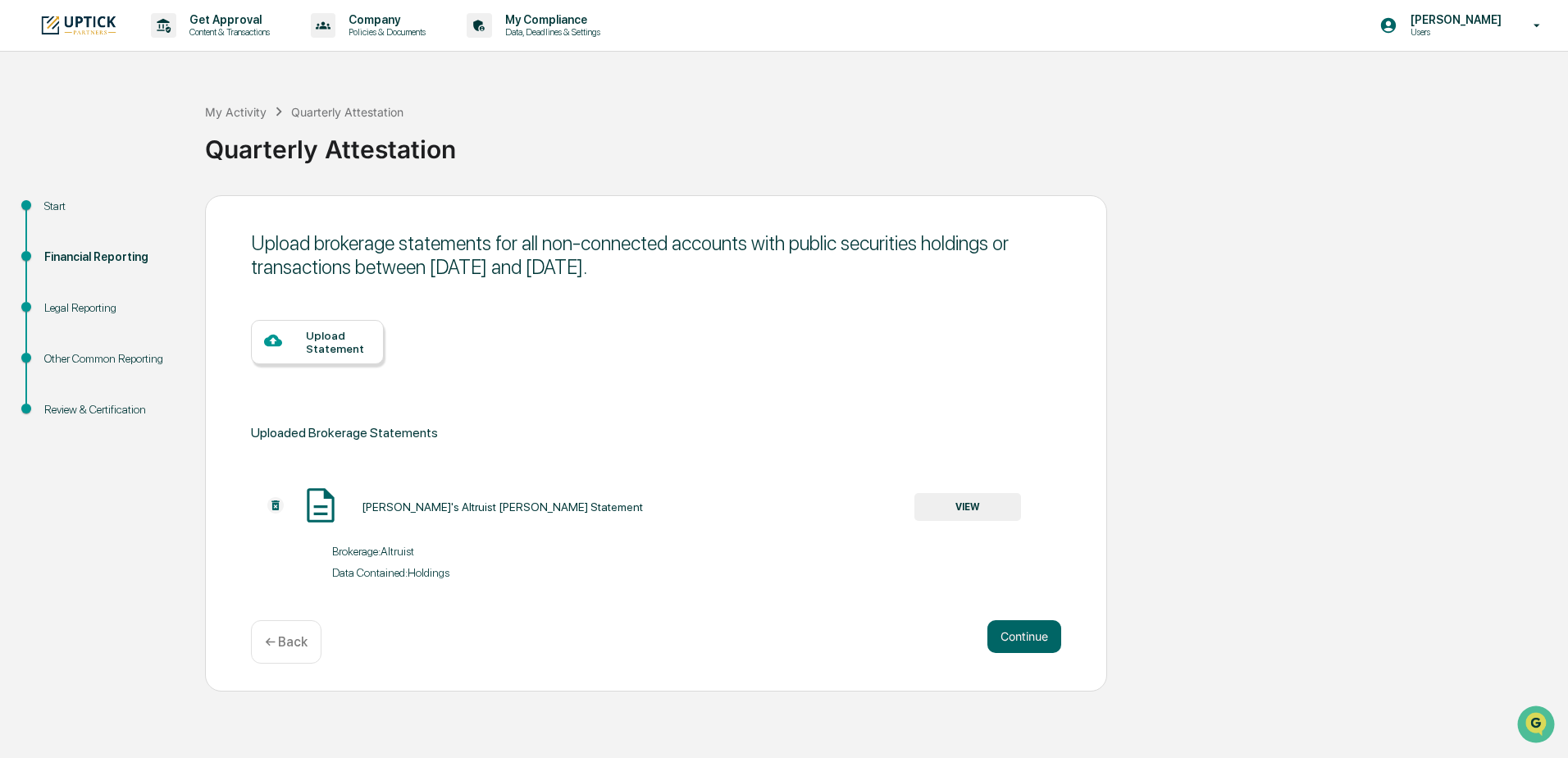
click at [291, 641] on p "← Back" at bounding box center [286, 642] width 43 height 16
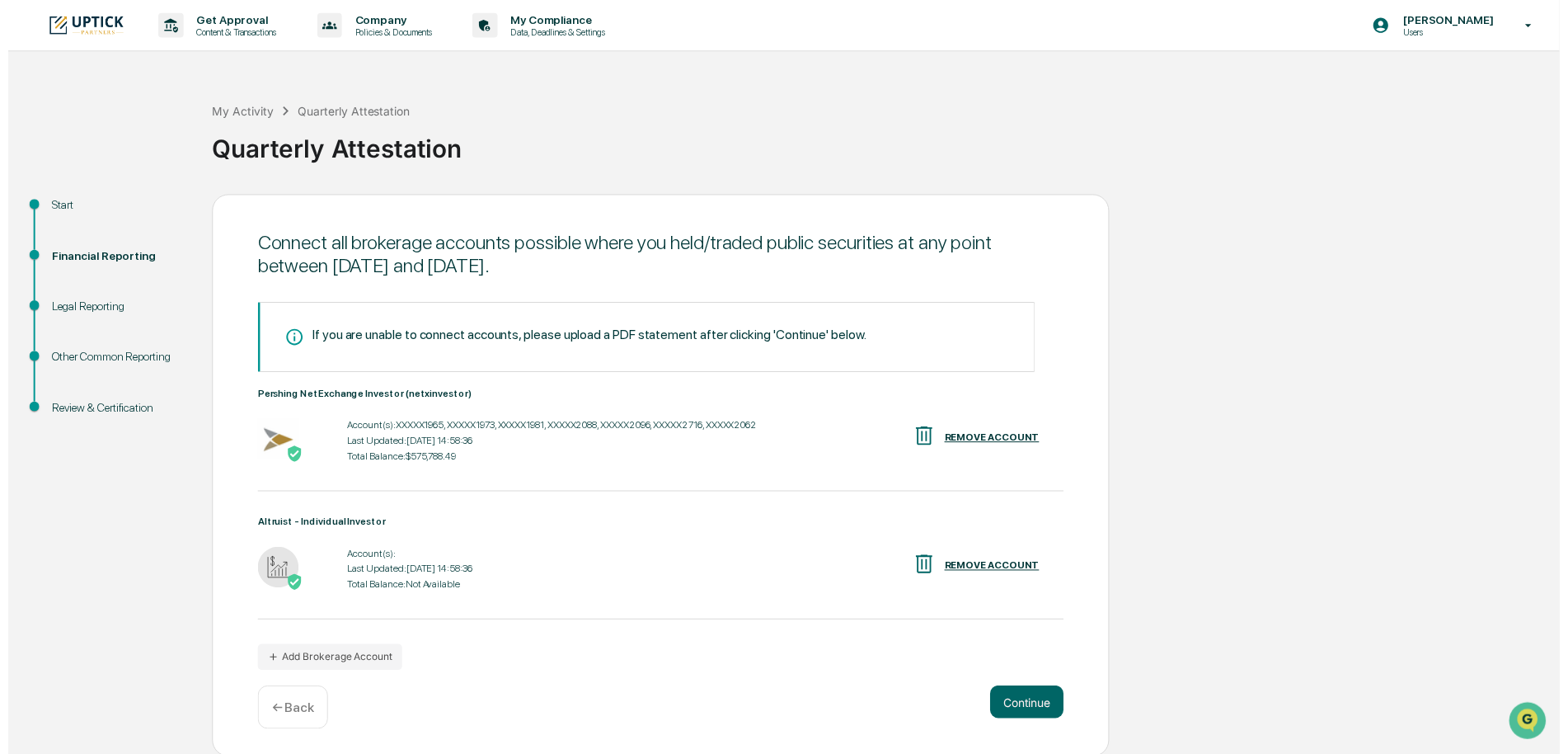
scroll to position [3, 0]
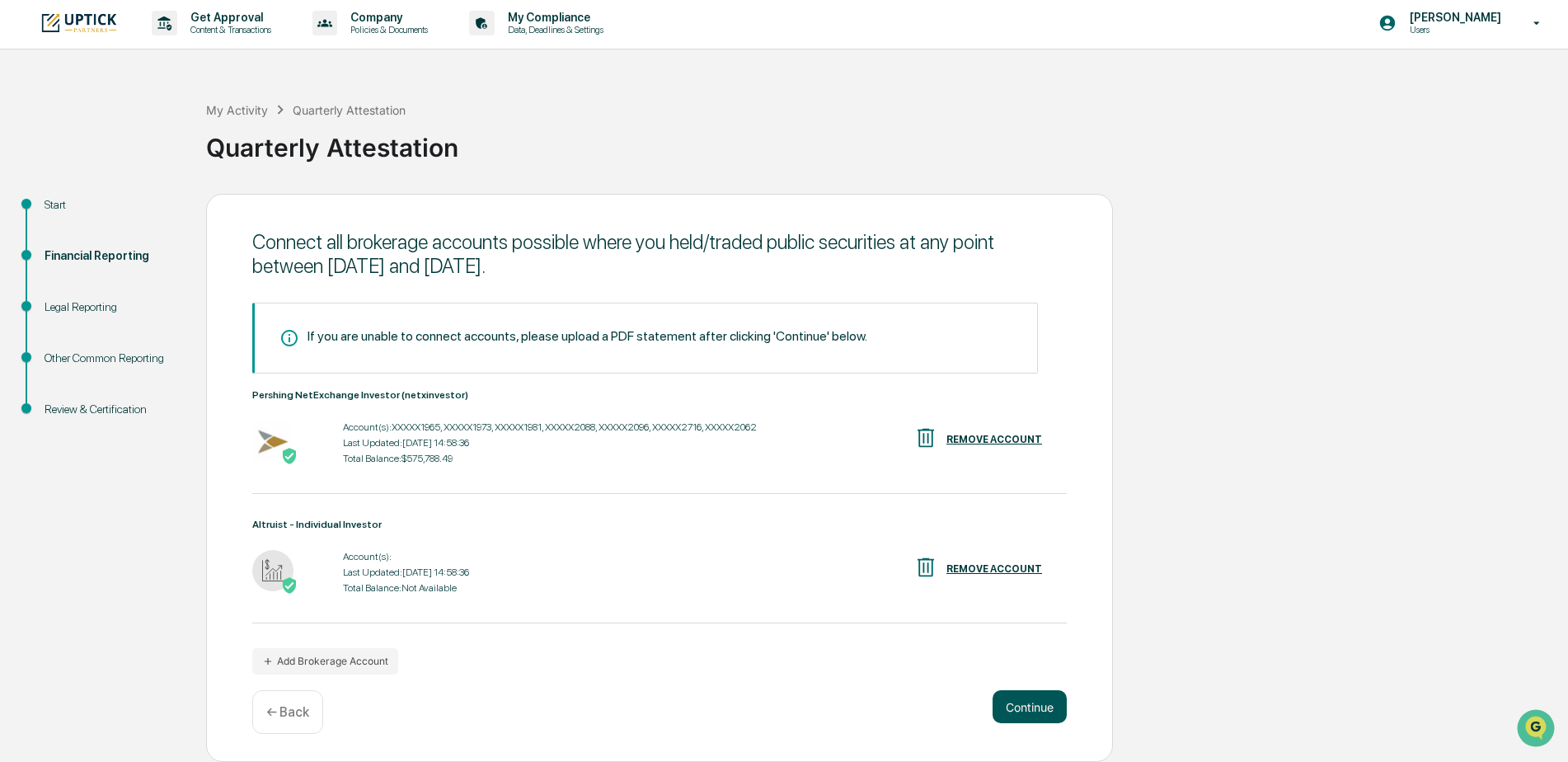
click at [1030, 703] on button "Continue" at bounding box center [1030, 707] width 74 height 33
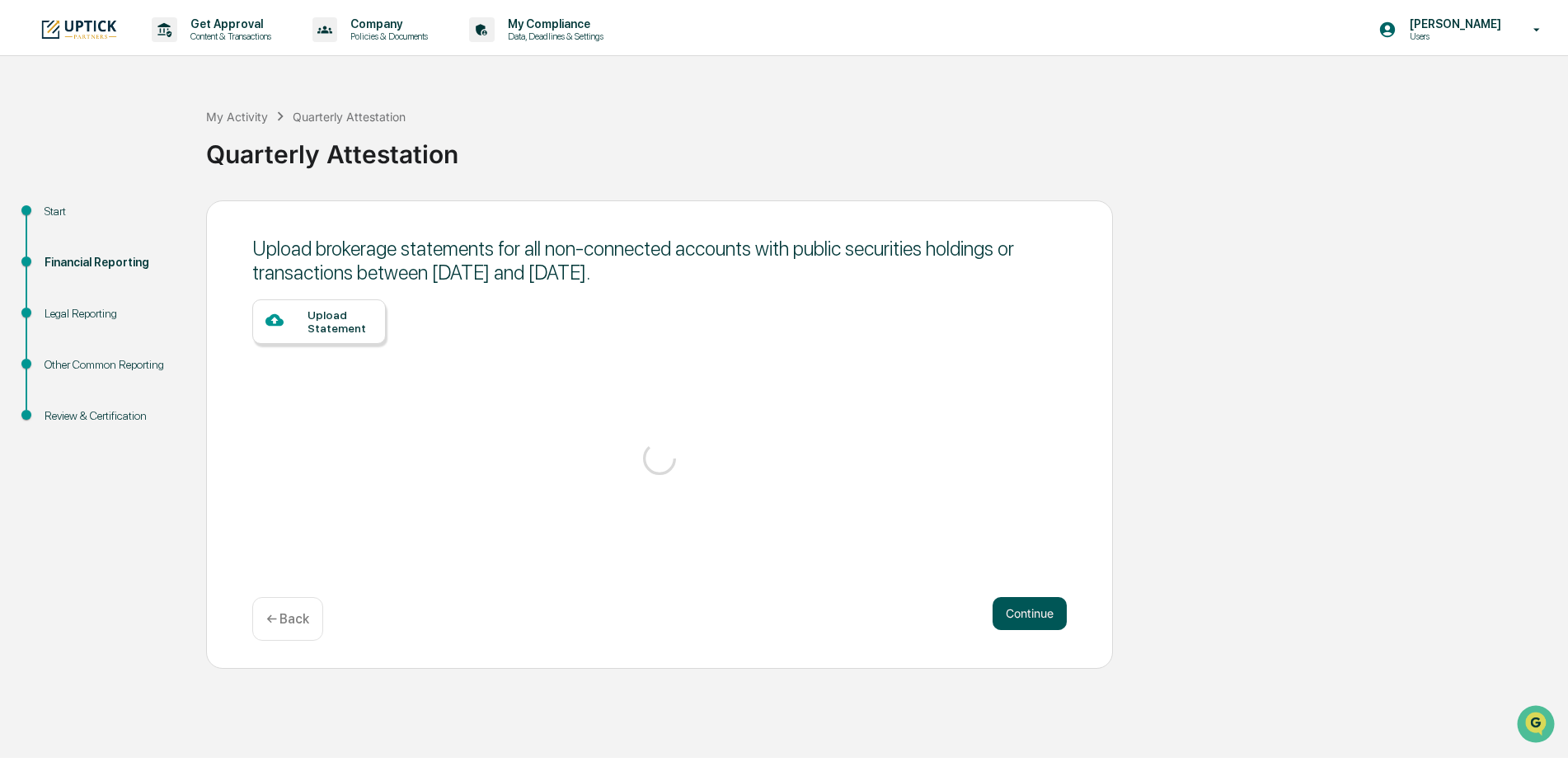
scroll to position [0, 0]
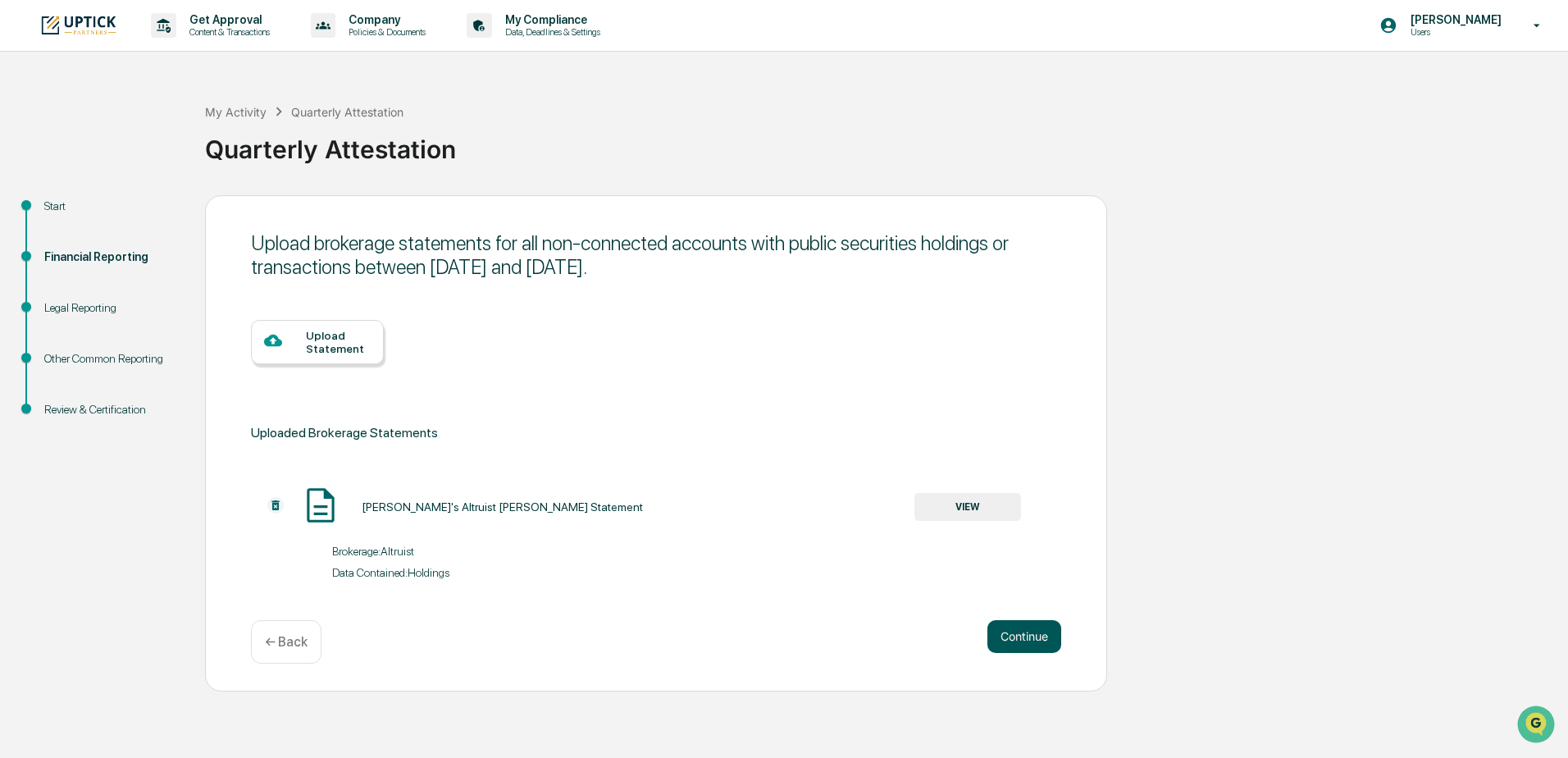
click at [1030, 633] on button "Continue" at bounding box center [1025, 637] width 74 height 33
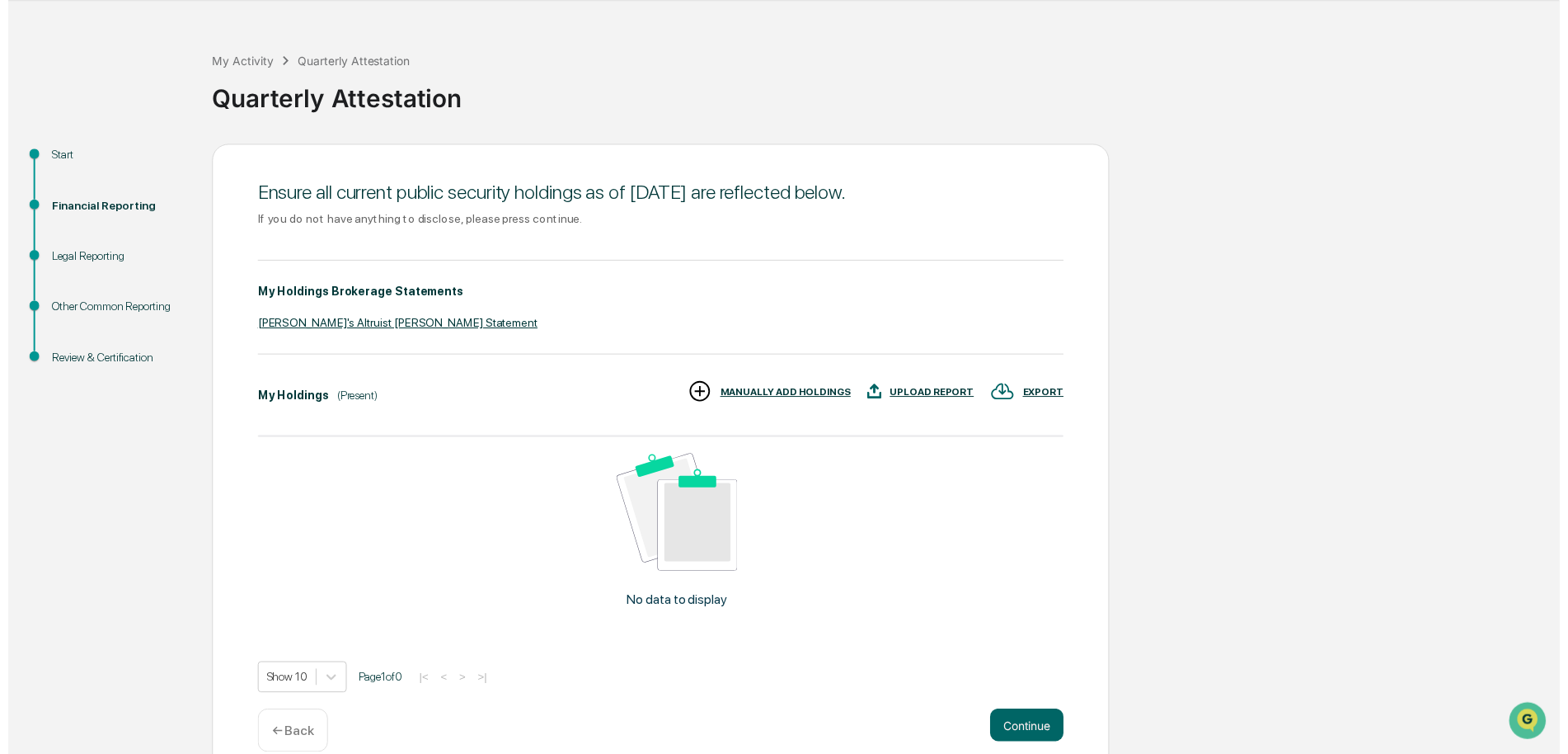
scroll to position [77, 0]
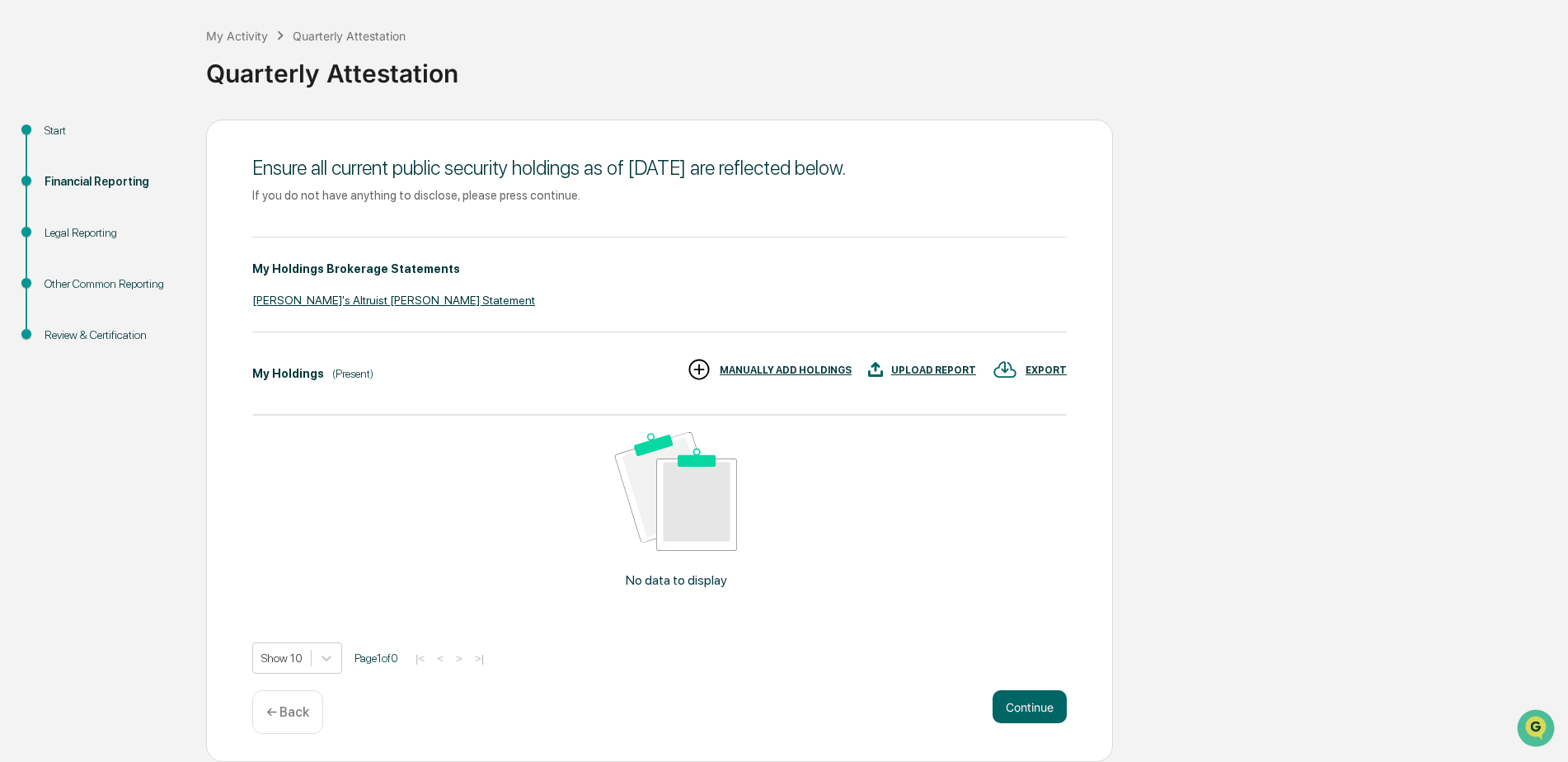
click at [406, 299] on div "[PERSON_NAME]'s Altruist [PERSON_NAME] Statement" at bounding box center [660, 300] width 815 height 14
click at [1265, 359] on div "Start Financial Reporting Legal Reporting Other Common Reporting Review & Certi…" at bounding box center [784, 441] width 1552 height 643
click at [276, 721] on div "← Back" at bounding box center [288, 713] width 71 height 44
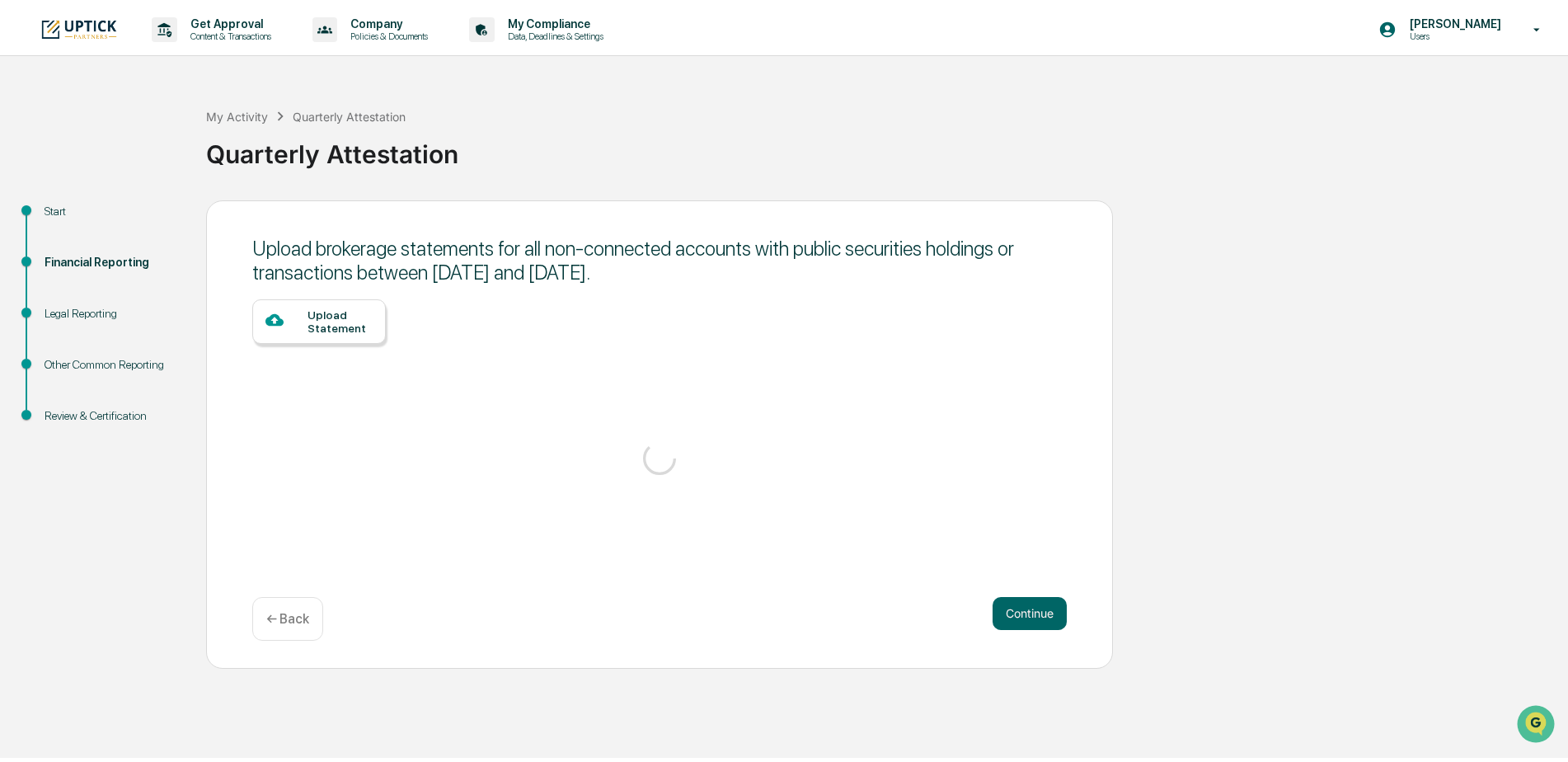
scroll to position [0, 0]
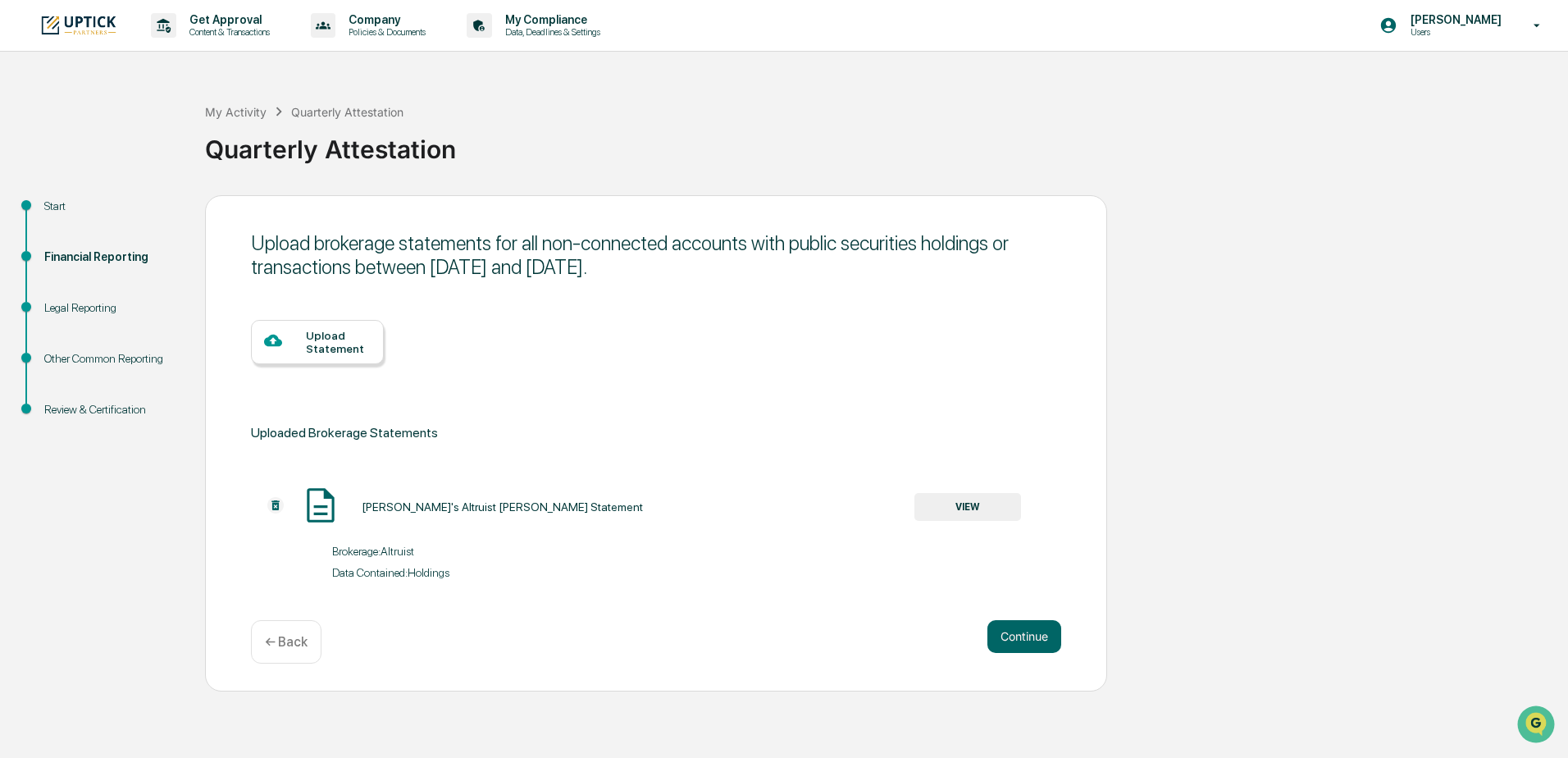
click at [273, 508] on img at bounding box center [276, 506] width 17 height 17
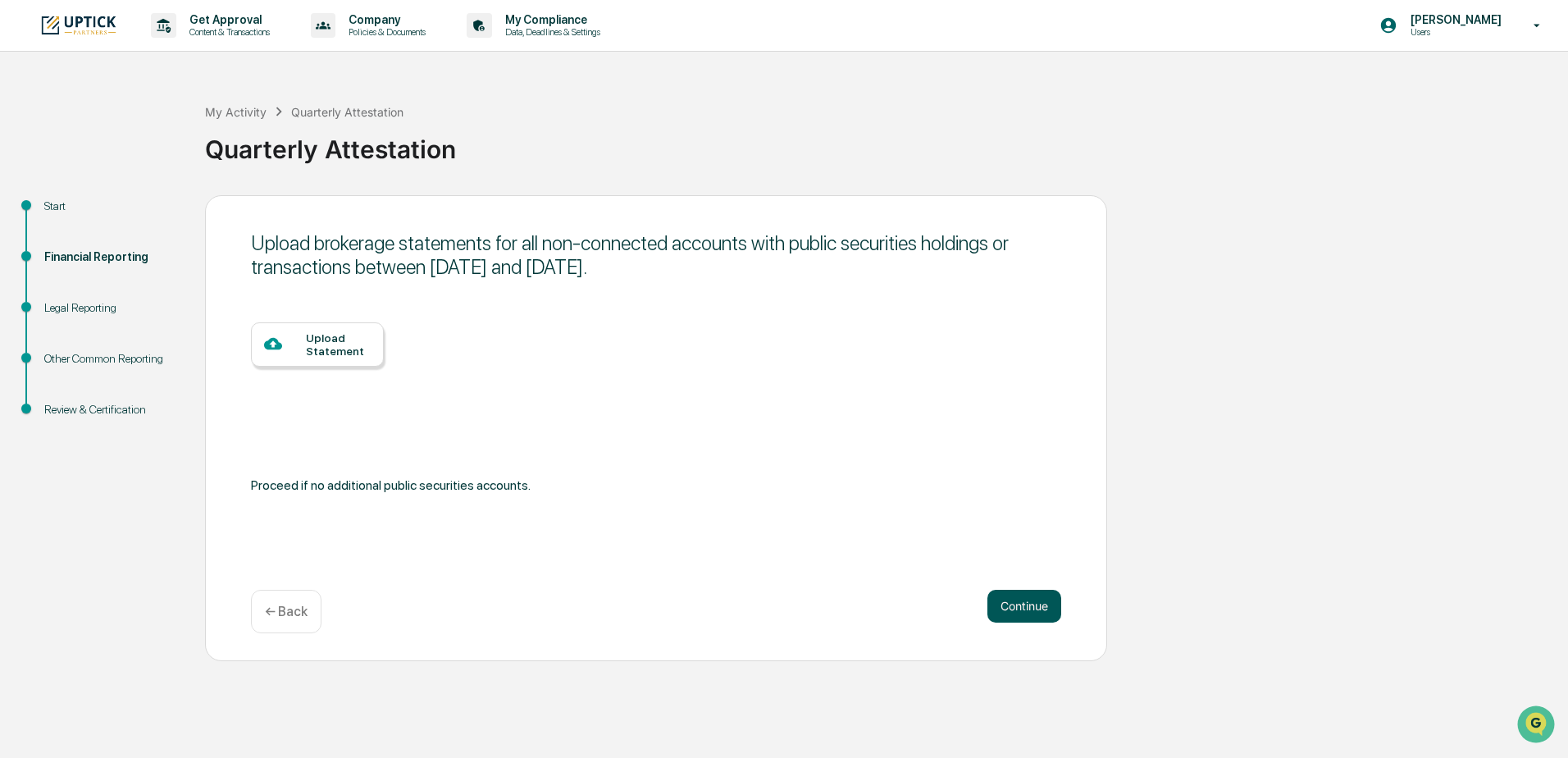
click at [1038, 606] on button "Continue" at bounding box center [1025, 606] width 74 height 33
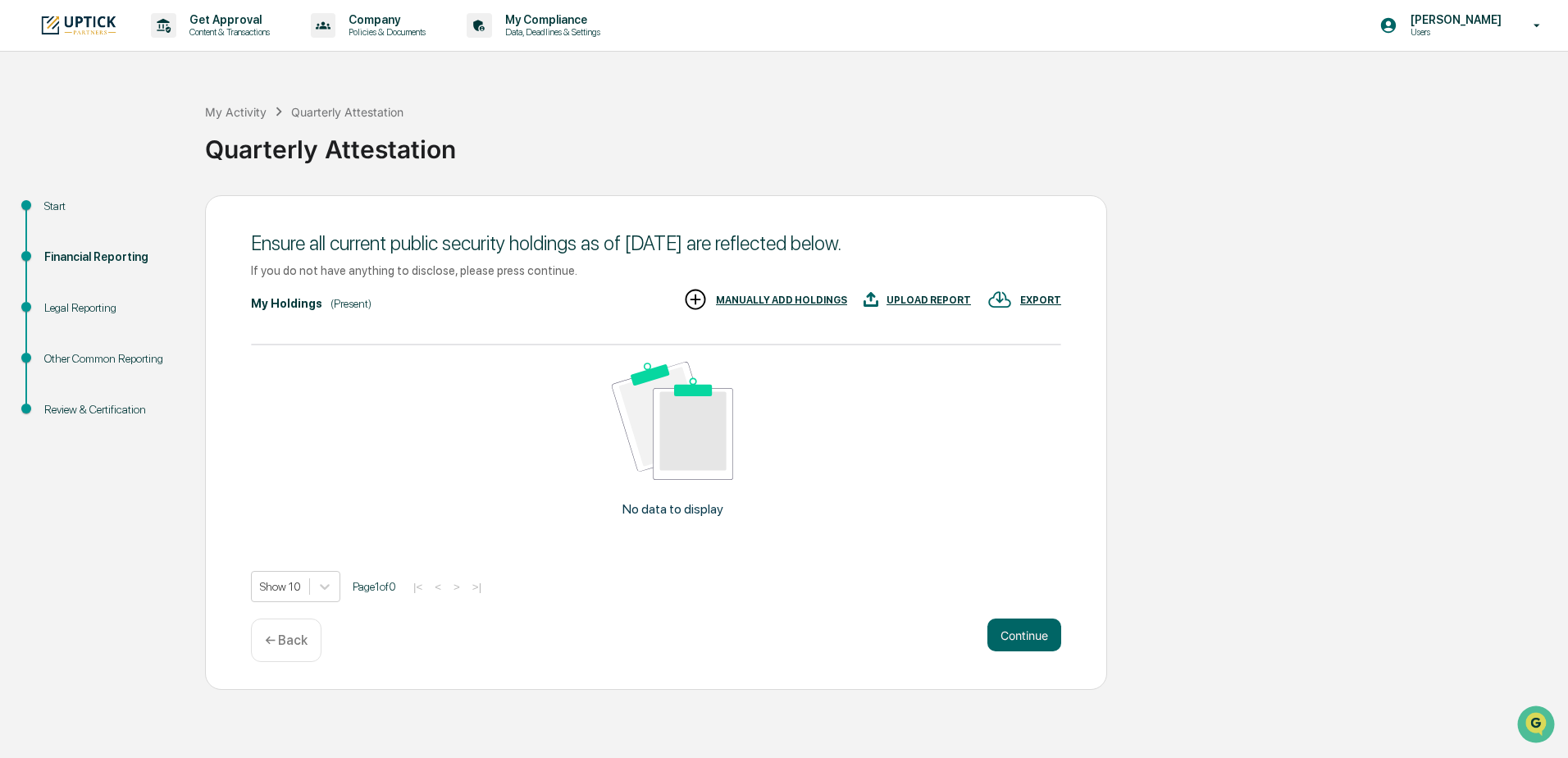
click at [293, 648] on p "← Back" at bounding box center [286, 640] width 43 height 16
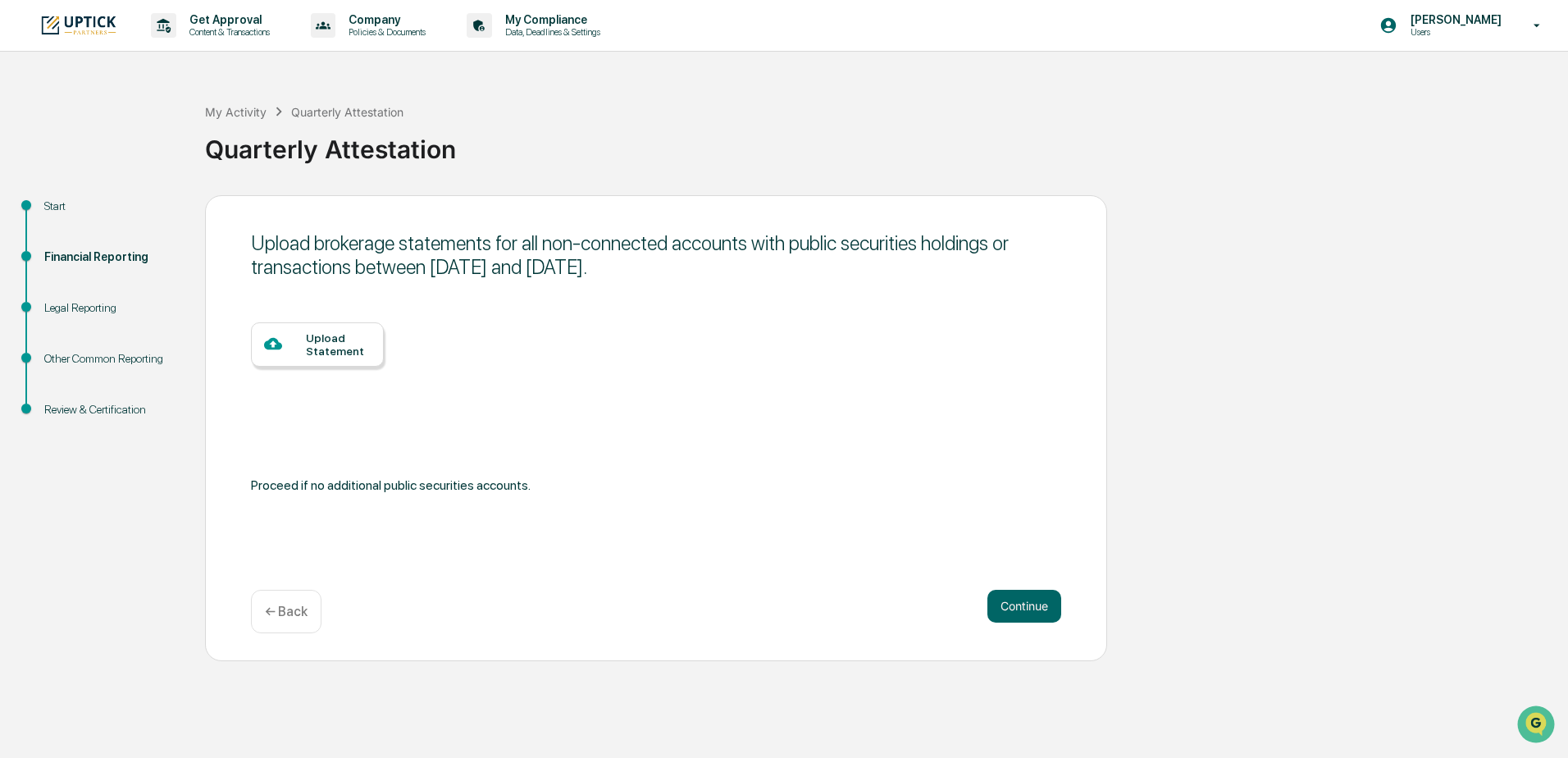
click at [271, 612] on p "← Back" at bounding box center [286, 612] width 43 height 16
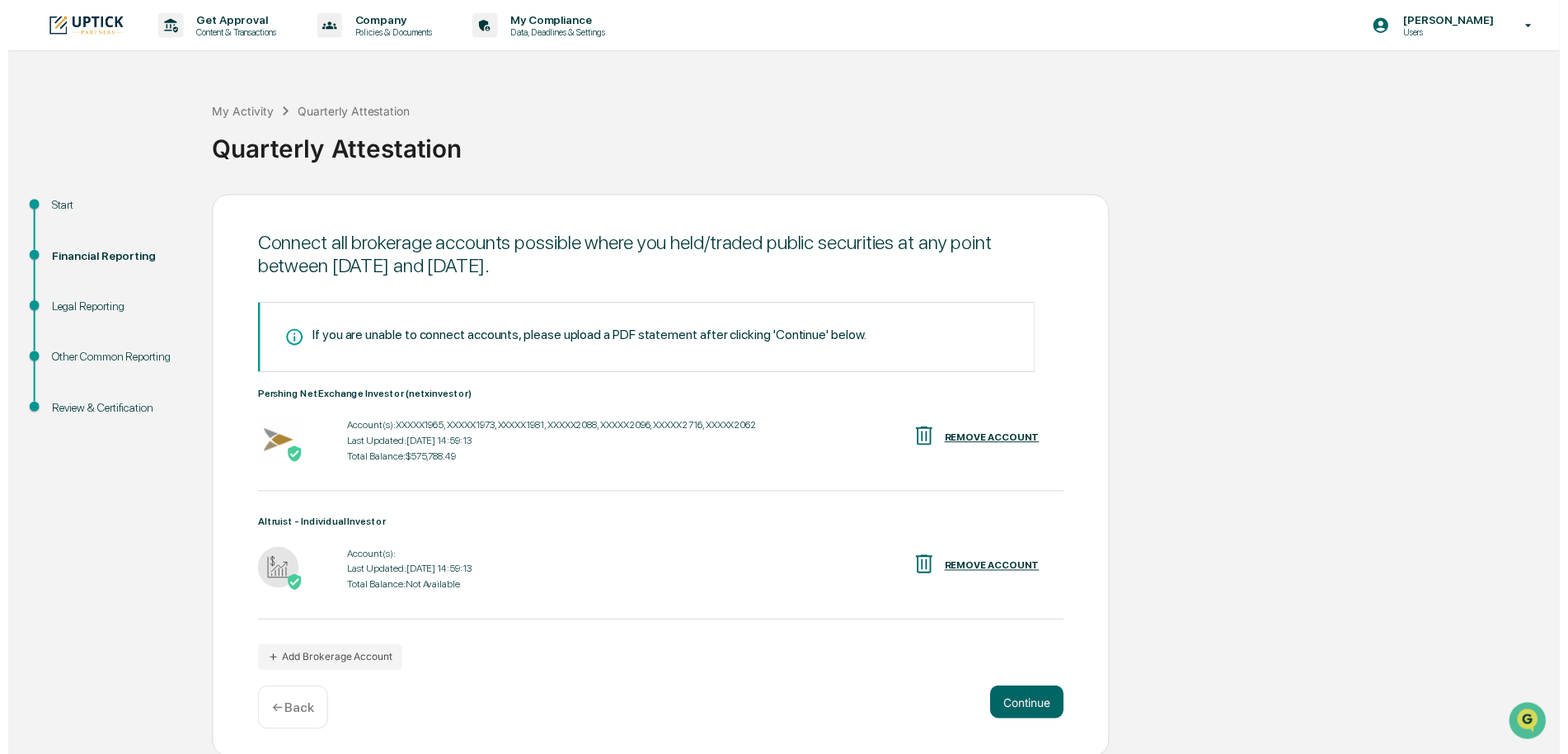
scroll to position [3, 0]
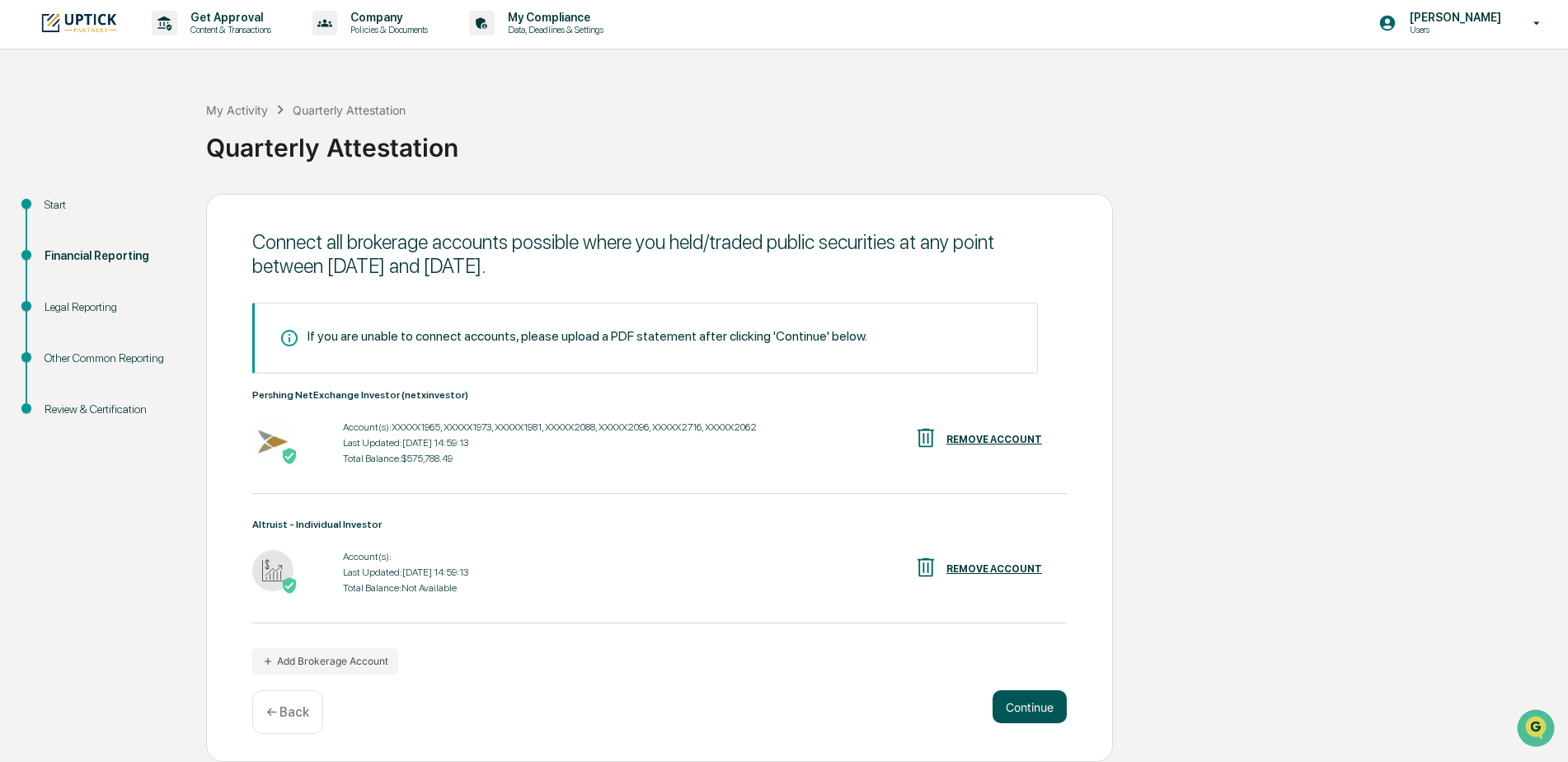
click at [1038, 708] on button "Continue" at bounding box center [1030, 707] width 74 height 33
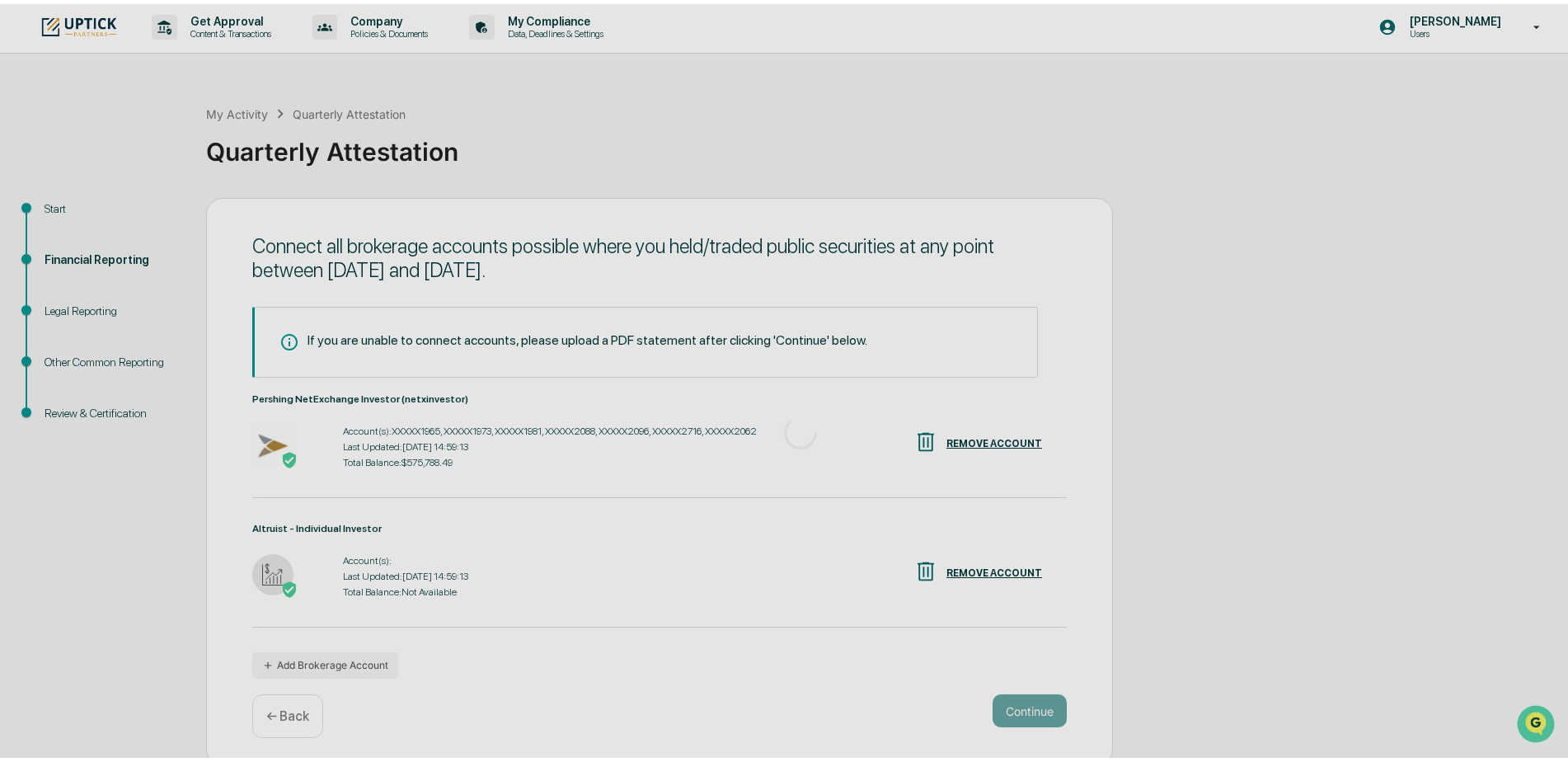
scroll to position [0, 0]
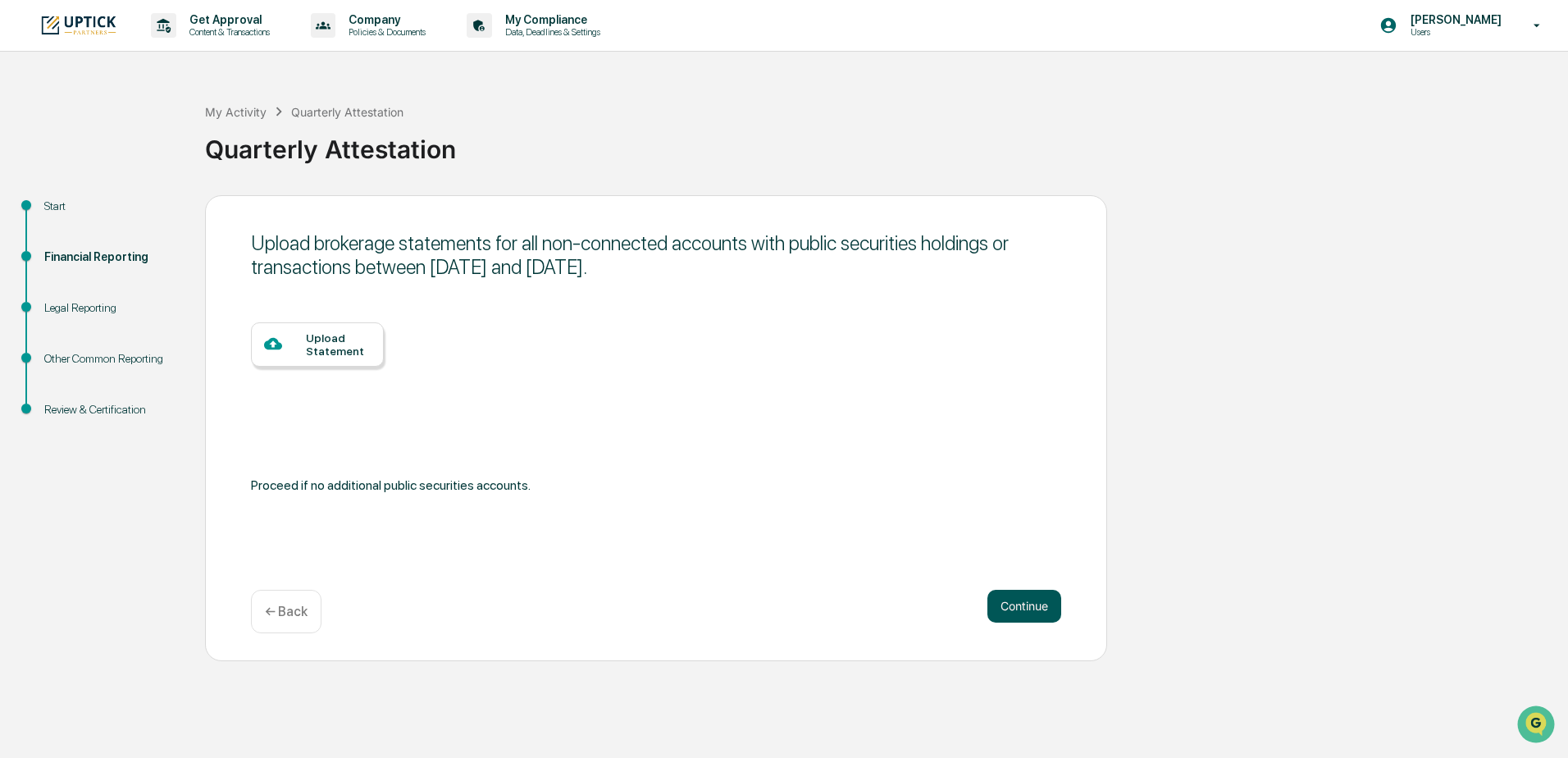
click at [1033, 616] on button "Continue" at bounding box center [1025, 606] width 74 height 33
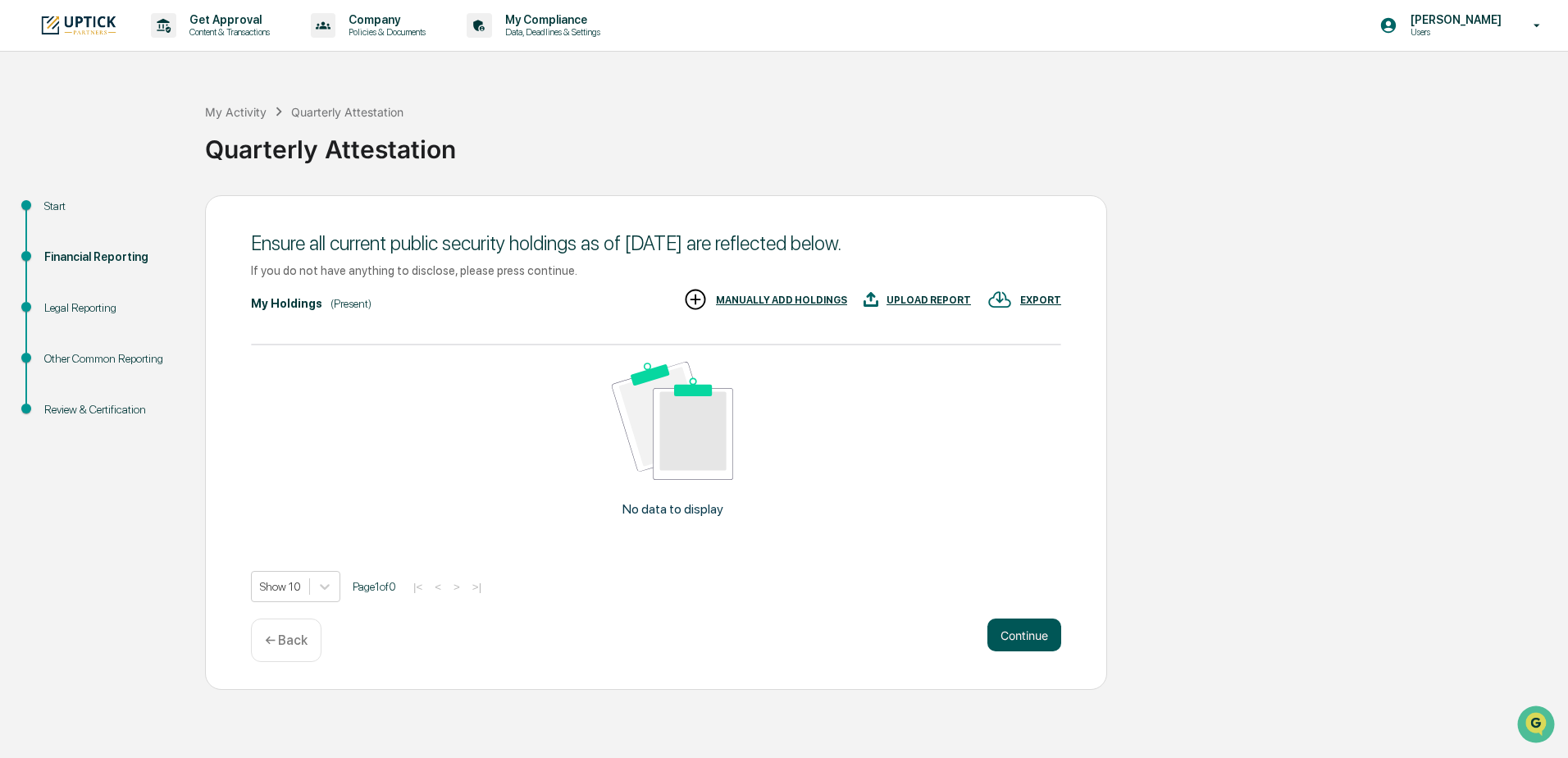
click at [1023, 646] on button "Continue" at bounding box center [1025, 635] width 74 height 33
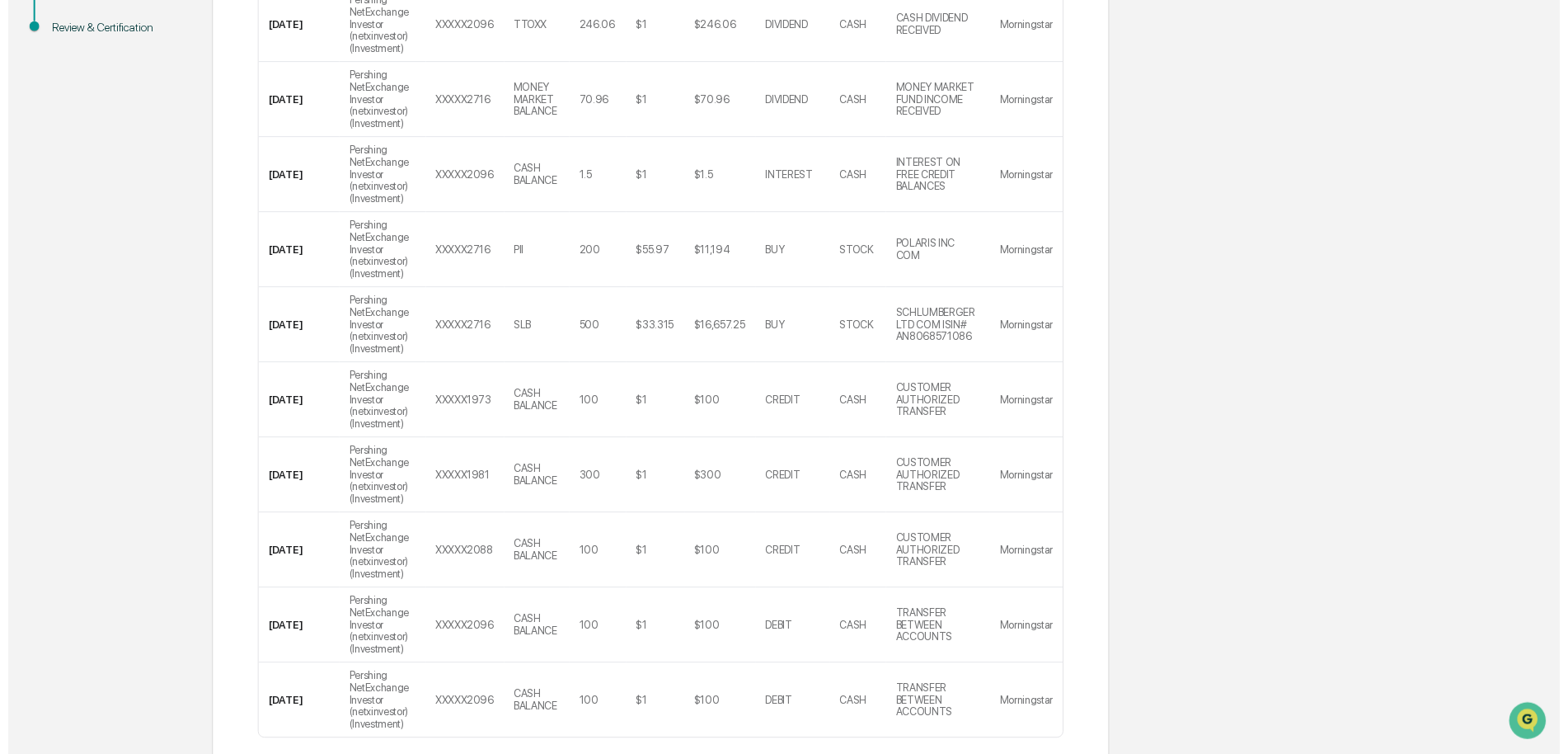
scroll to position [523, 0]
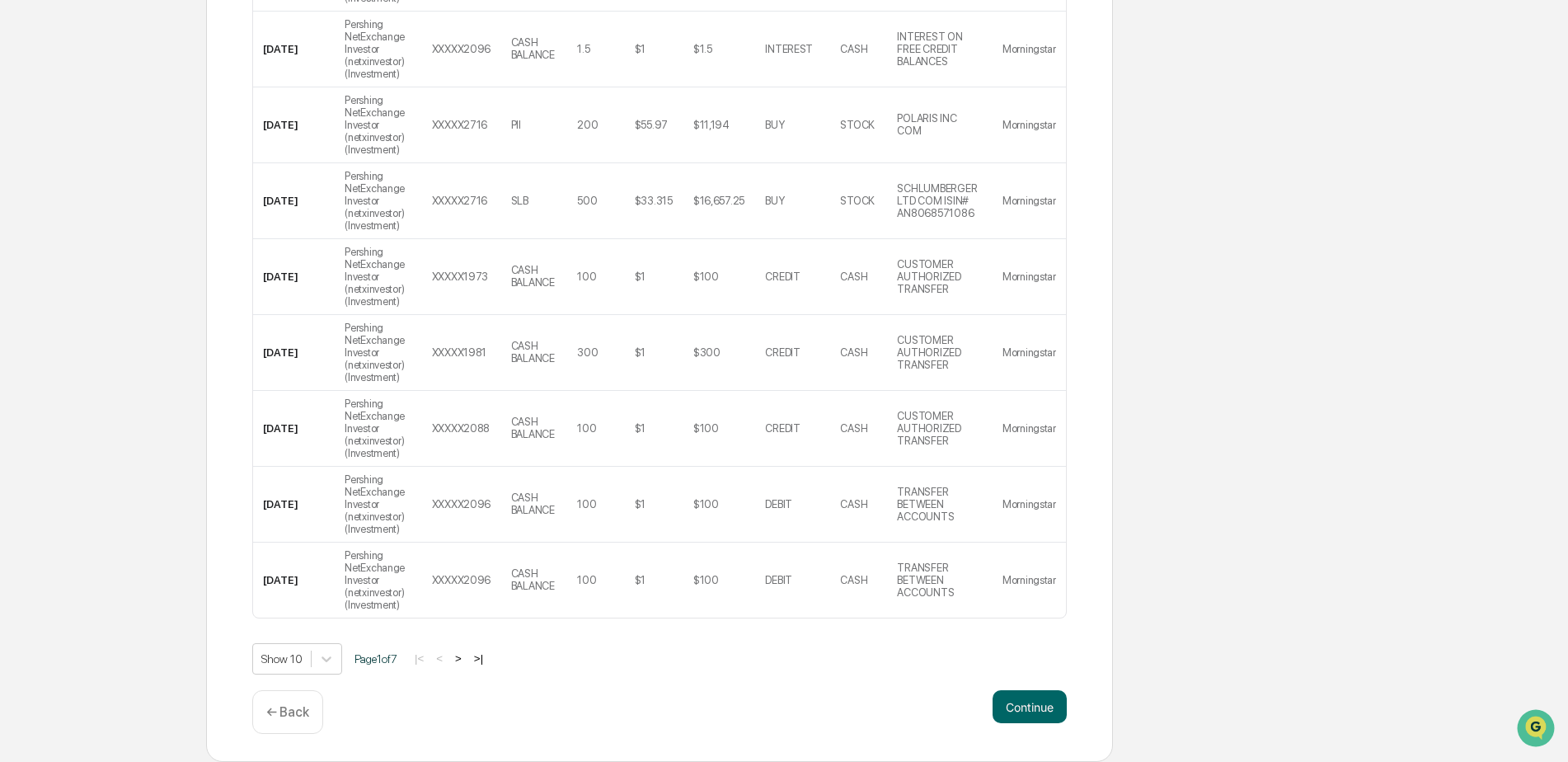
click at [263, 711] on div "← Back" at bounding box center [288, 713] width 71 height 44
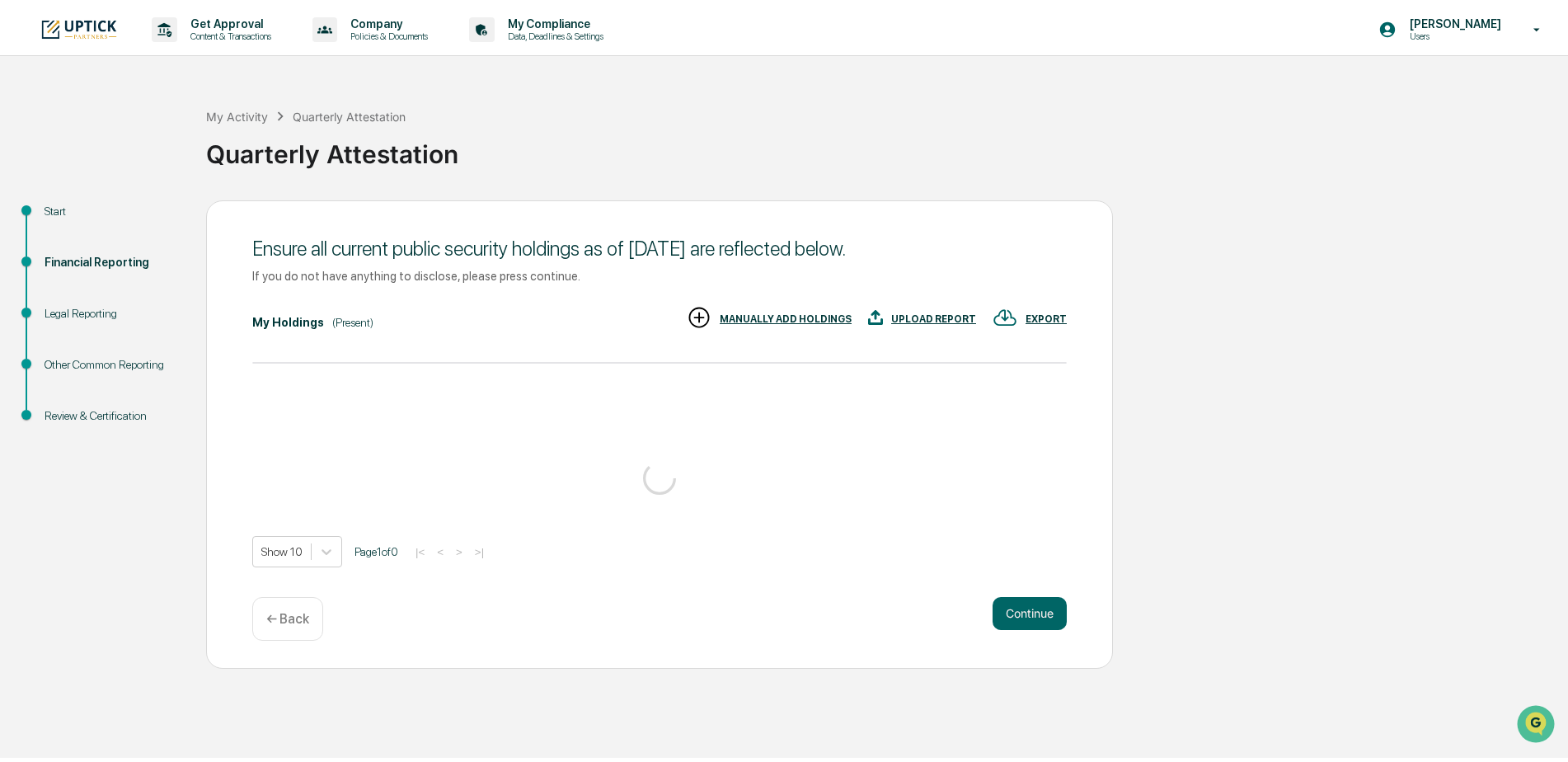
scroll to position [0, 0]
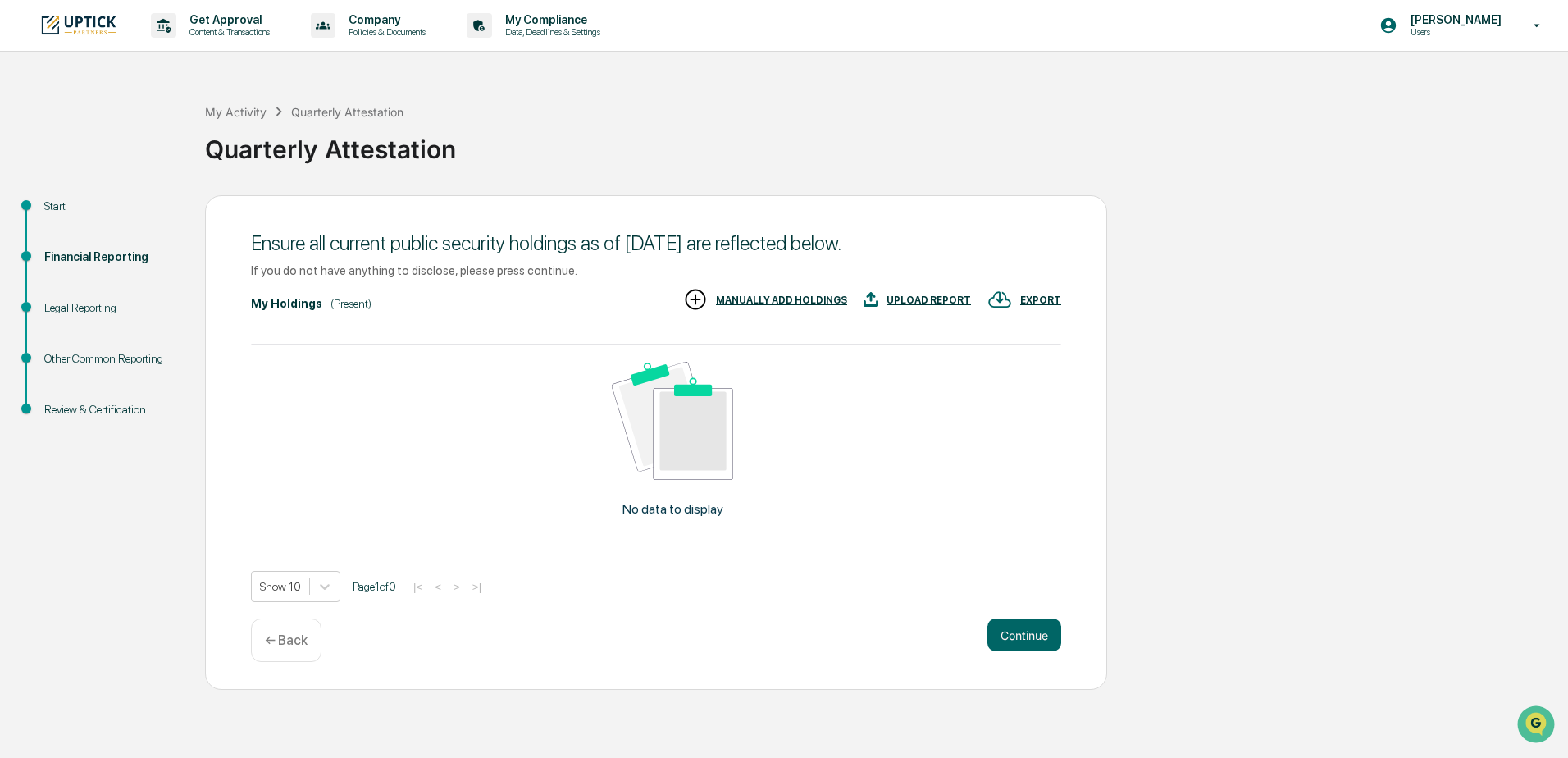
click at [267, 640] on p "← Back" at bounding box center [286, 640] width 43 height 16
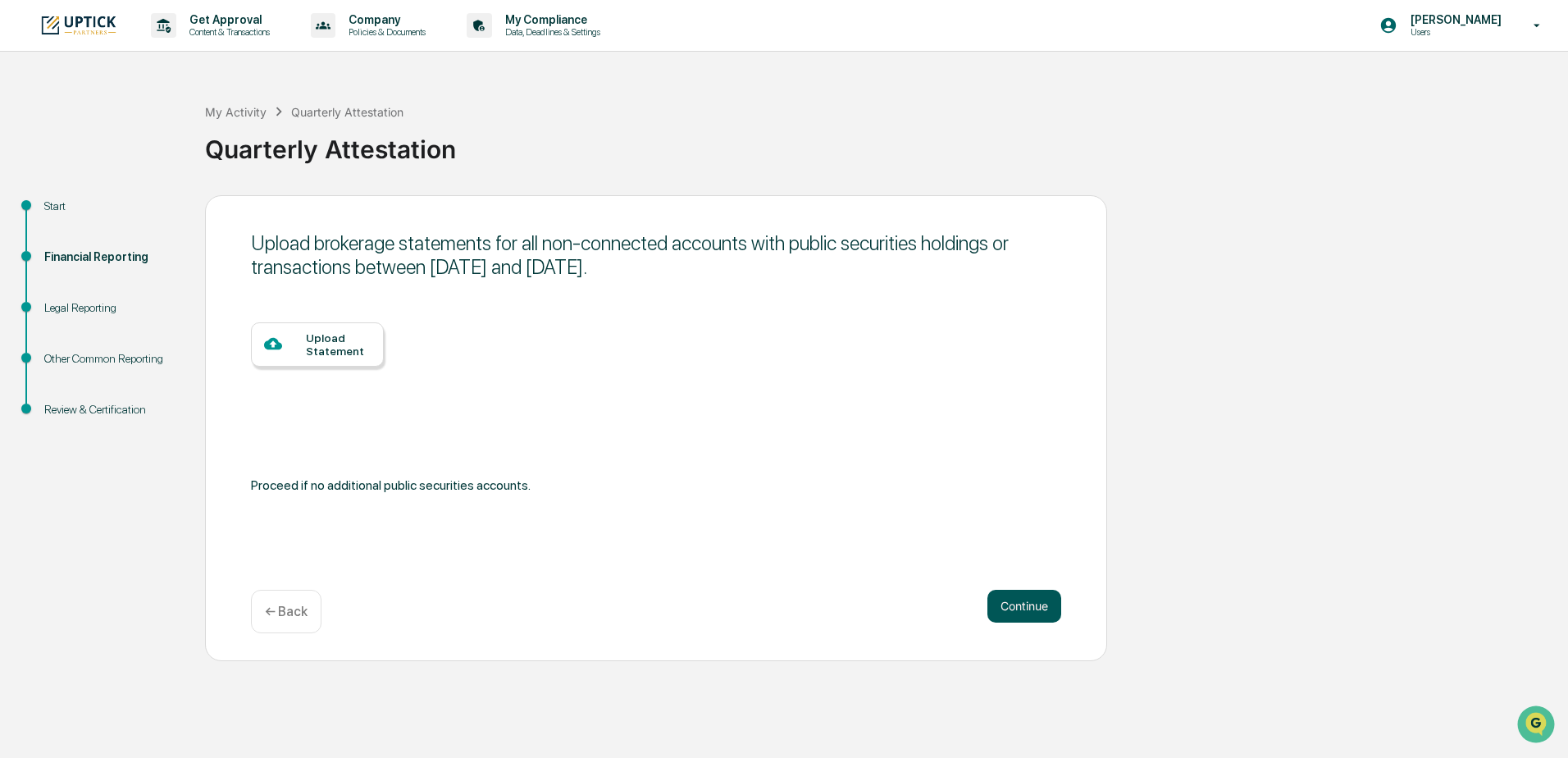
click at [1027, 600] on button "Continue" at bounding box center [1025, 606] width 74 height 33
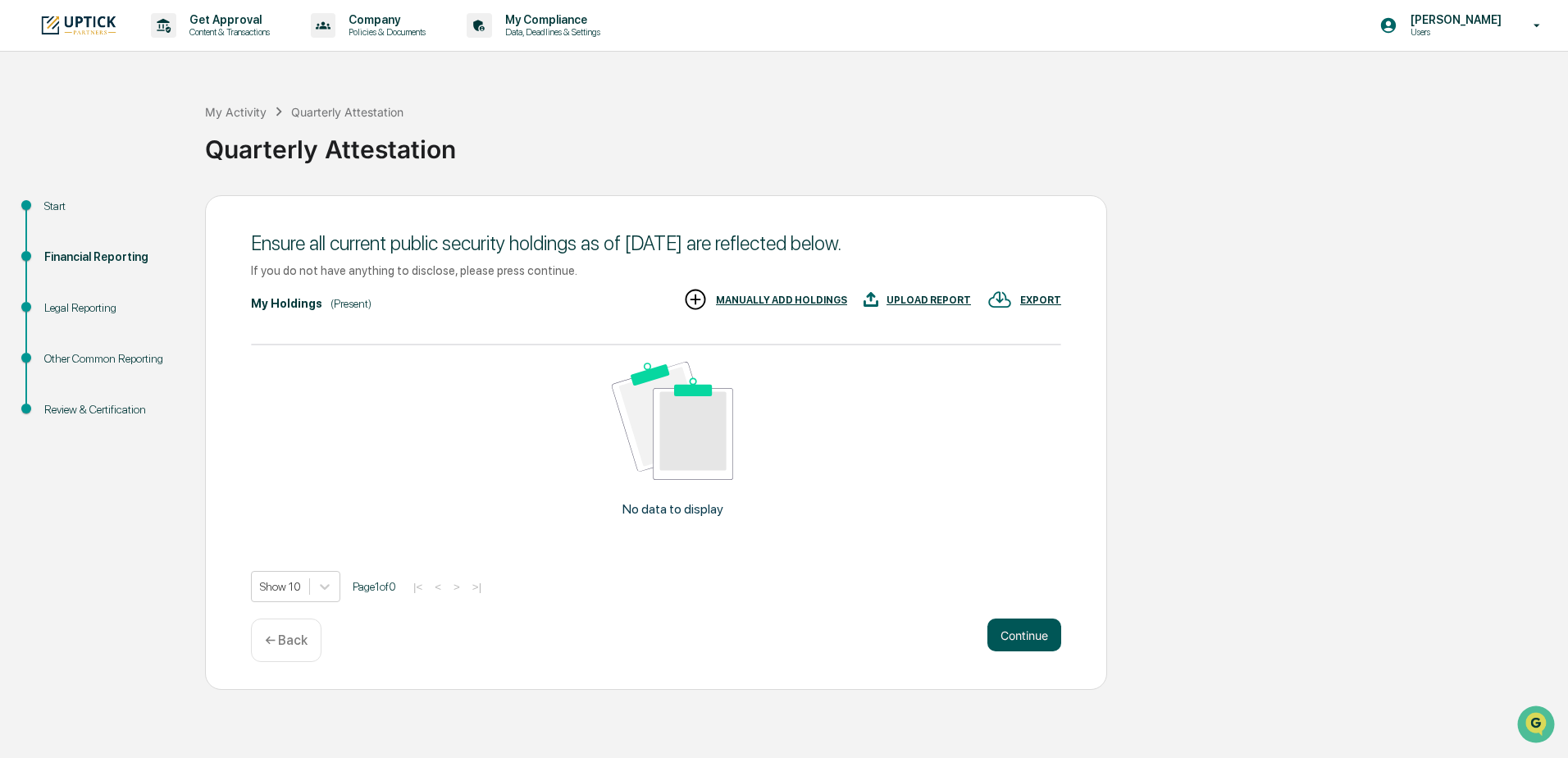
click at [1027, 642] on button "Continue" at bounding box center [1025, 635] width 74 height 33
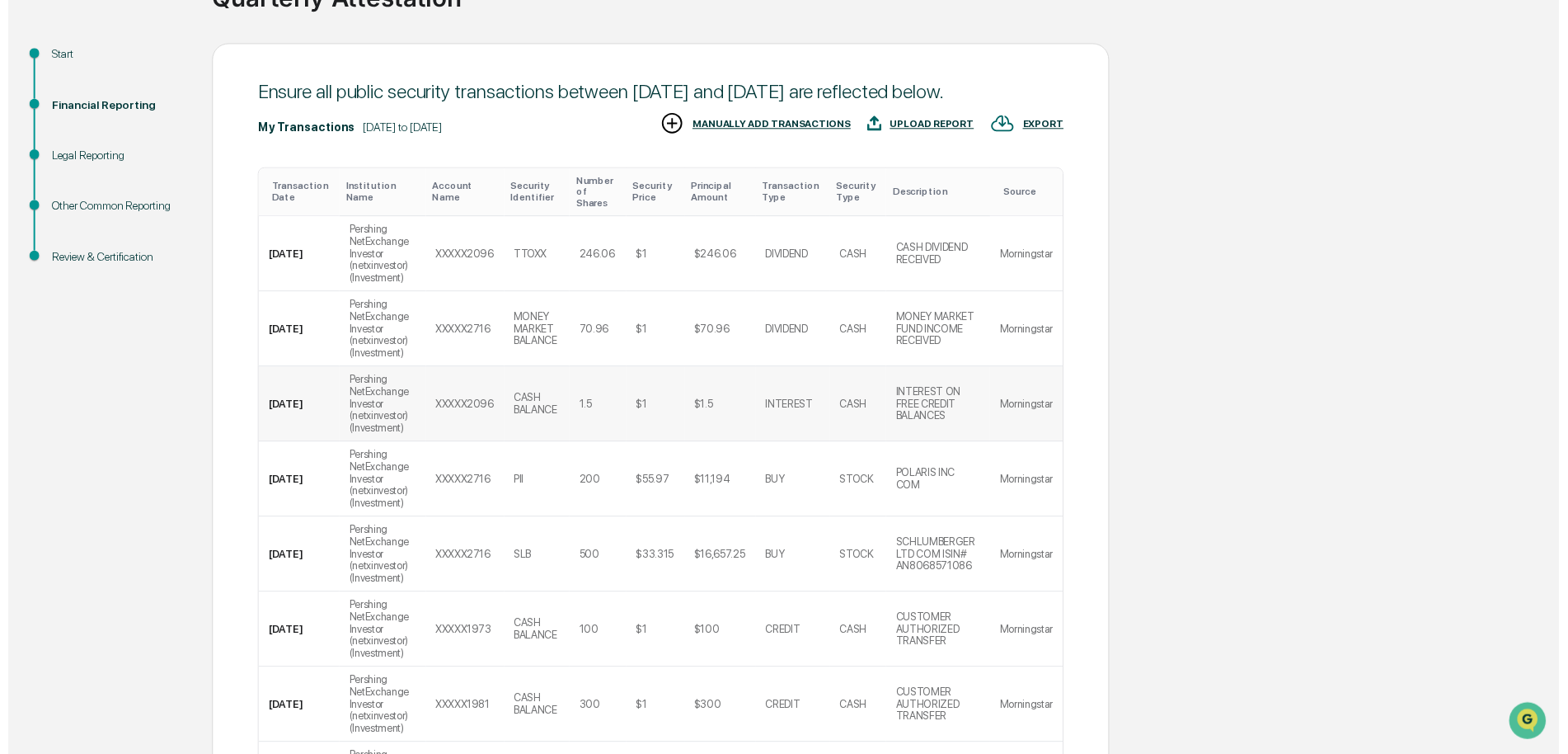
scroll to position [523, 0]
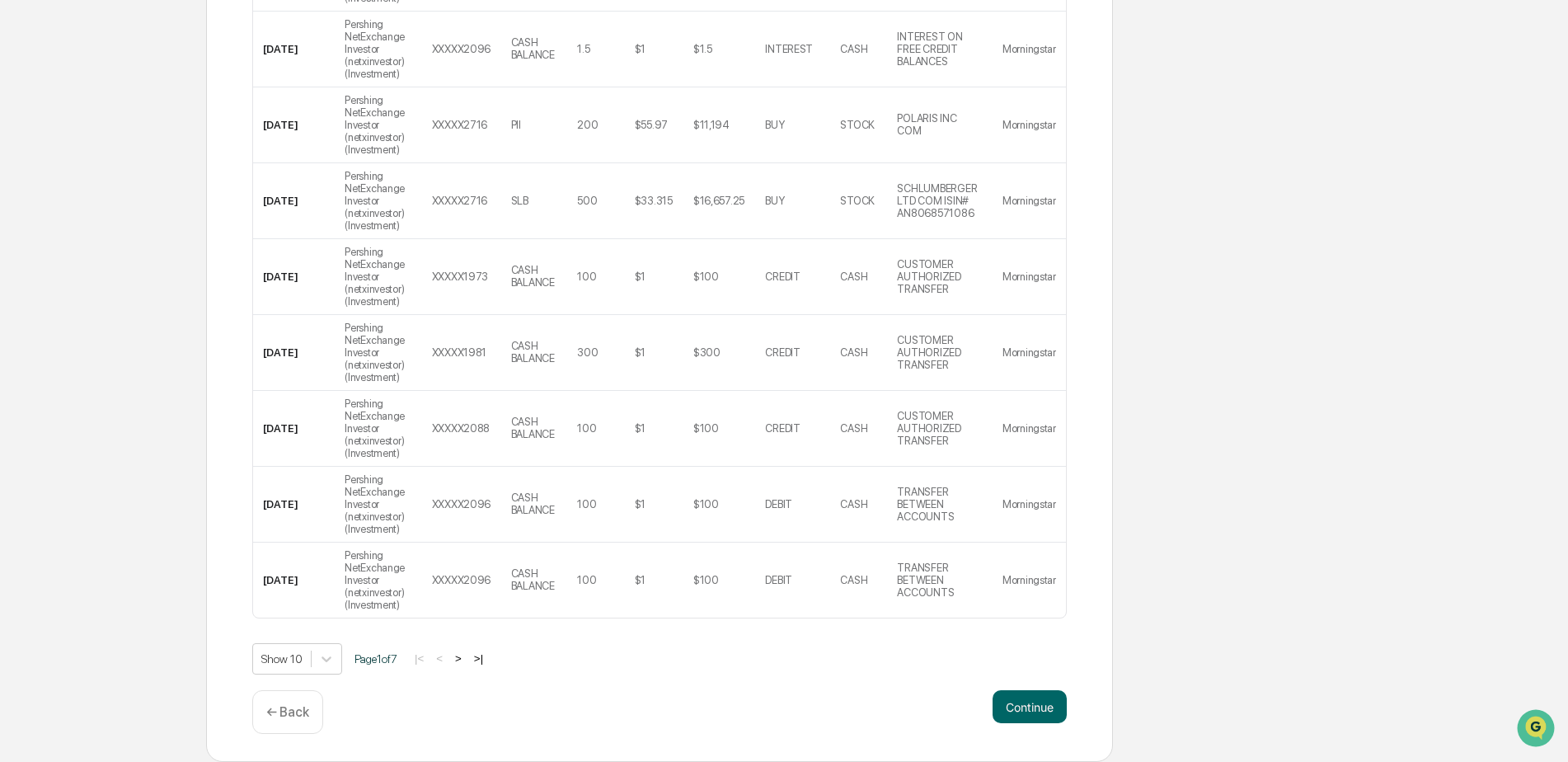
click at [288, 723] on div "← Back" at bounding box center [288, 713] width 71 height 44
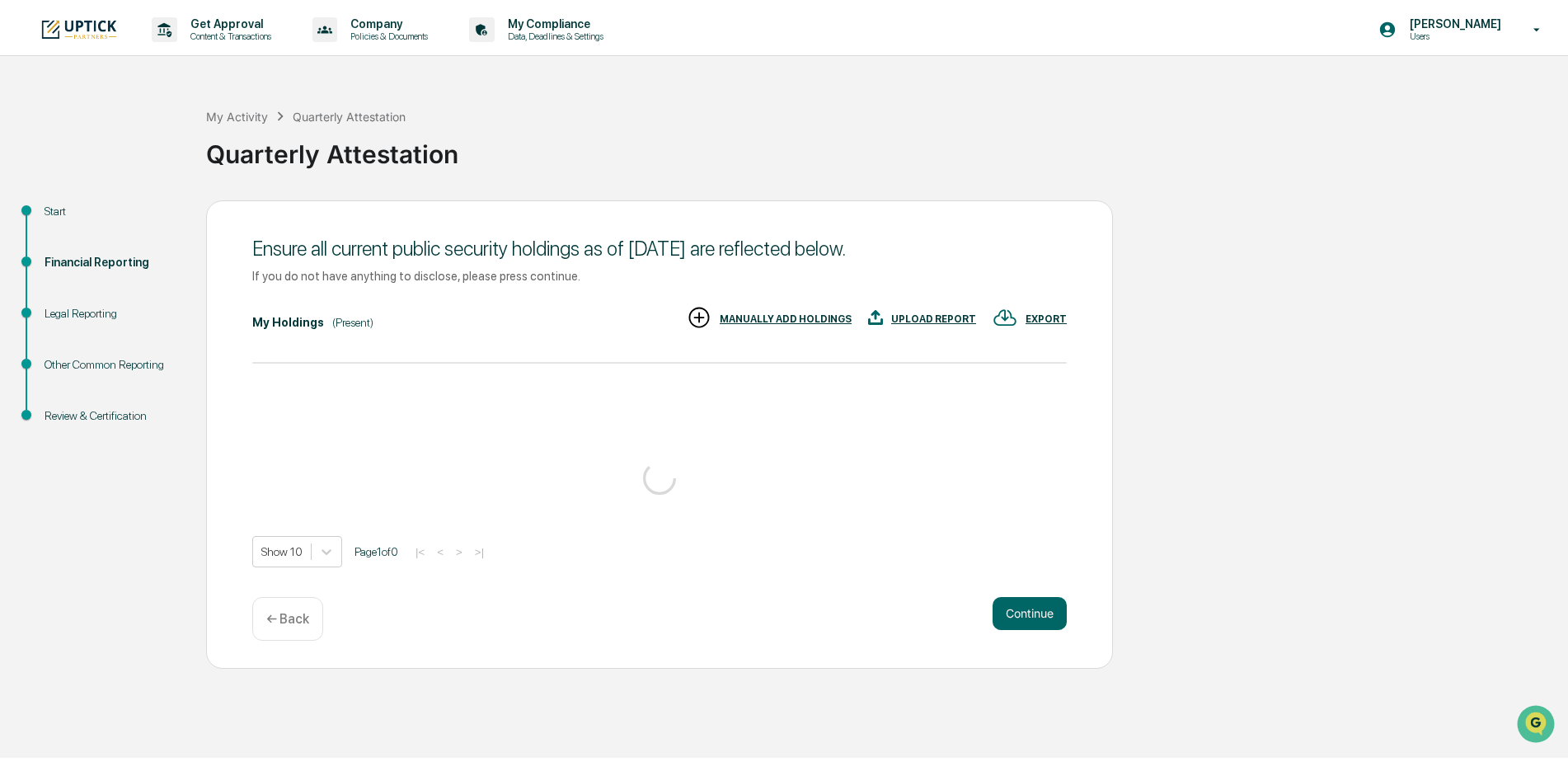
scroll to position [0, 0]
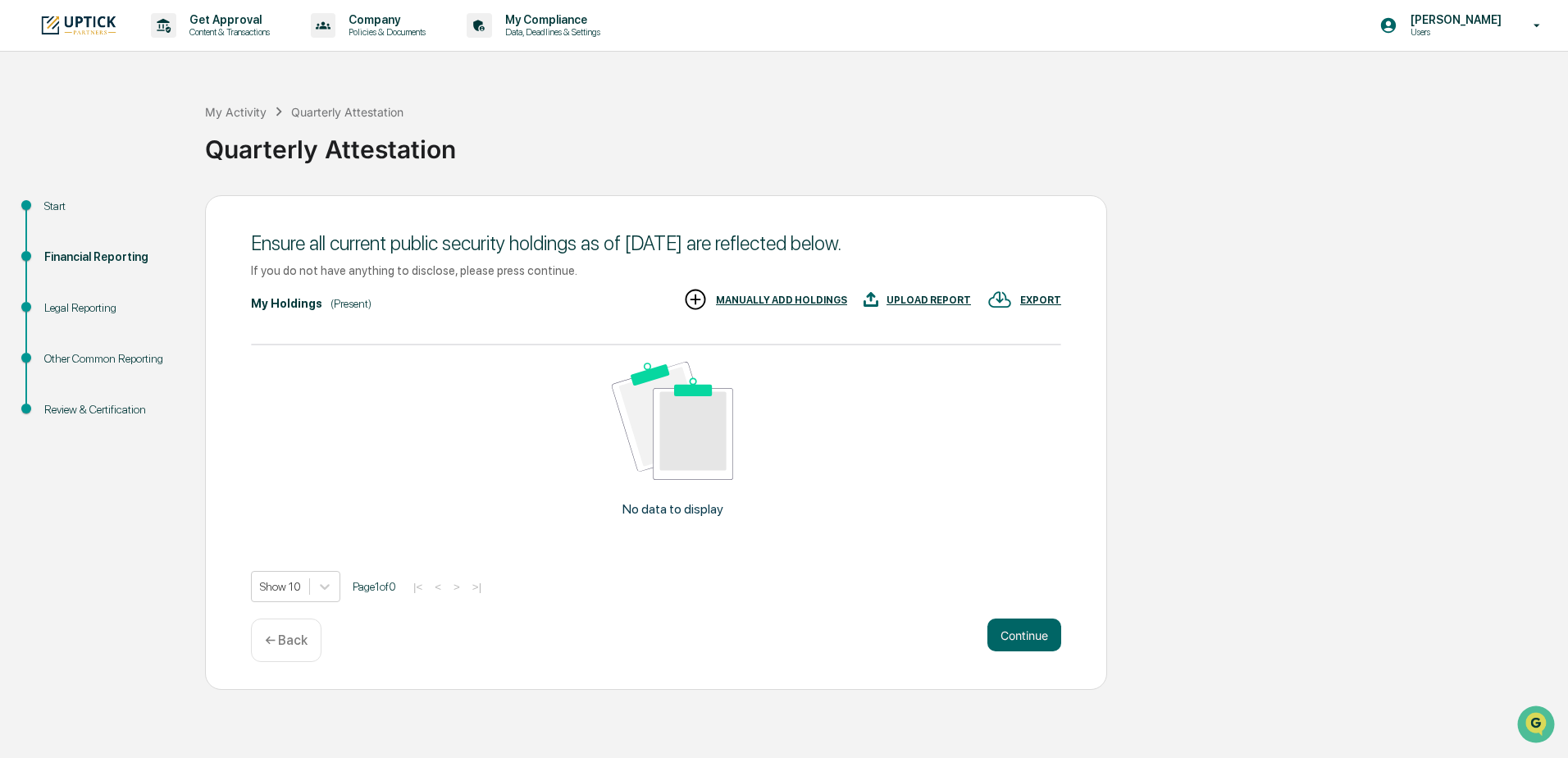
click at [314, 639] on div "← Back" at bounding box center [287, 641] width 71 height 44
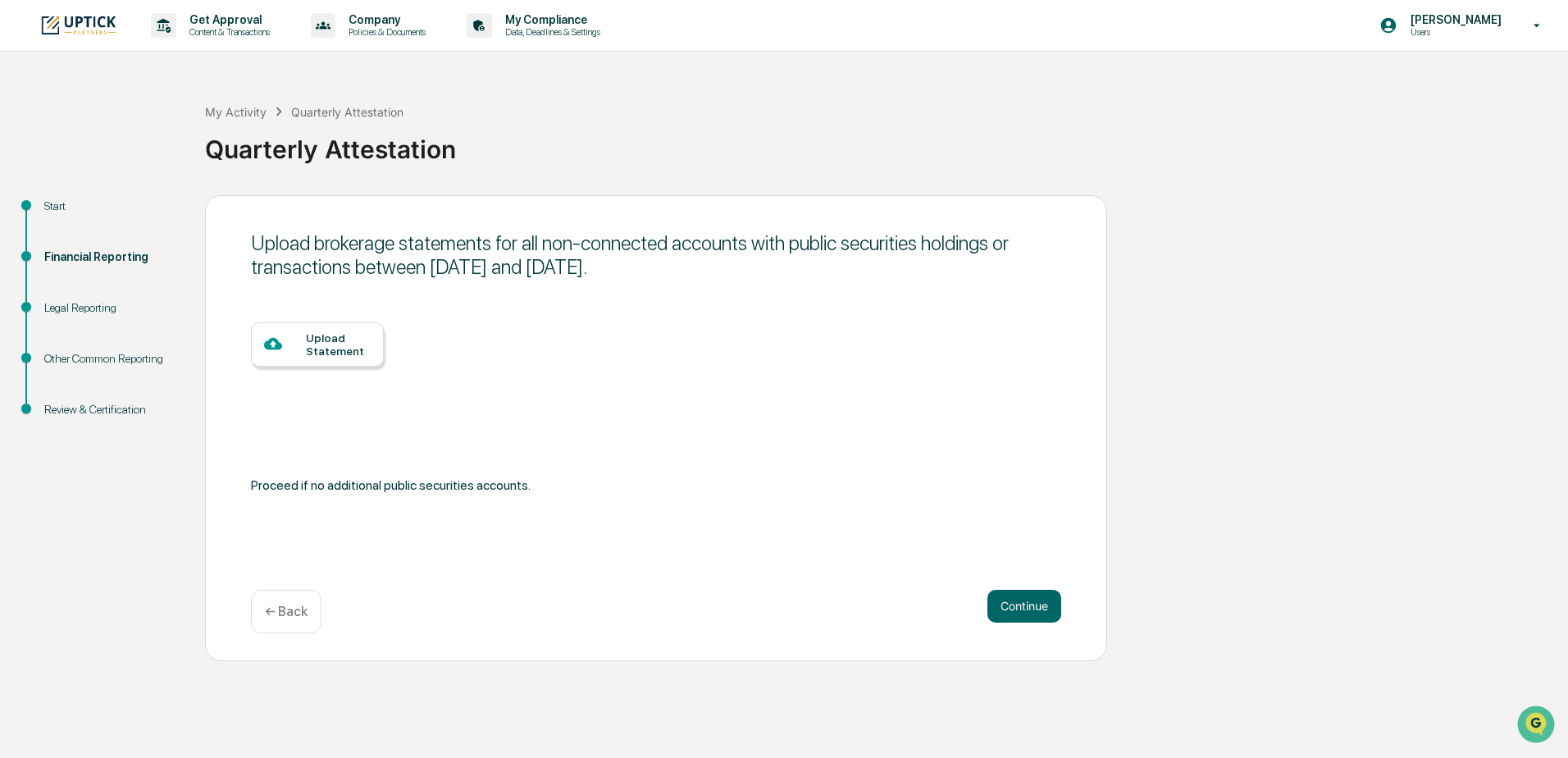
click at [280, 621] on div "← Back" at bounding box center [287, 612] width 71 height 44
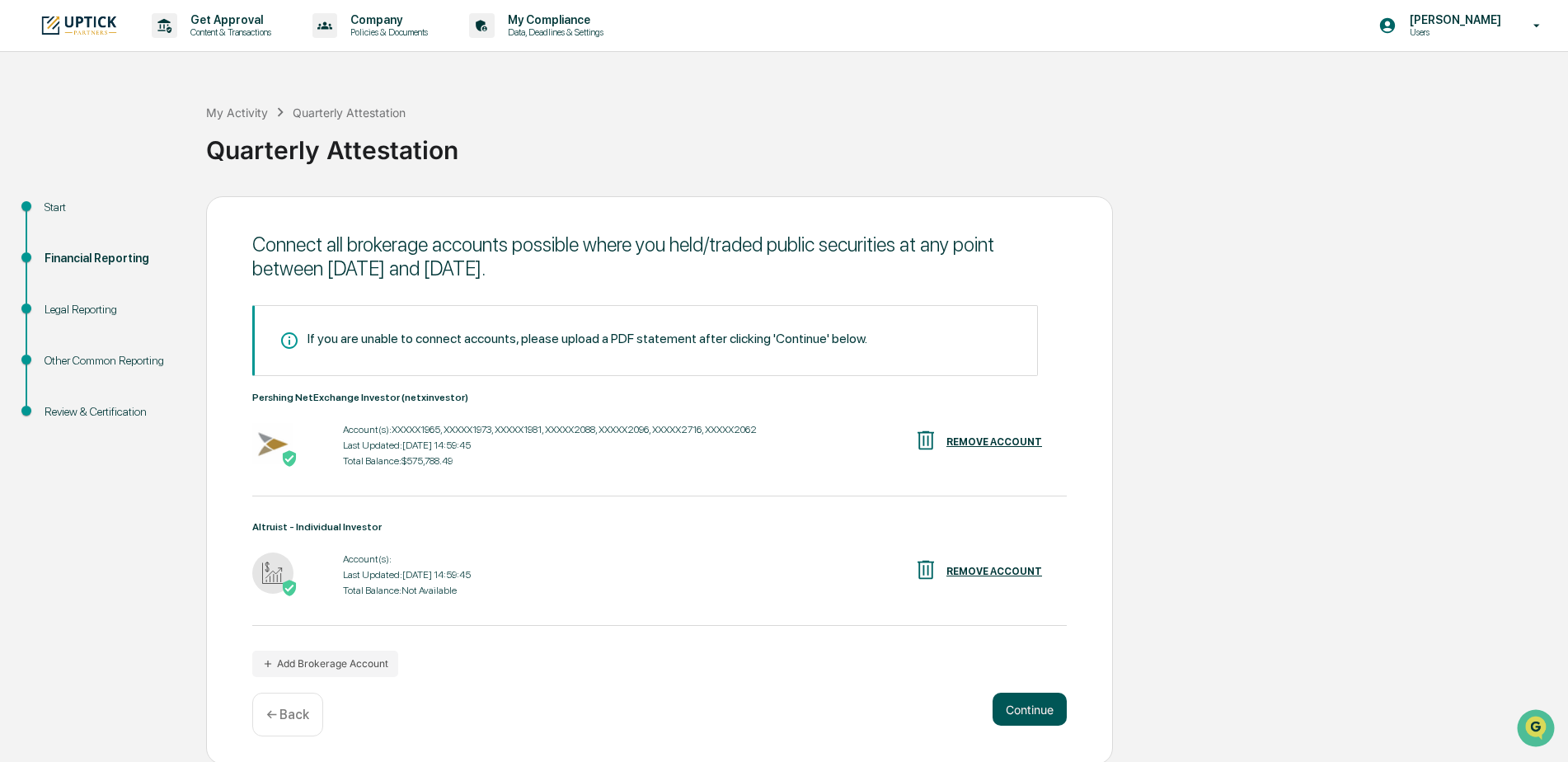
click at [1046, 720] on button "Continue" at bounding box center [1030, 709] width 74 height 33
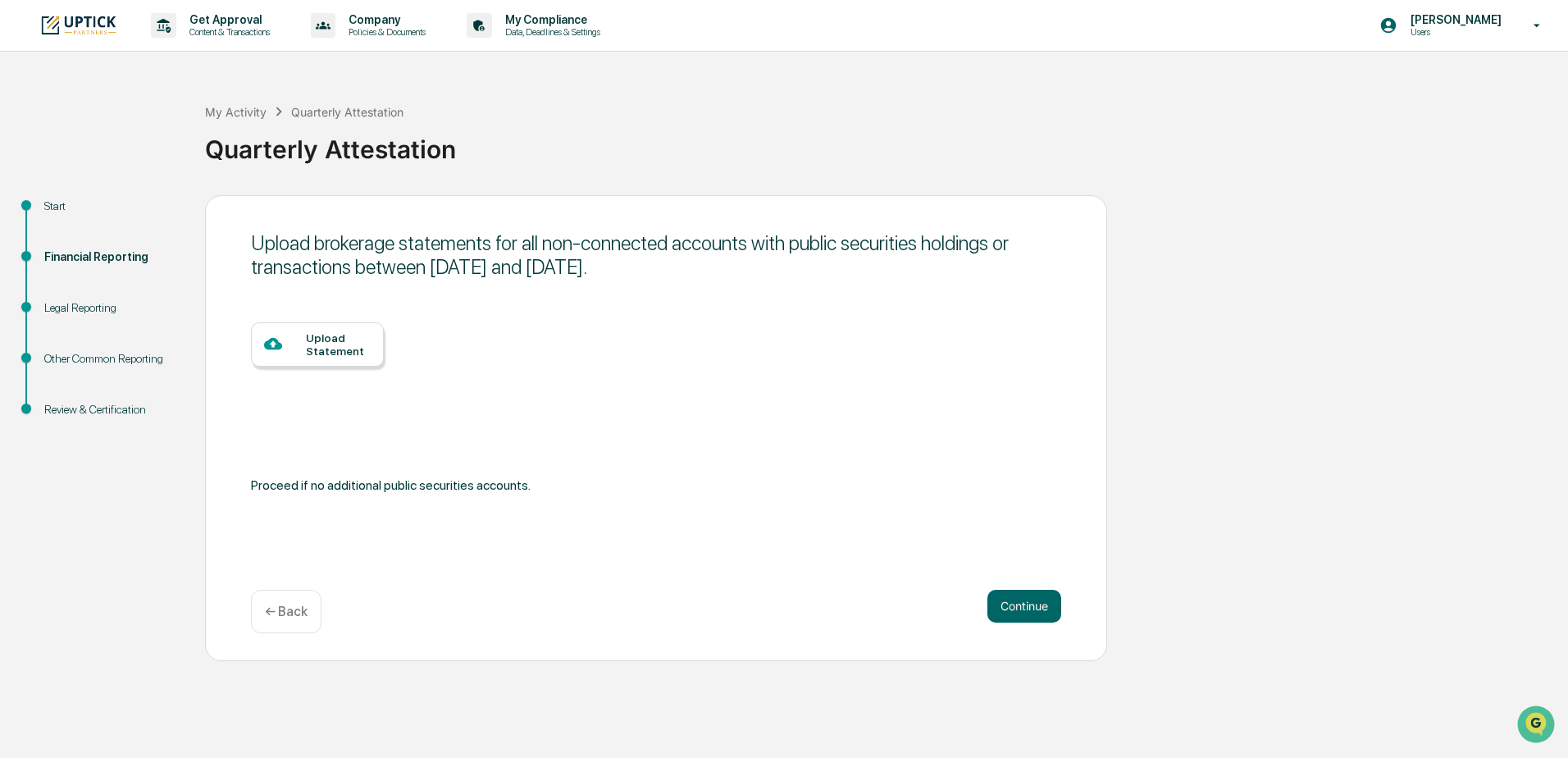
click at [288, 615] on p "← Back" at bounding box center [286, 612] width 43 height 16
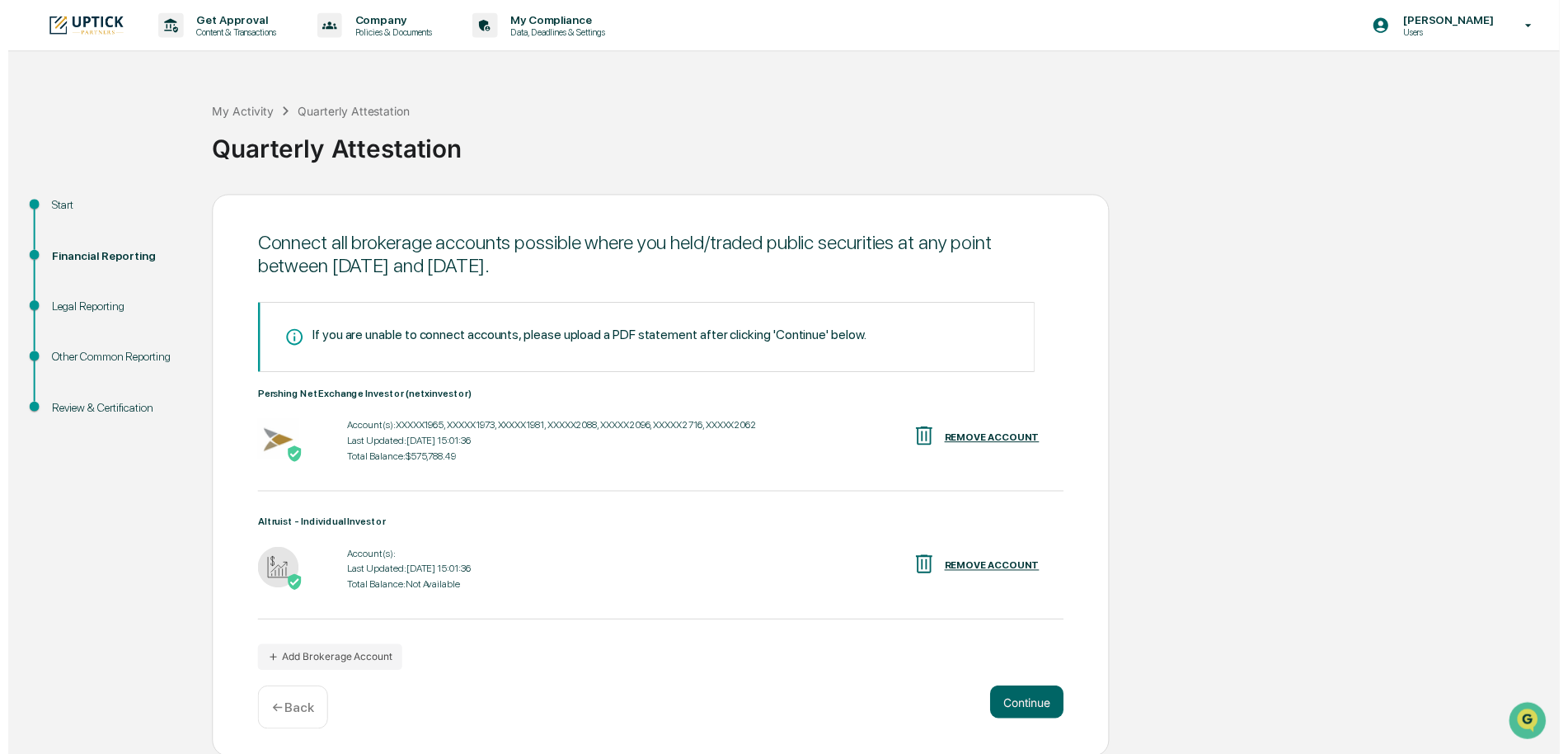
scroll to position [3, 0]
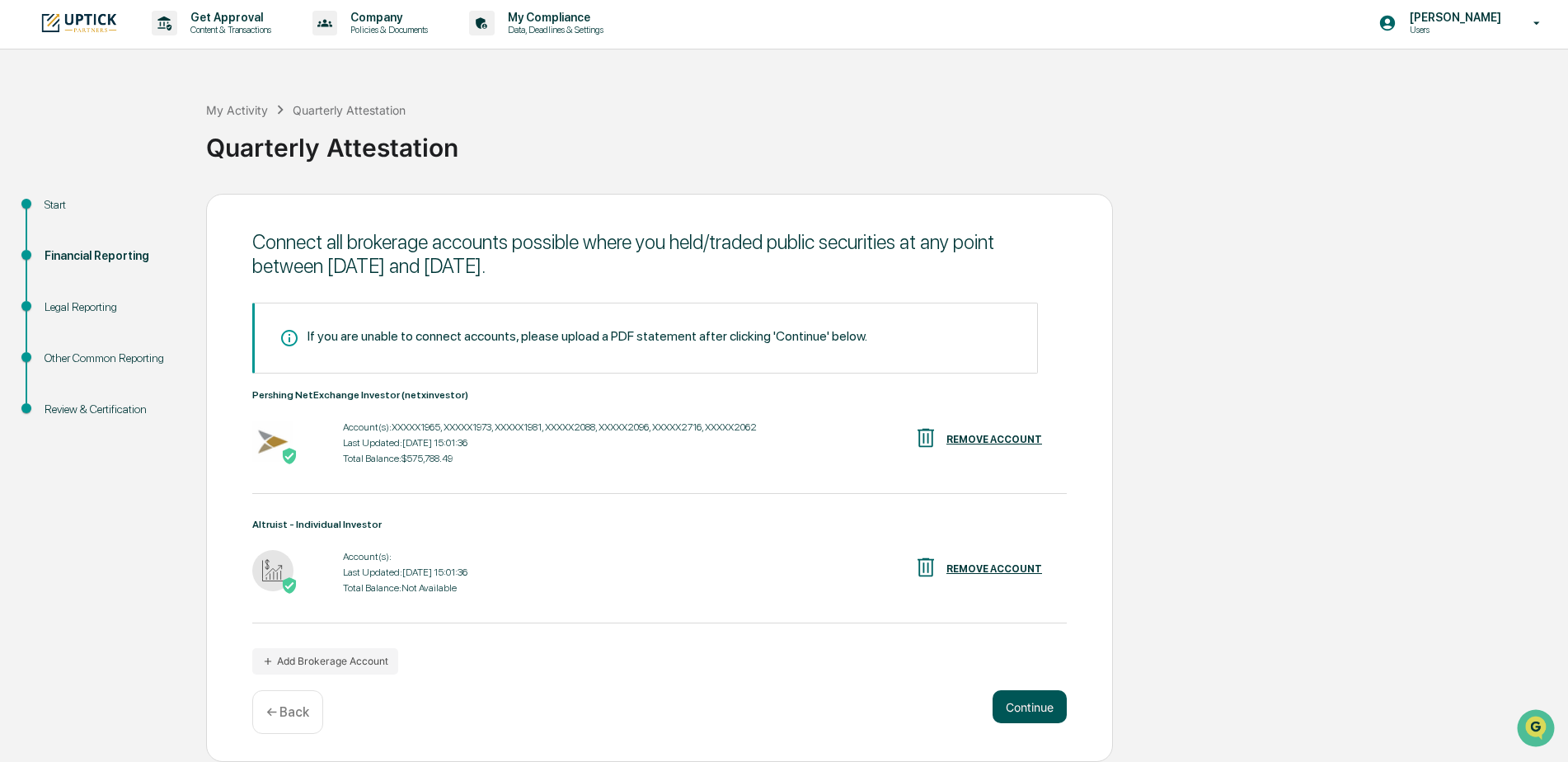
click at [1031, 709] on button "Continue" at bounding box center [1030, 707] width 74 height 33
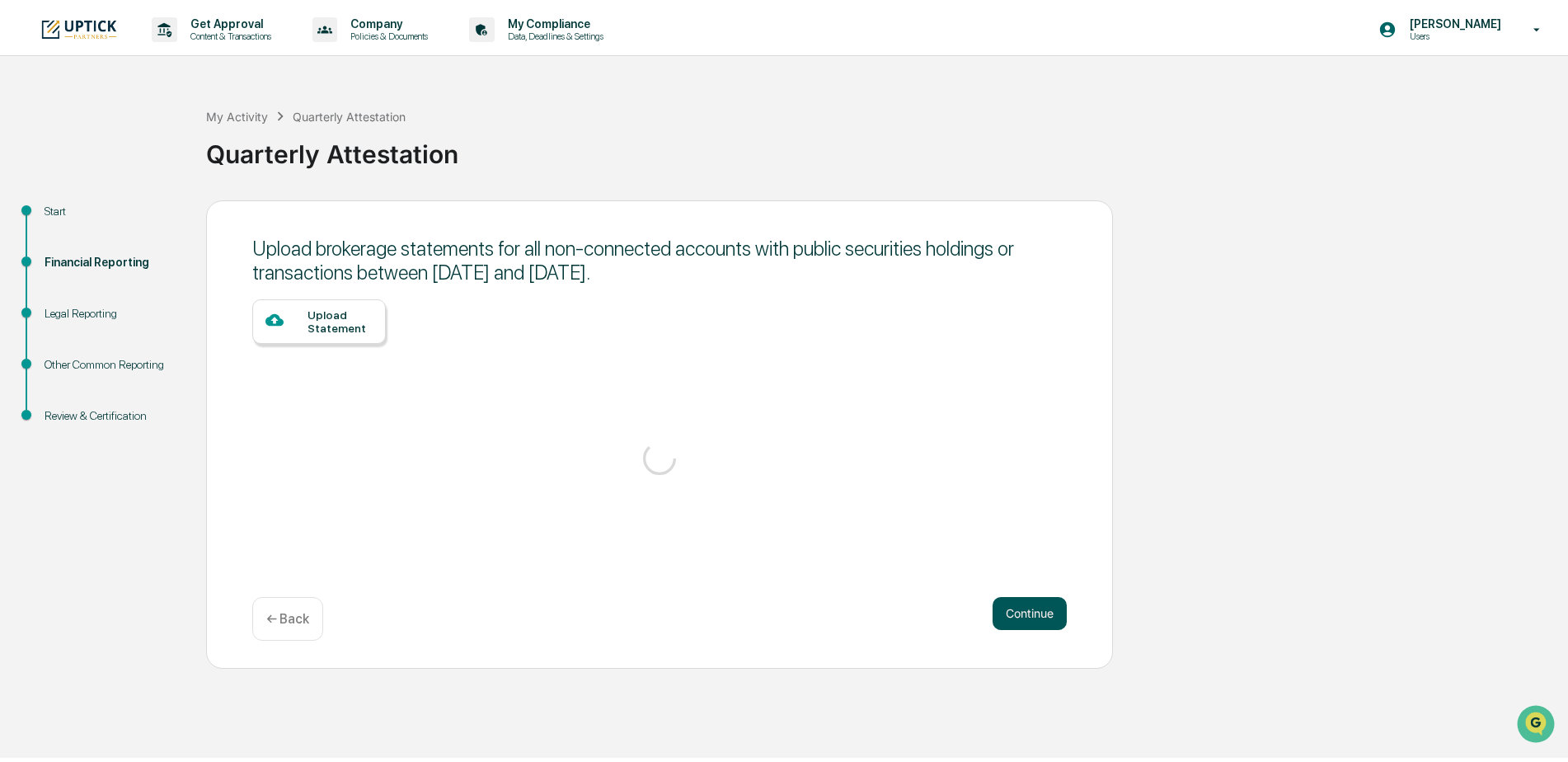
scroll to position [0, 0]
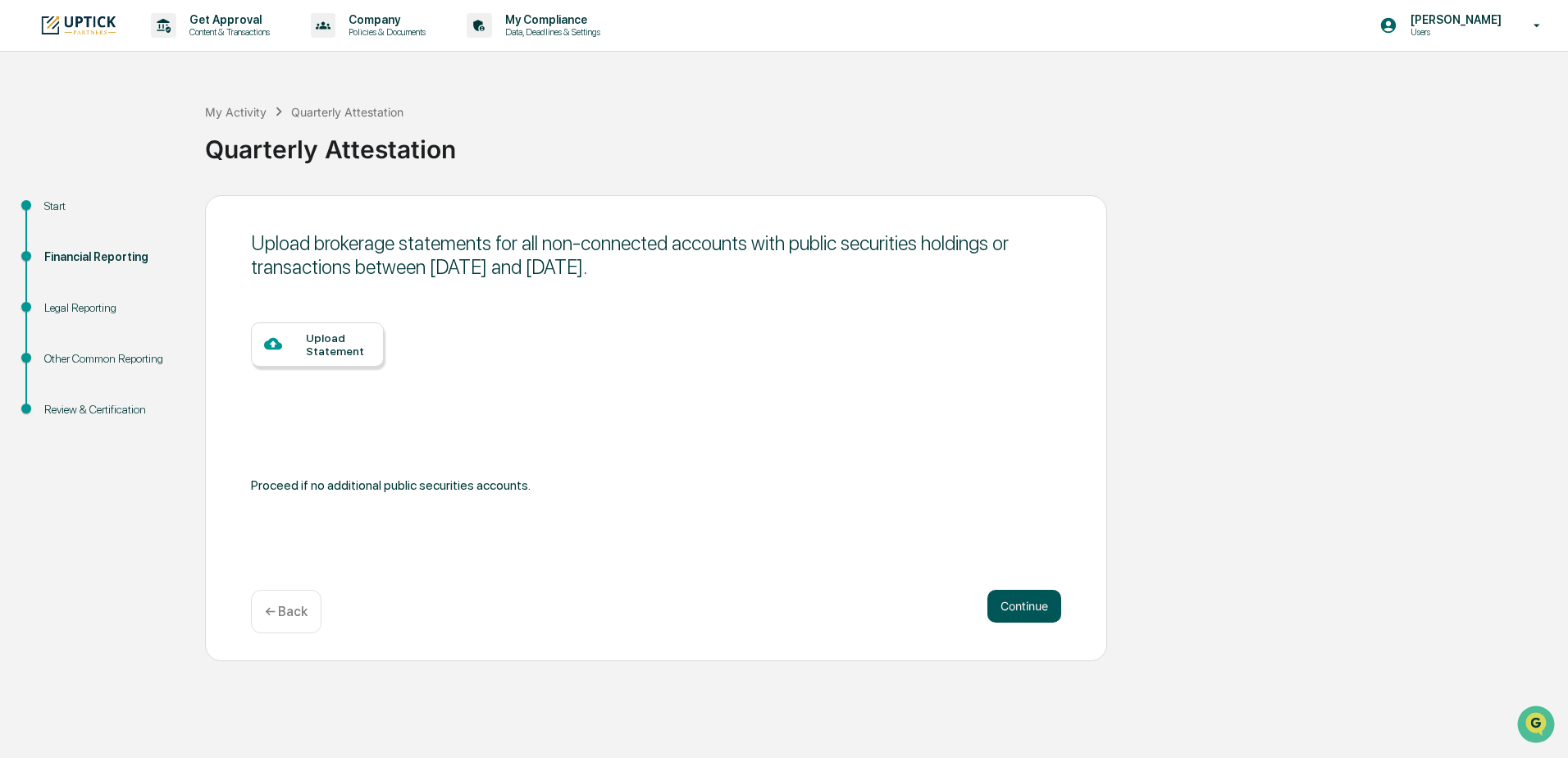
click at [1028, 598] on button "Continue" at bounding box center [1025, 606] width 74 height 33
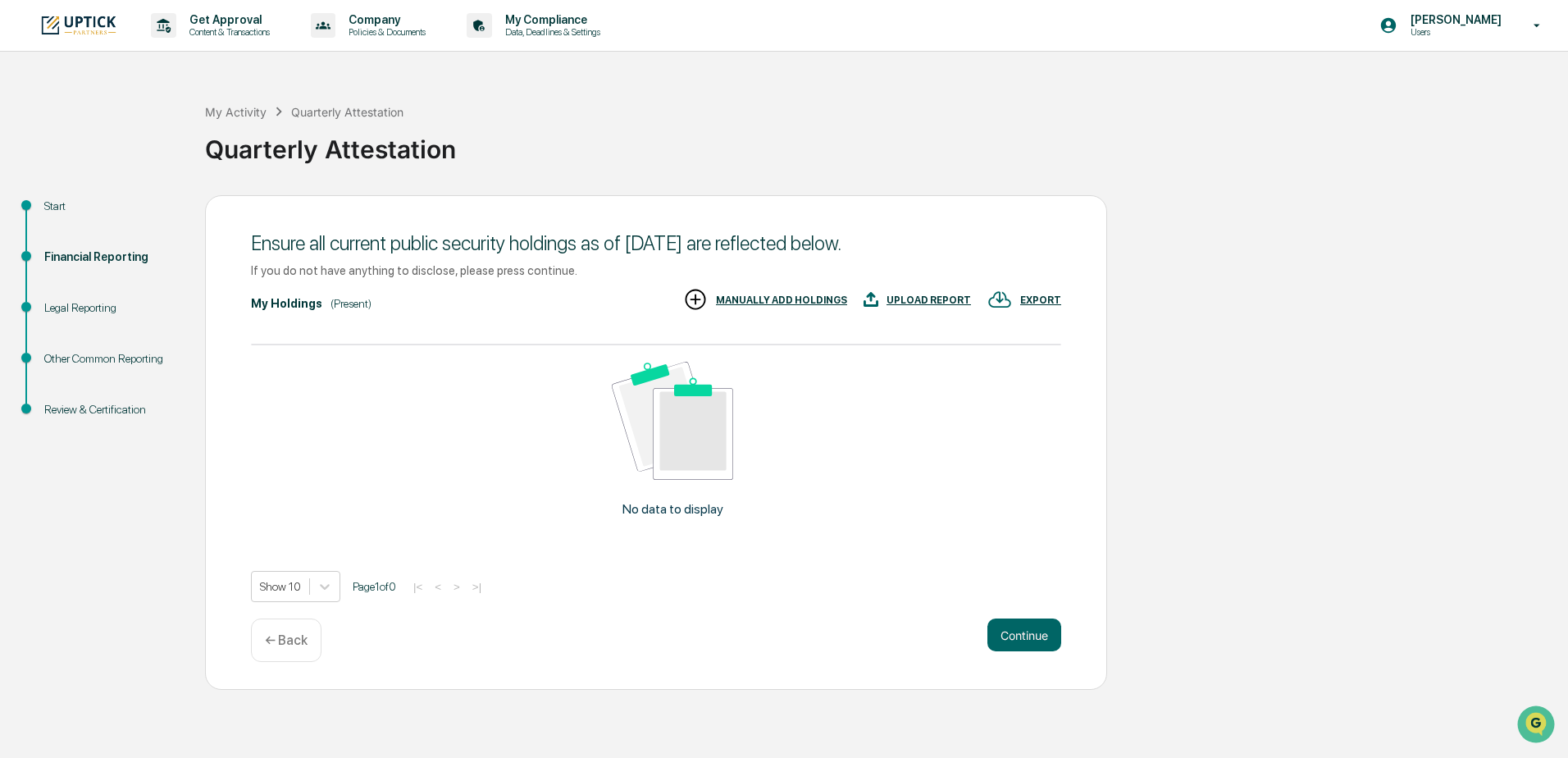
click at [668, 455] on img at bounding box center [673, 421] width 121 height 119
click at [292, 648] on p "← Back" at bounding box center [286, 640] width 43 height 16
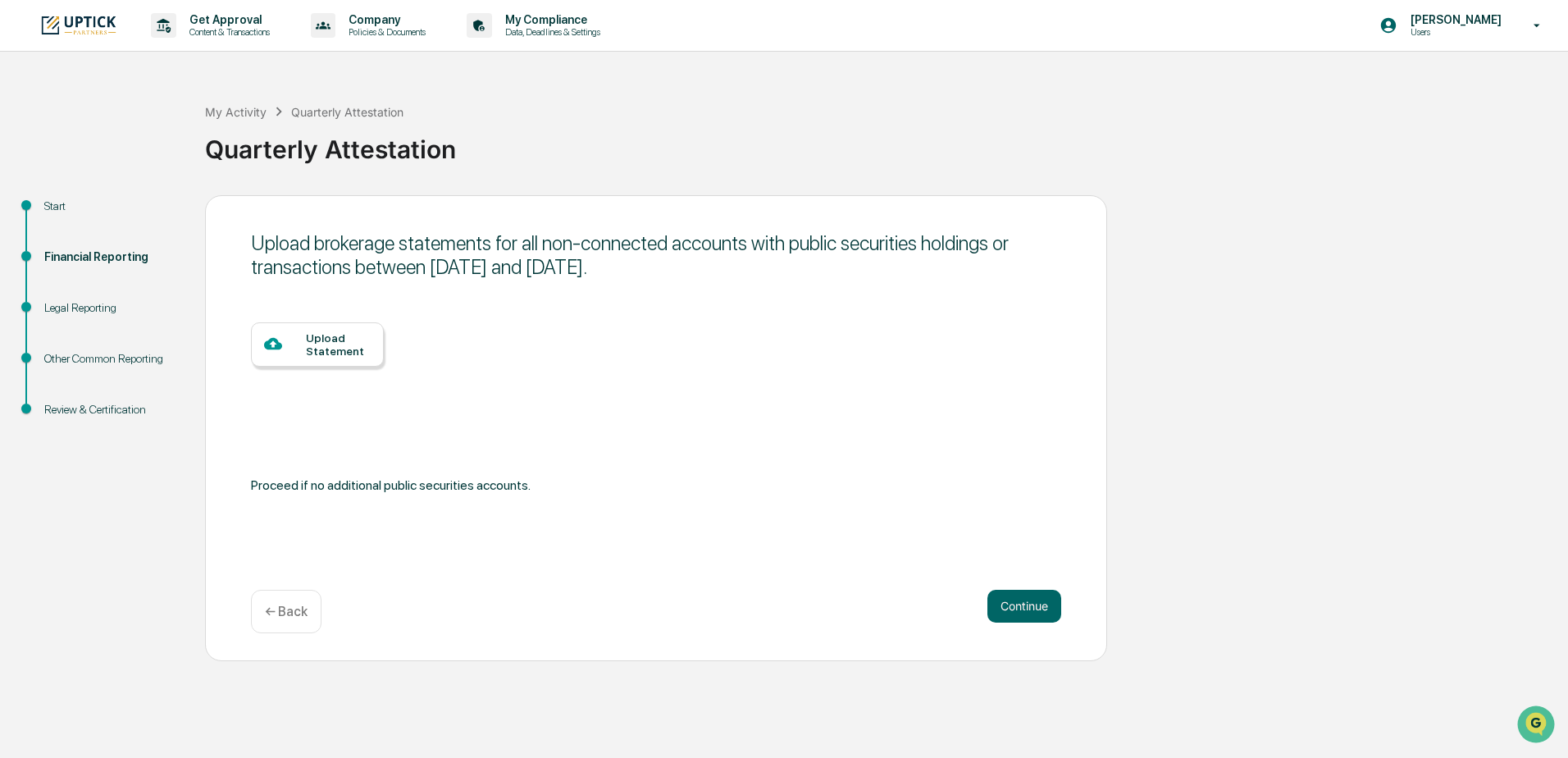
click at [290, 621] on div "← Back" at bounding box center [287, 612] width 71 height 44
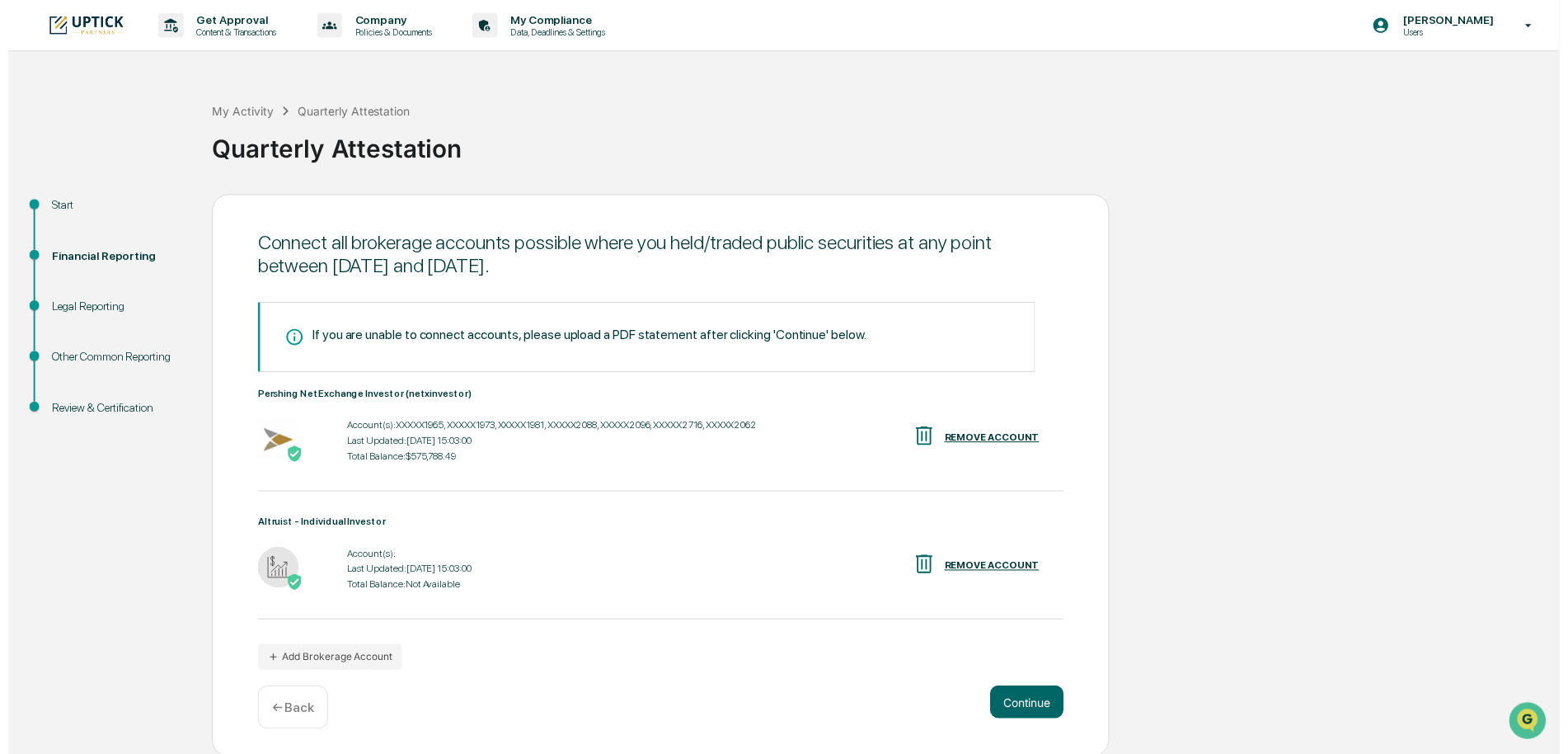
scroll to position [3, 0]
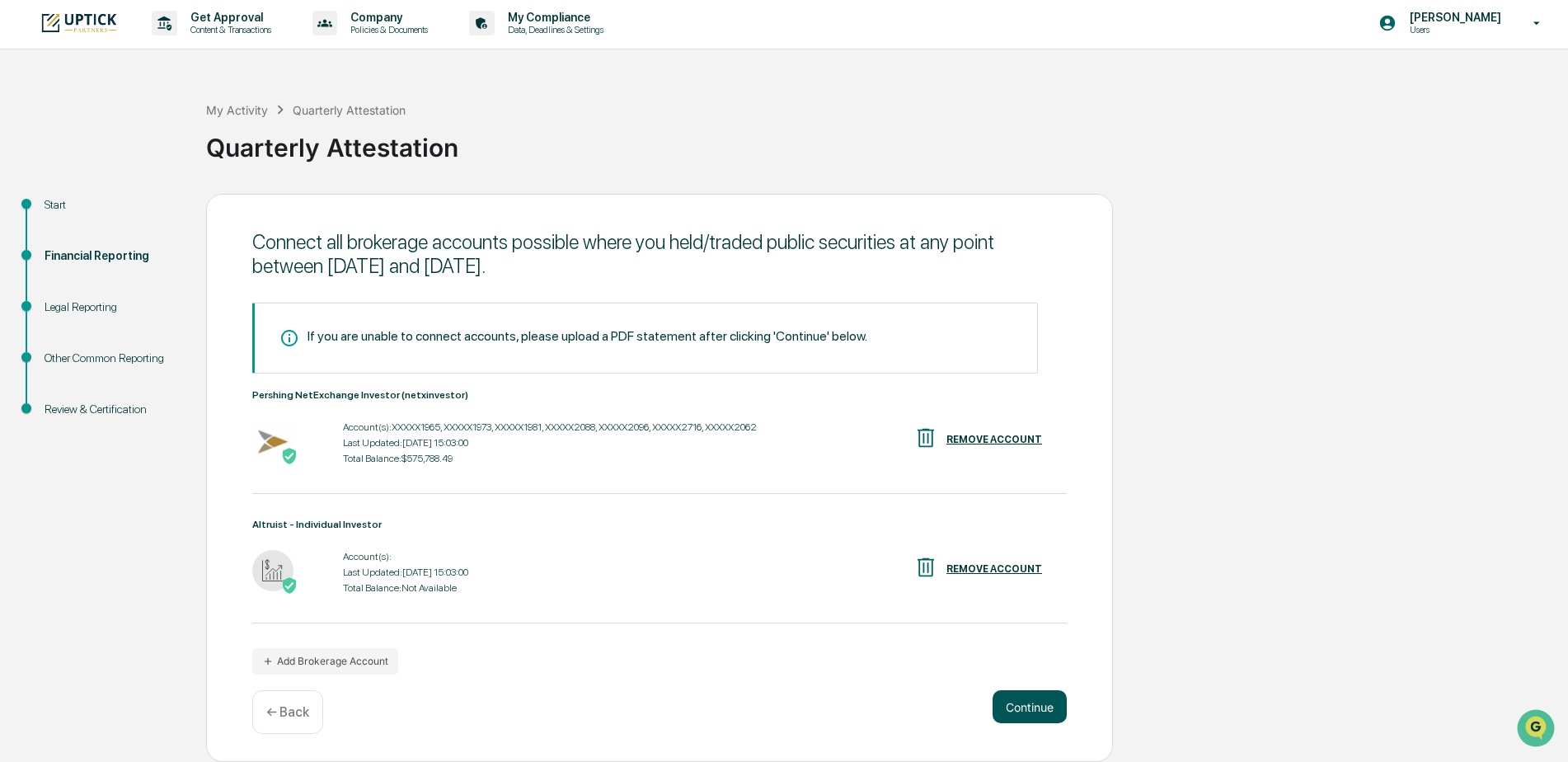
click at [1030, 714] on button "Continue" at bounding box center [1030, 707] width 74 height 33
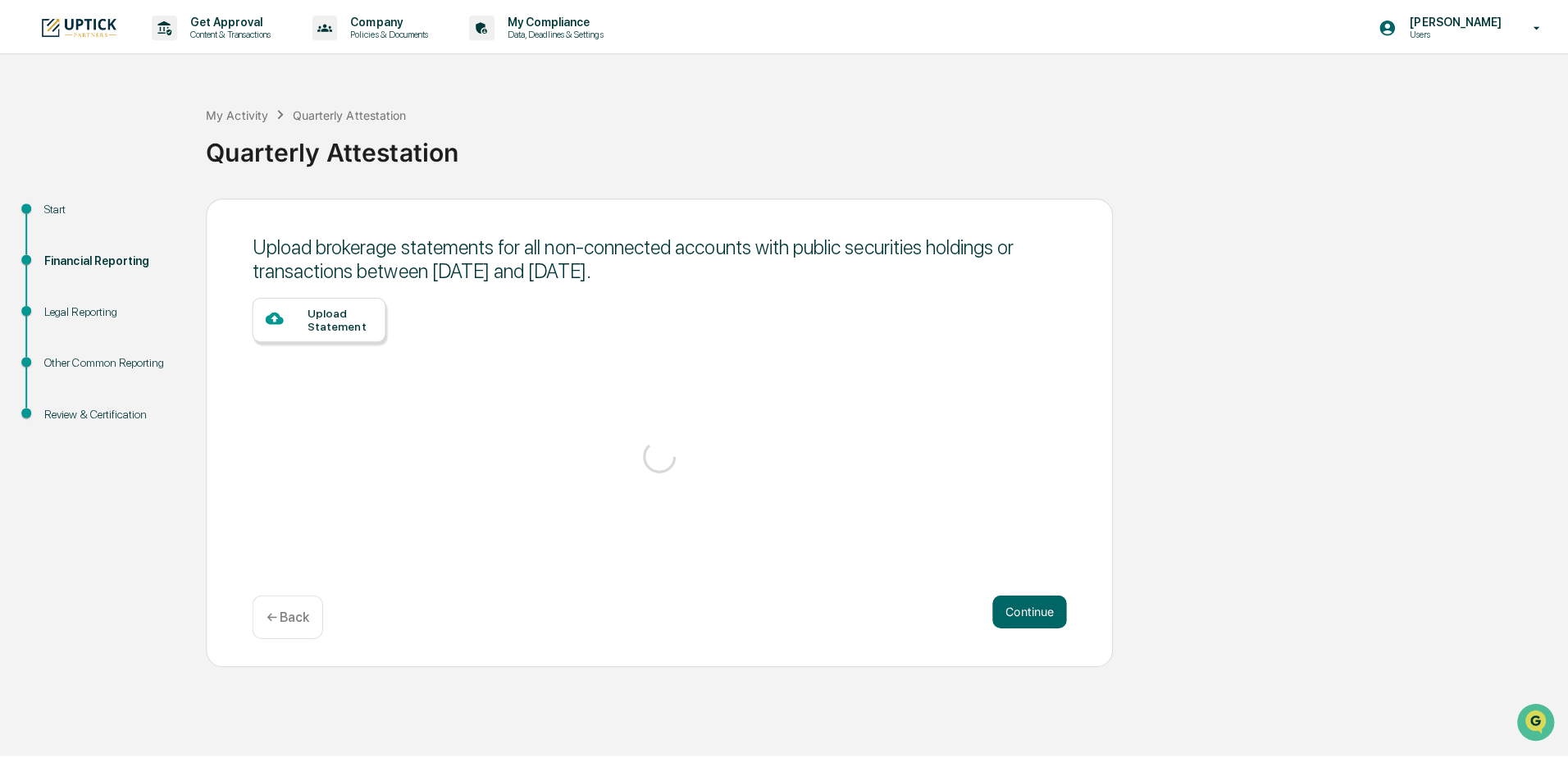
scroll to position [0, 0]
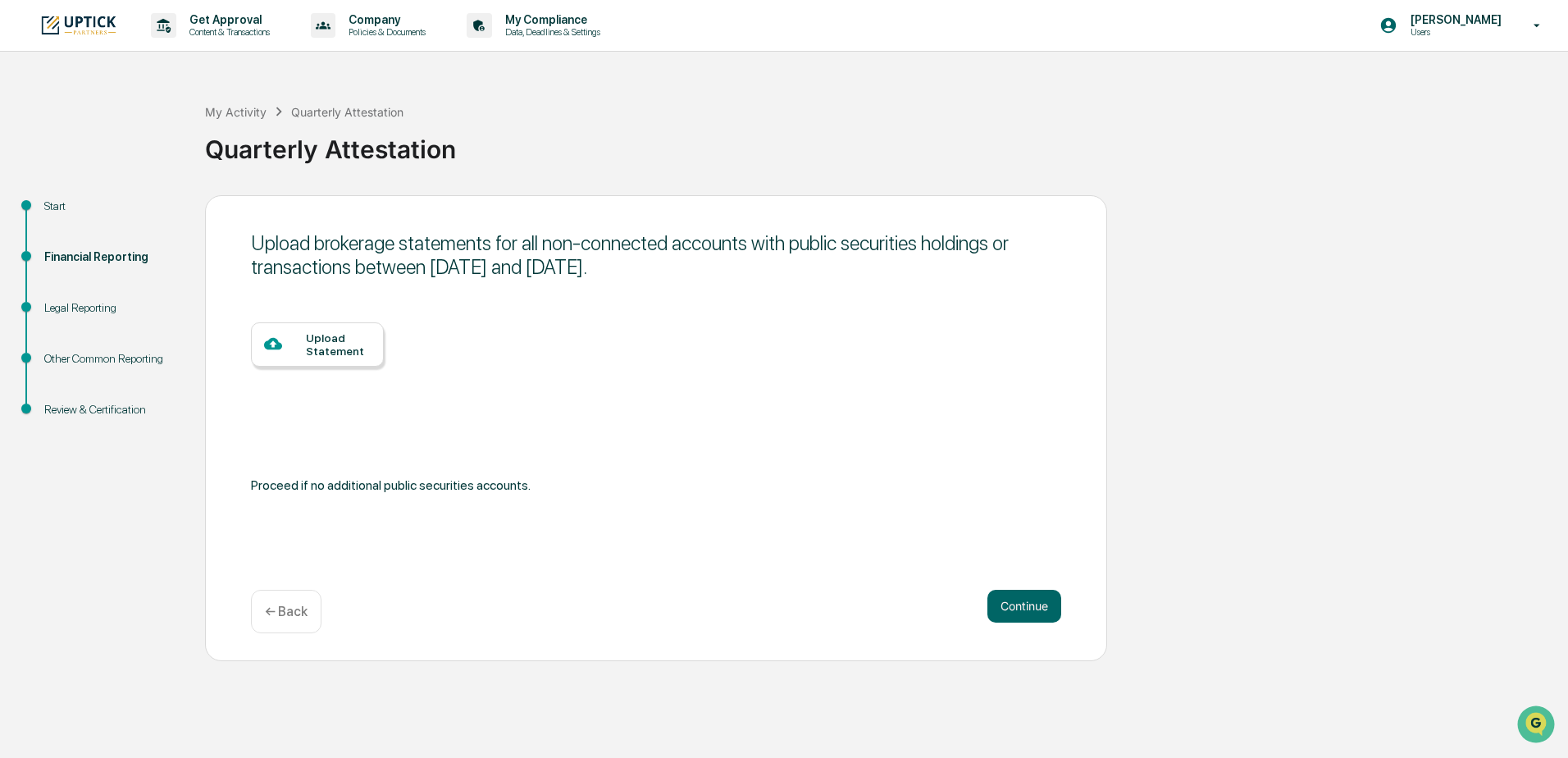
click at [303, 352] on div at bounding box center [285, 345] width 42 height 20
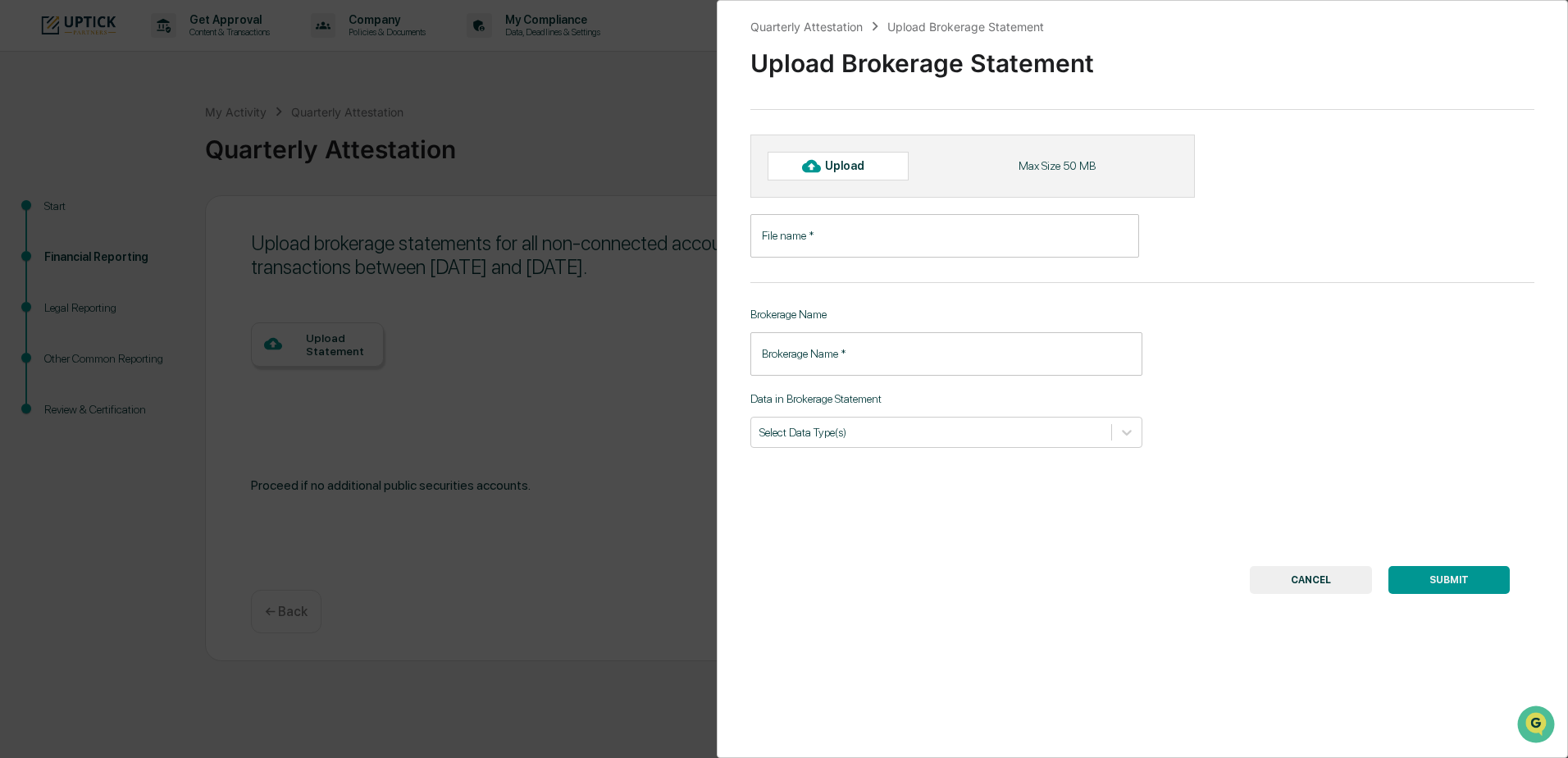
click at [917, 238] on input "File name   *" at bounding box center [945, 236] width 388 height 44
click at [840, 238] on input "File name   *" at bounding box center [945, 236] width 388 height 44
